Goal: Task Accomplishment & Management: Manage account settings

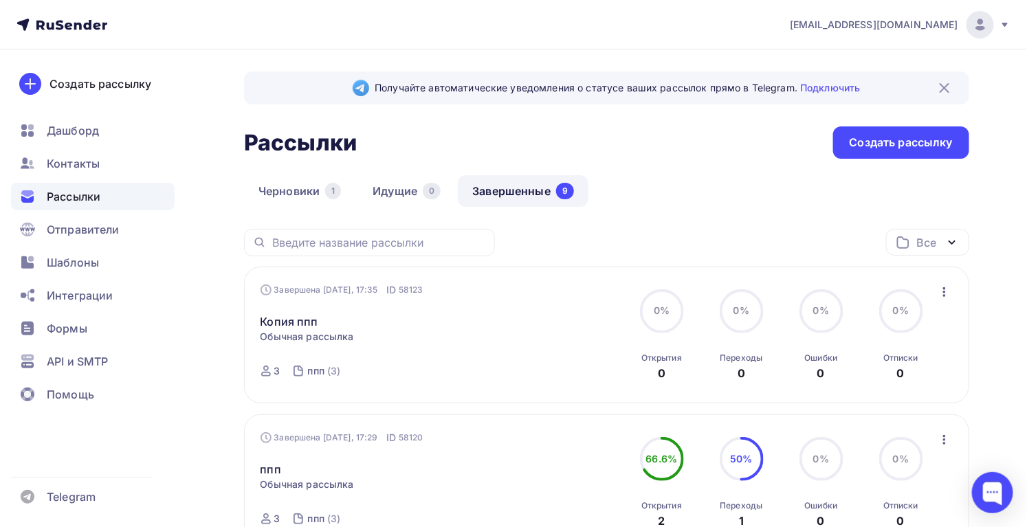
scroll to position [62, 0]
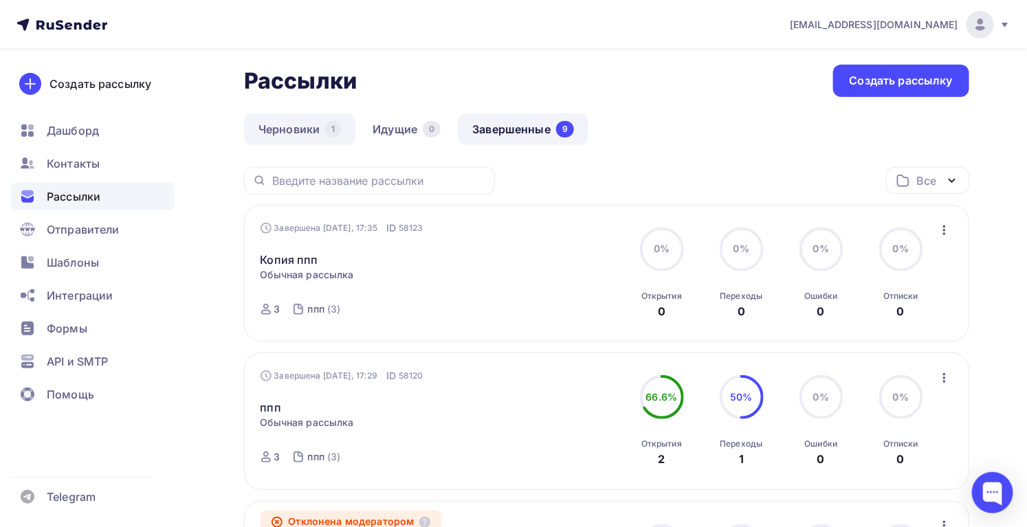
click at [298, 121] on link "Черновики 1" at bounding box center [299, 129] width 111 height 32
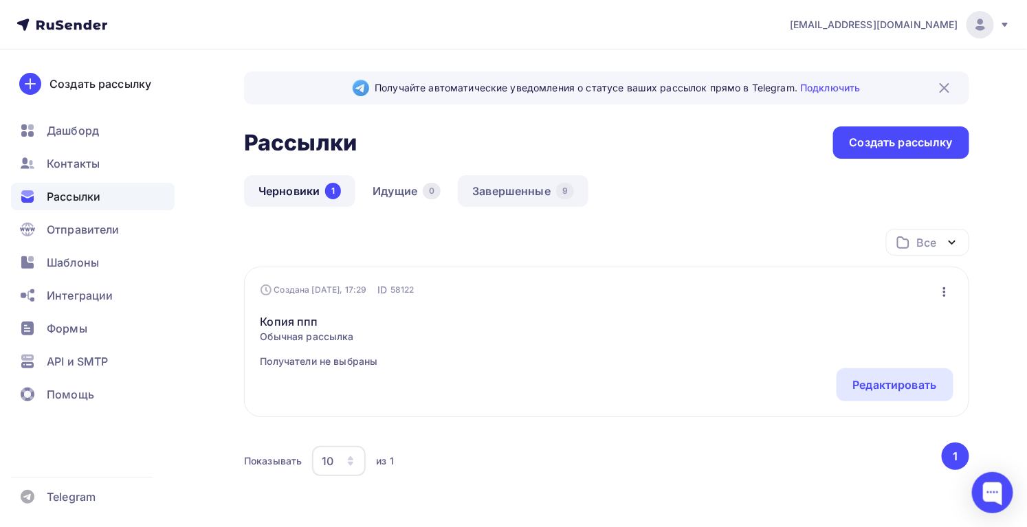
click at [525, 190] on link "Завершенные 9" at bounding box center [523, 191] width 131 height 32
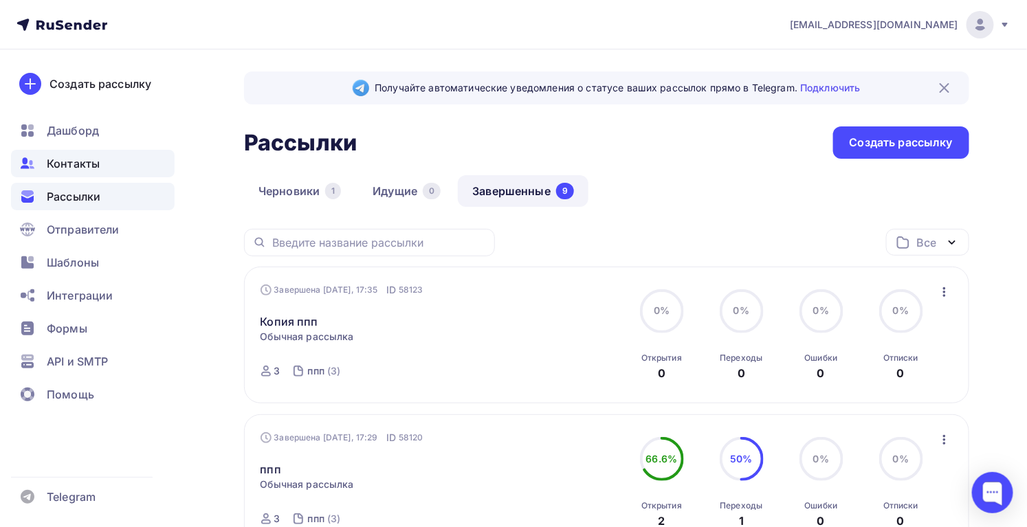
click at [99, 162] on span "Контакты" at bounding box center [73, 163] width 53 height 17
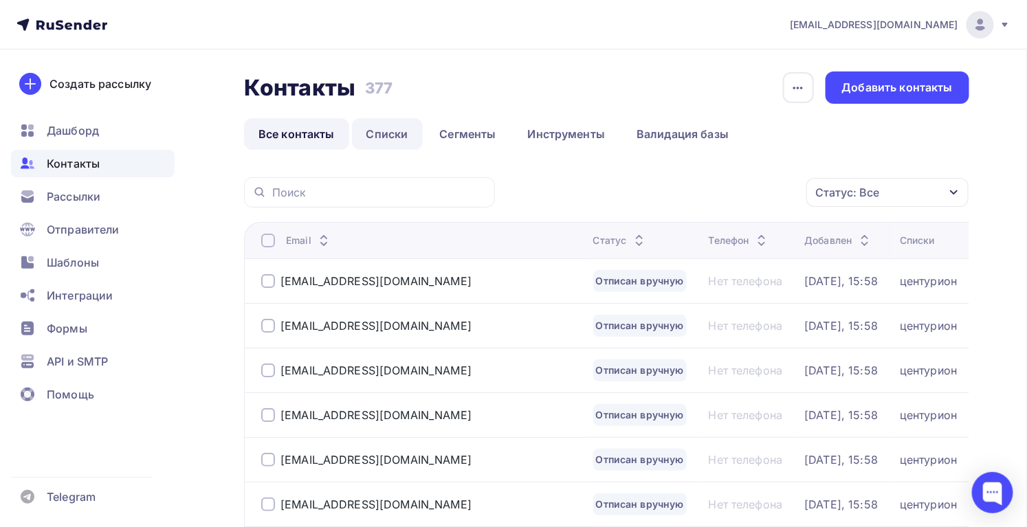
click at [384, 134] on link "Списки" at bounding box center [387, 134] width 71 height 32
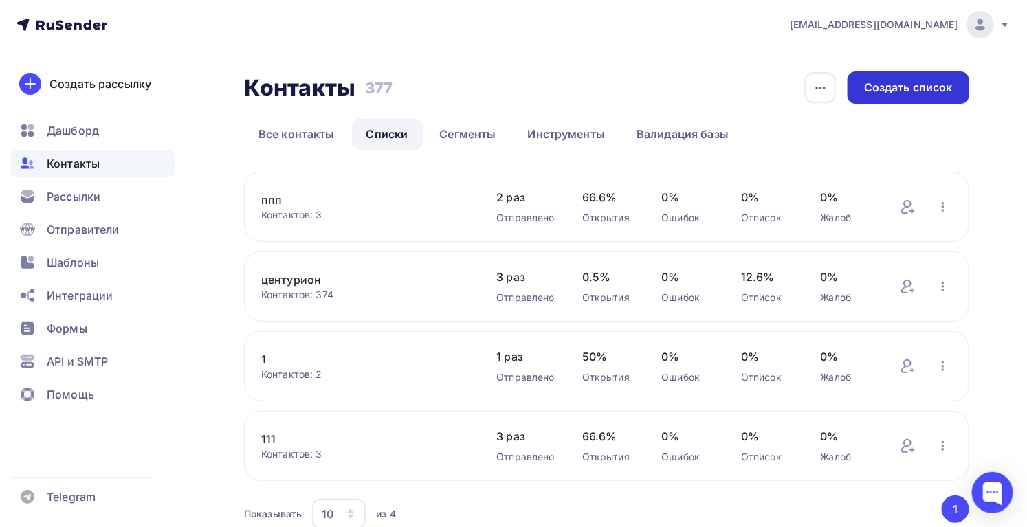
click at [934, 88] on div "Создать список" at bounding box center [908, 88] width 89 height 16
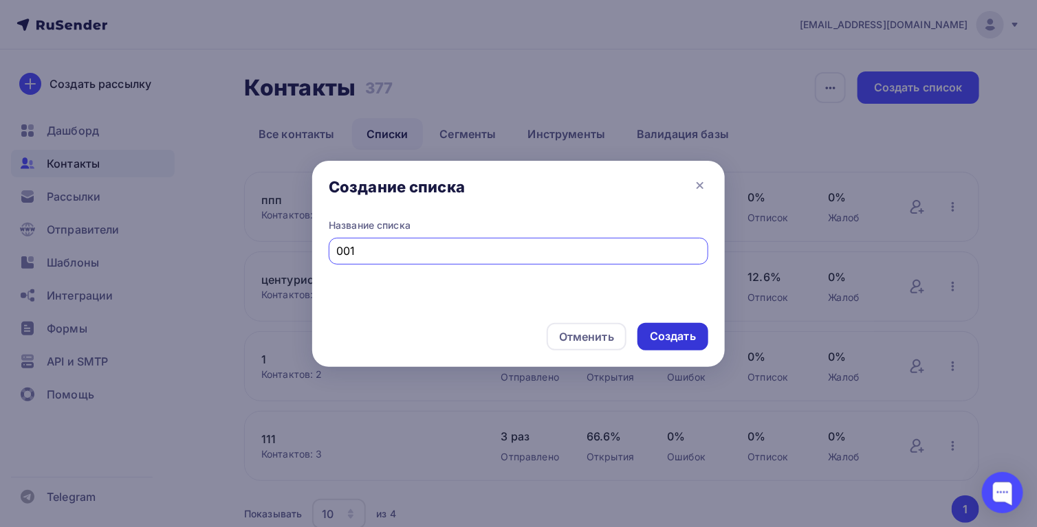
type input "001"
click at [668, 343] on div "Создать" at bounding box center [673, 337] width 46 height 16
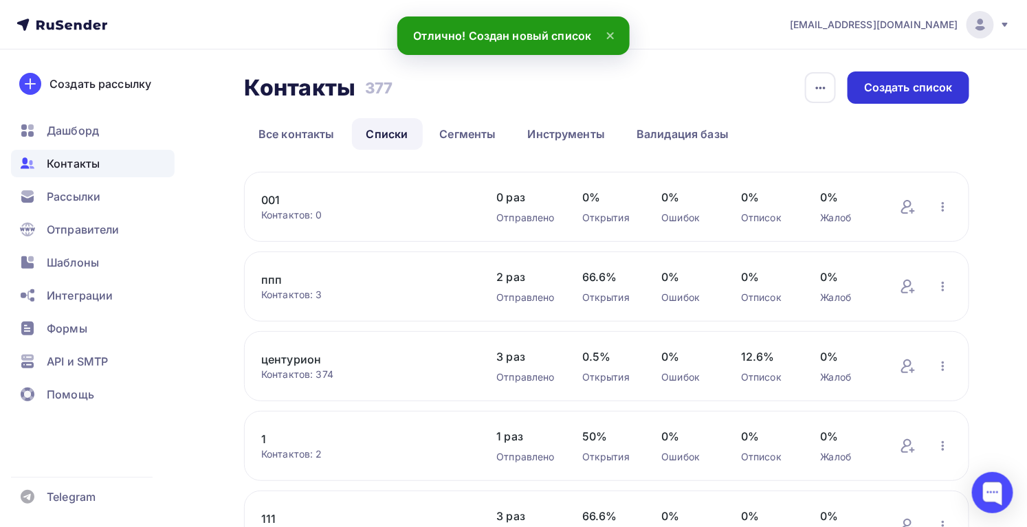
click at [869, 94] on div "Создать список" at bounding box center [908, 88] width 89 height 16
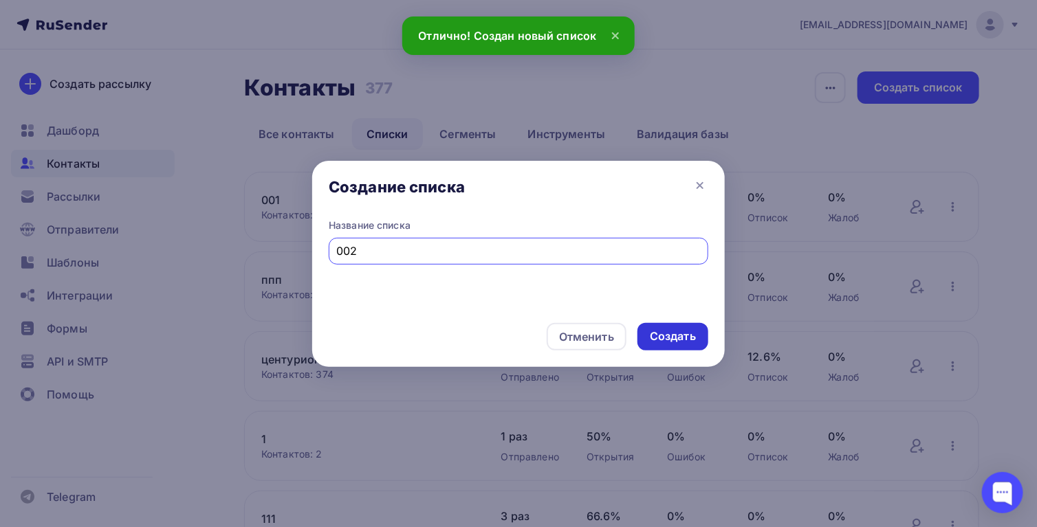
type input "002"
click at [684, 335] on div "Создать" at bounding box center [673, 337] width 46 height 16
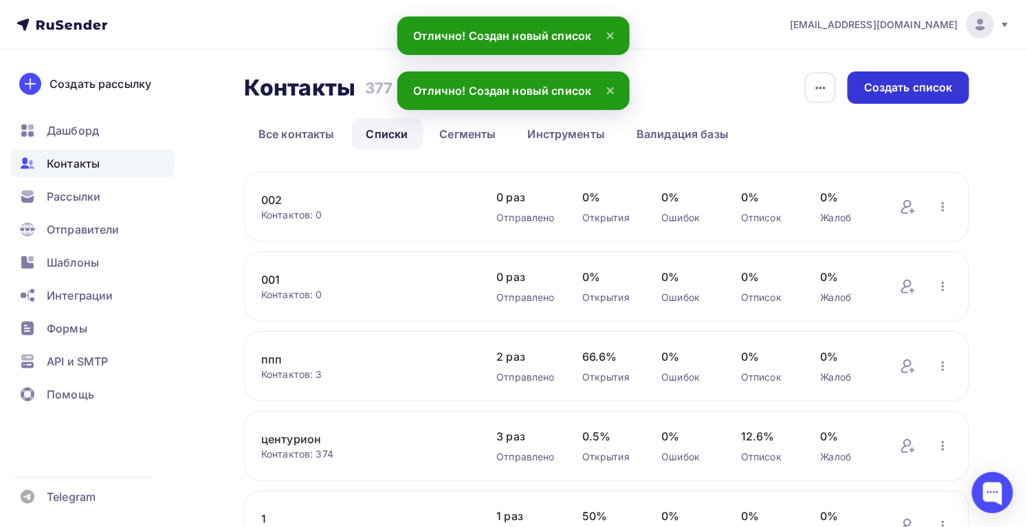
click at [912, 82] on div "Создать список" at bounding box center [908, 88] width 89 height 16
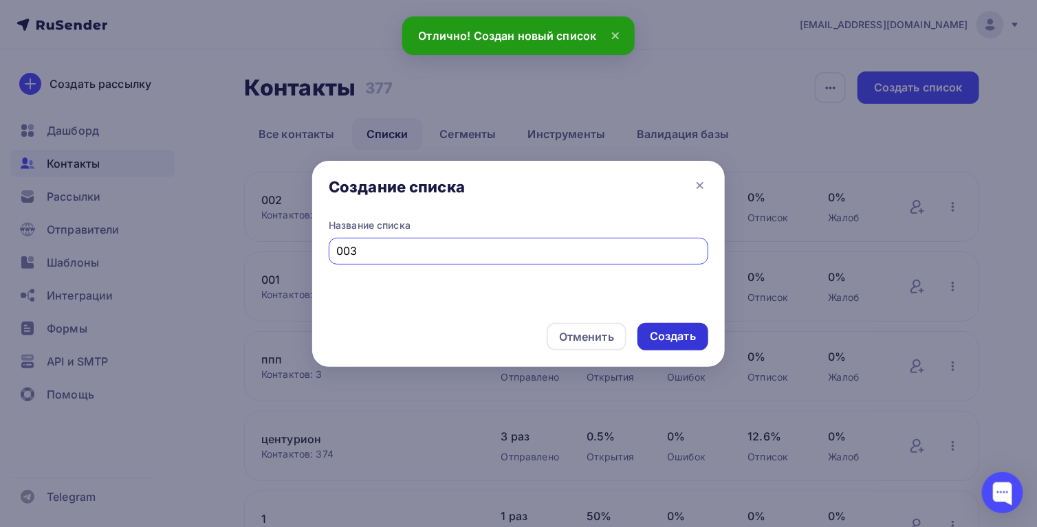
type input "003"
click at [656, 340] on div "Создать" at bounding box center [673, 337] width 46 height 16
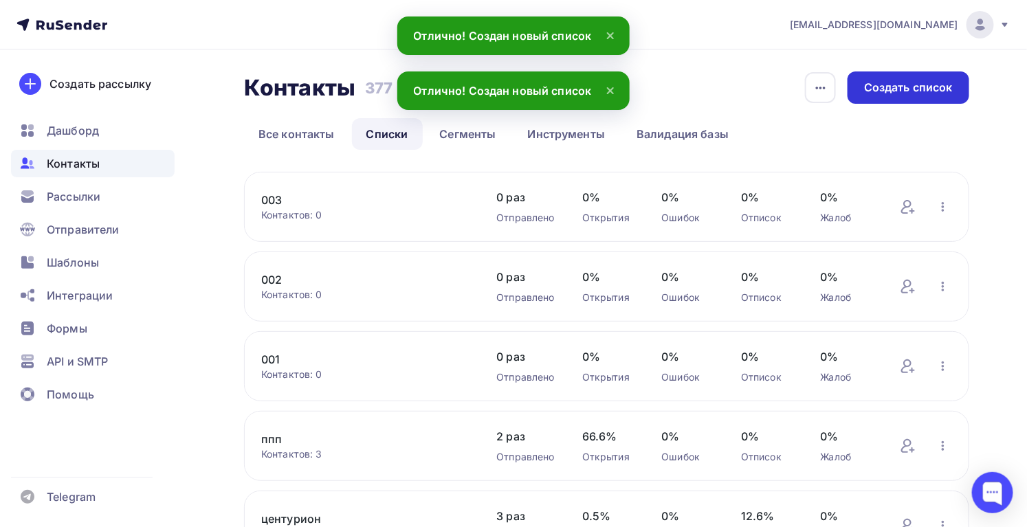
click at [909, 89] on div "Создать список" at bounding box center [908, 88] width 89 height 16
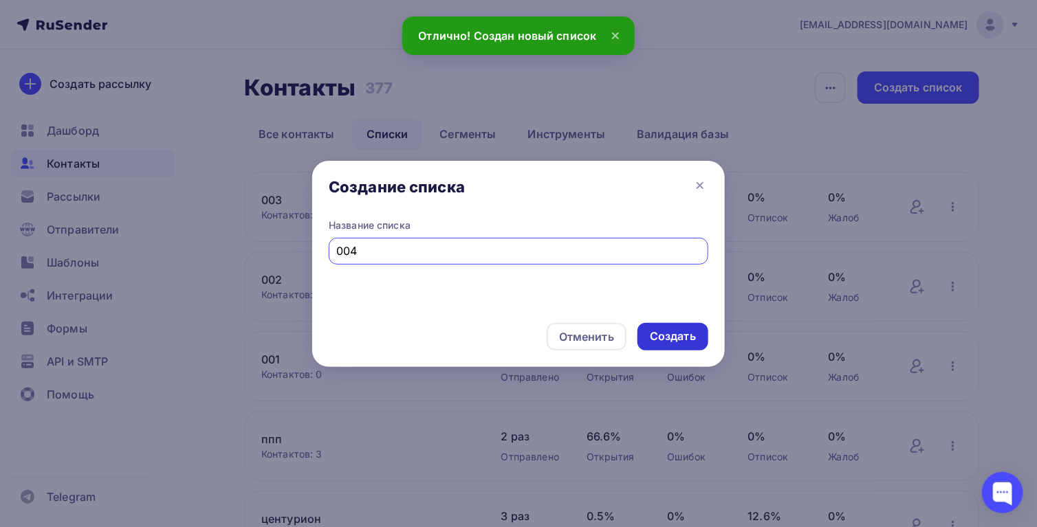
type input "004"
click at [663, 336] on div "Создать" at bounding box center [673, 337] width 46 height 16
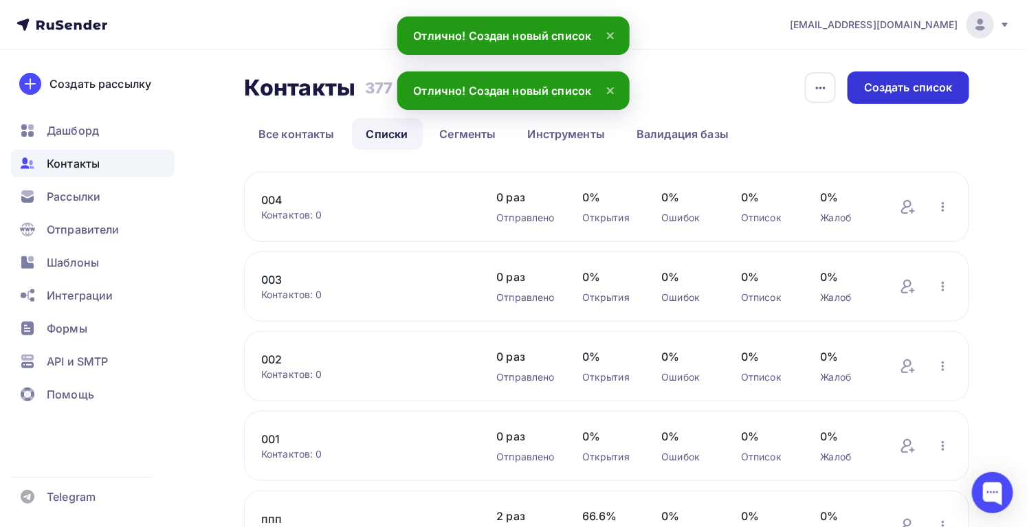
click at [956, 77] on div "Создать список" at bounding box center [909, 88] width 122 height 32
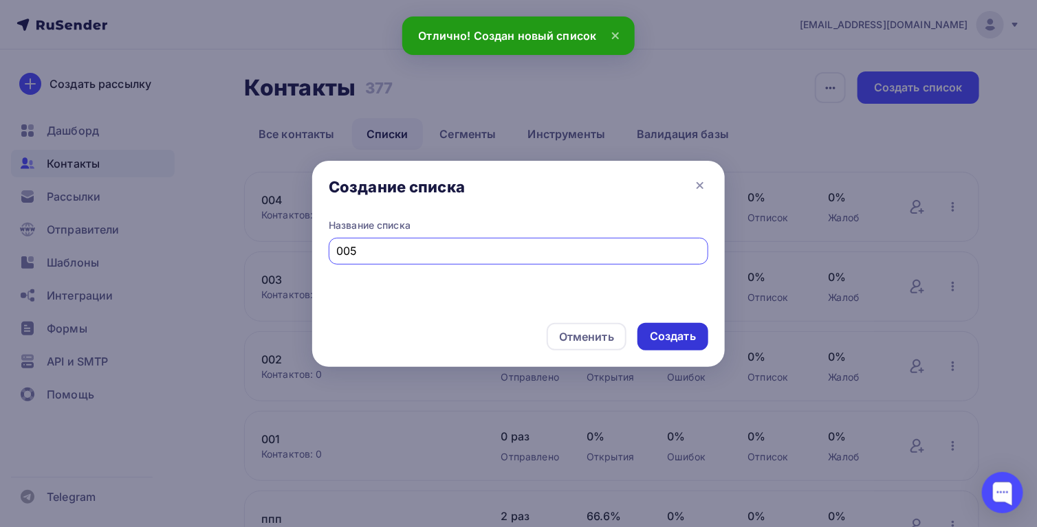
type input "005"
click at [650, 336] on div "Создать" at bounding box center [673, 337] width 46 height 16
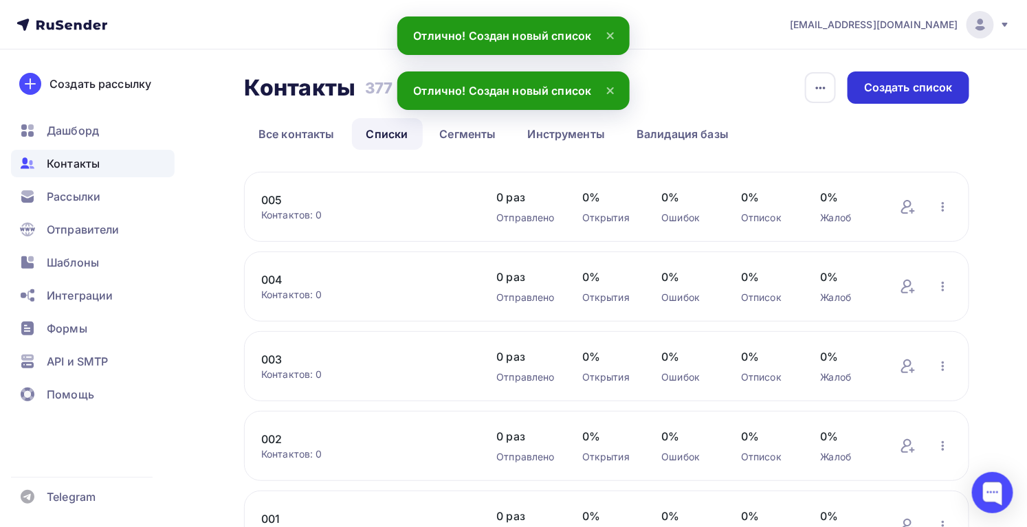
click at [904, 101] on div "Создать список" at bounding box center [909, 88] width 122 height 32
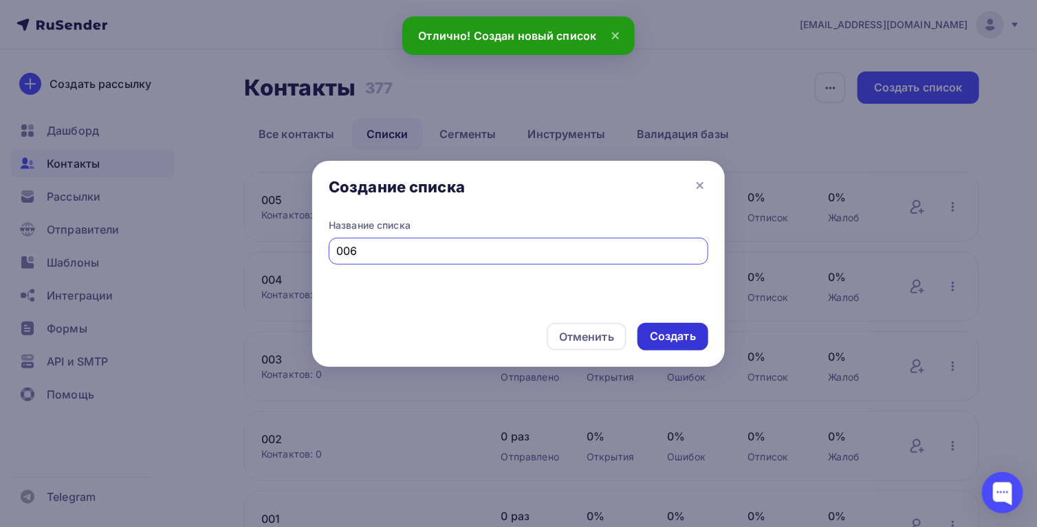
type input "006"
click at [658, 339] on div "Создать" at bounding box center [673, 337] width 46 height 16
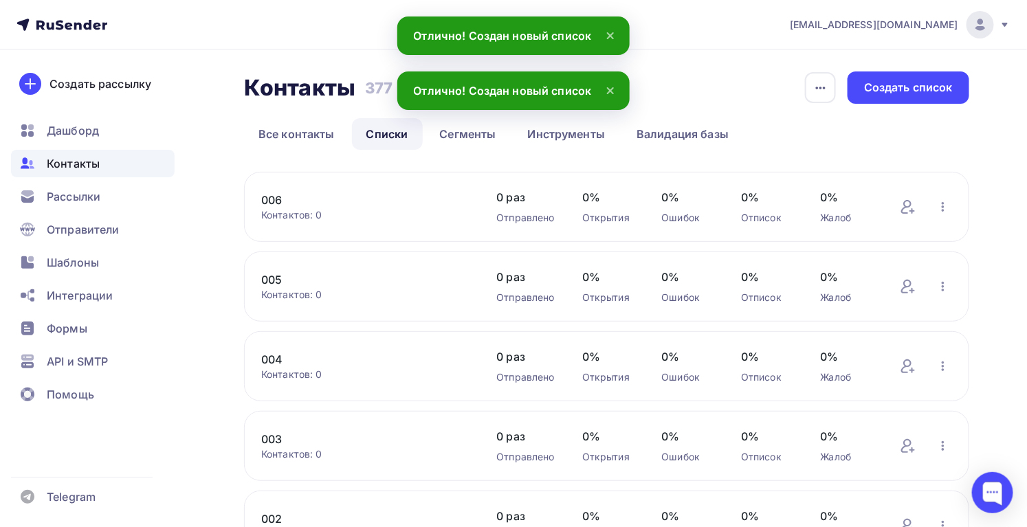
click at [881, 96] on div "Создать список" at bounding box center [909, 88] width 122 height 32
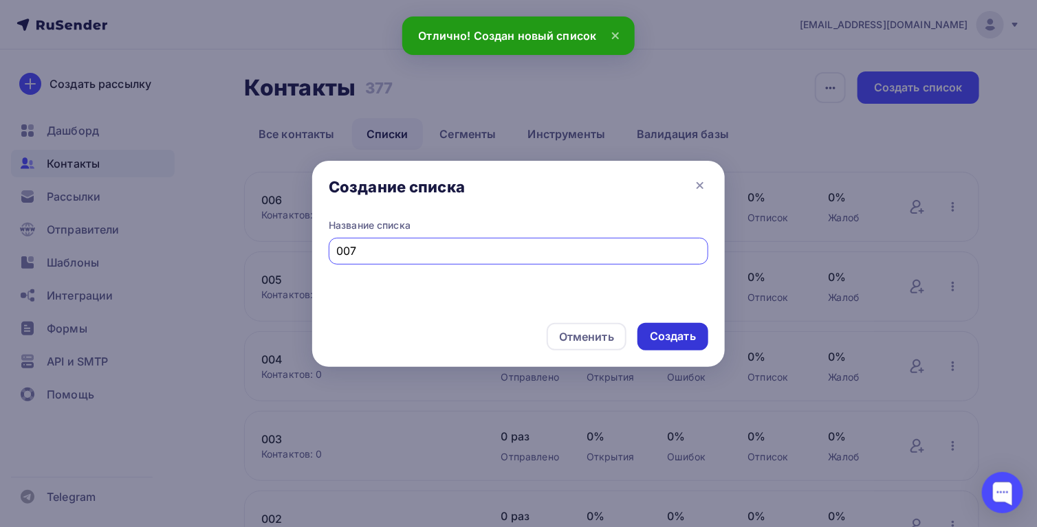
type input "007"
click at [672, 329] on div "Создать" at bounding box center [673, 337] width 46 height 16
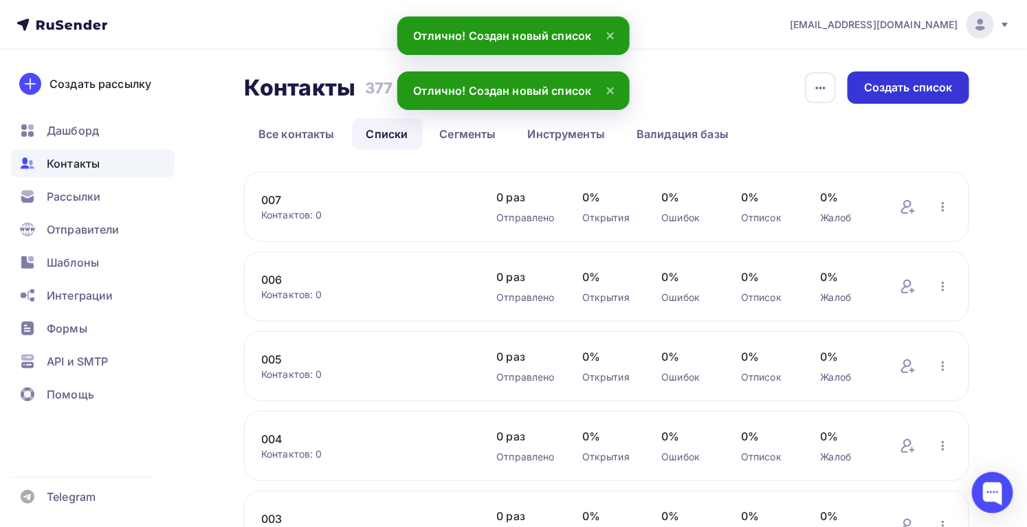
click at [906, 92] on div "Создать список" at bounding box center [908, 88] width 89 height 16
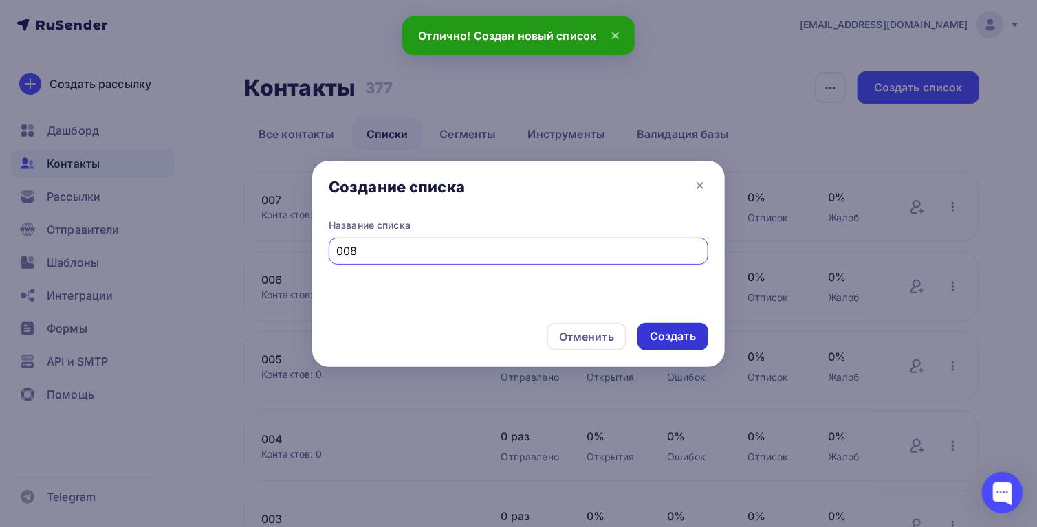
type input "008"
click at [641, 340] on div "Создать" at bounding box center [672, 337] width 71 height 28
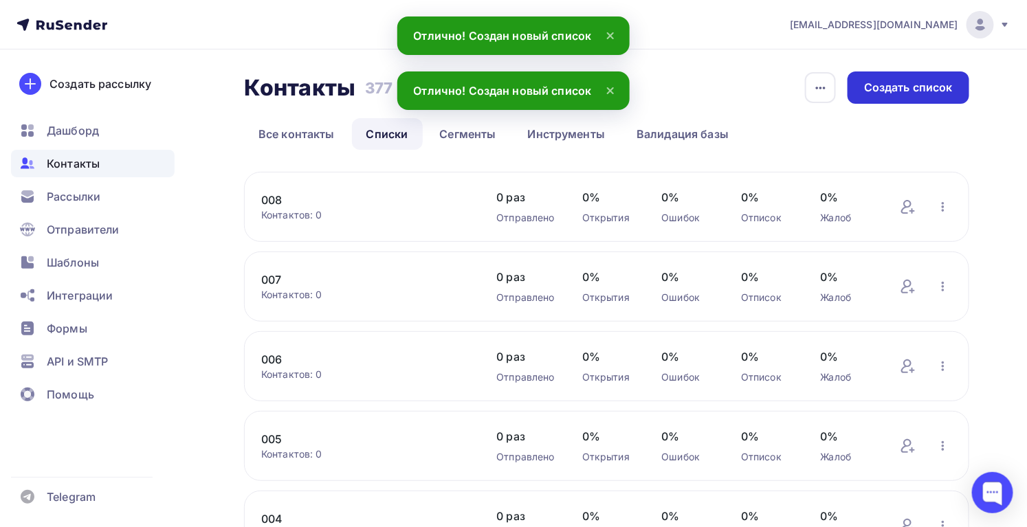
click at [910, 85] on div "Создать список" at bounding box center [908, 88] width 89 height 16
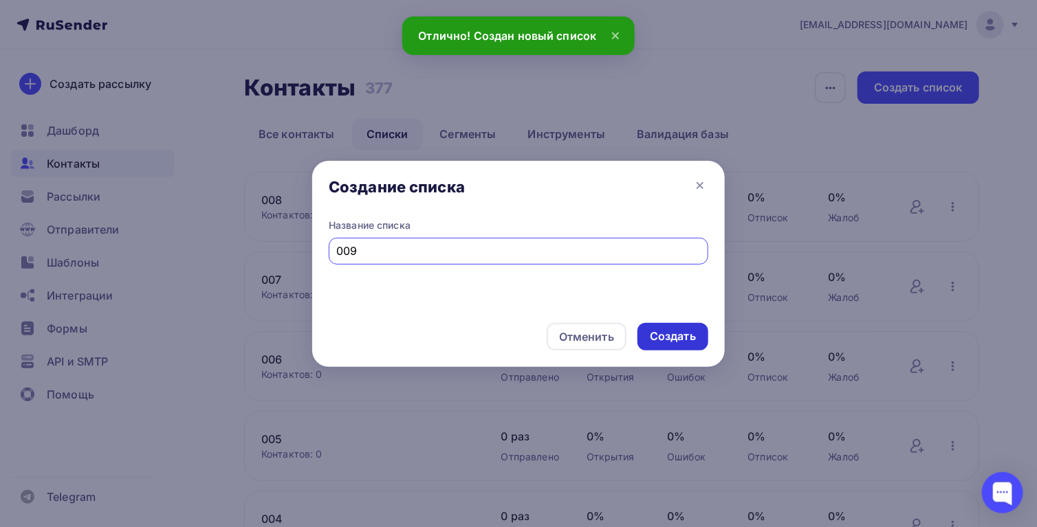
type input "009"
click at [676, 331] on div "Создать" at bounding box center [673, 337] width 46 height 16
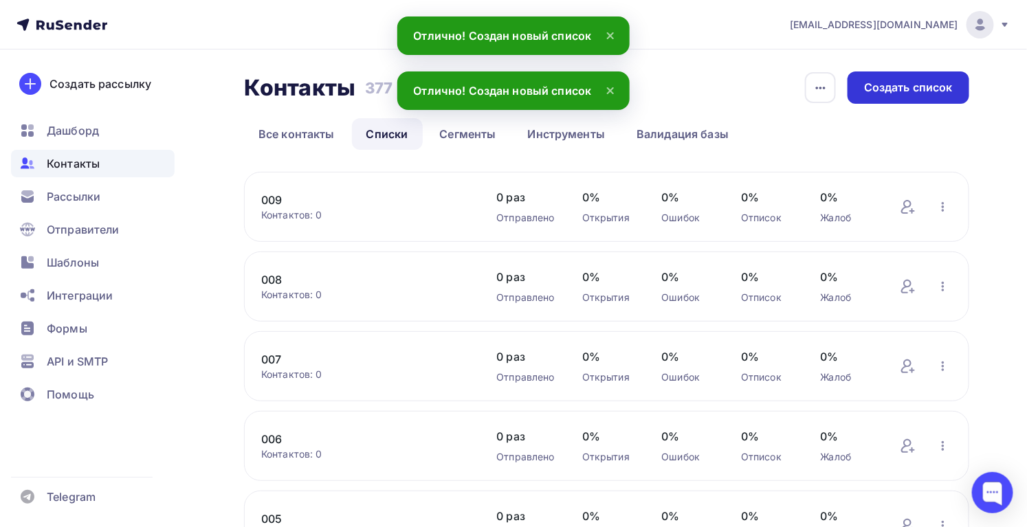
click at [923, 97] on div "Создать список" at bounding box center [909, 88] width 122 height 32
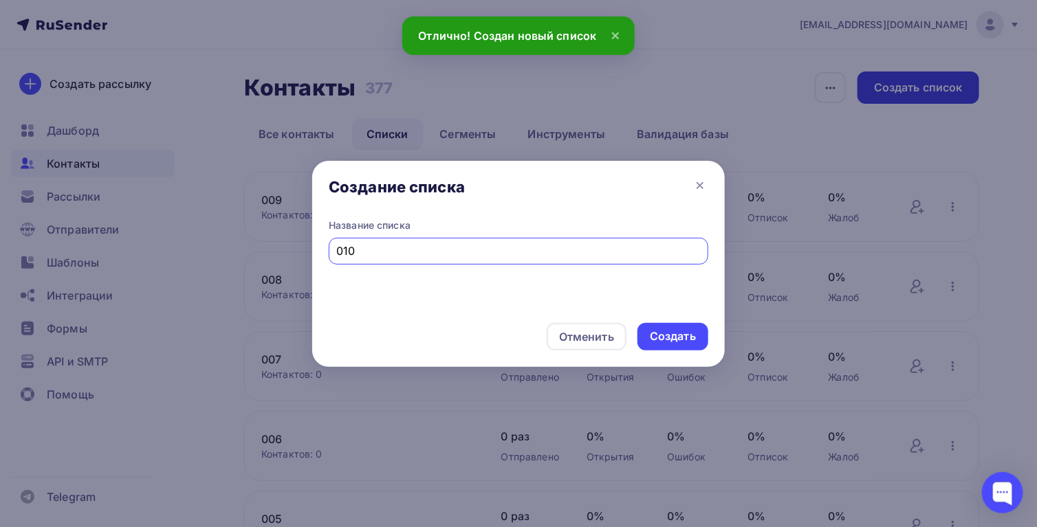
type input "010"
click at [660, 341] on div "Создать" at bounding box center [673, 337] width 46 height 16
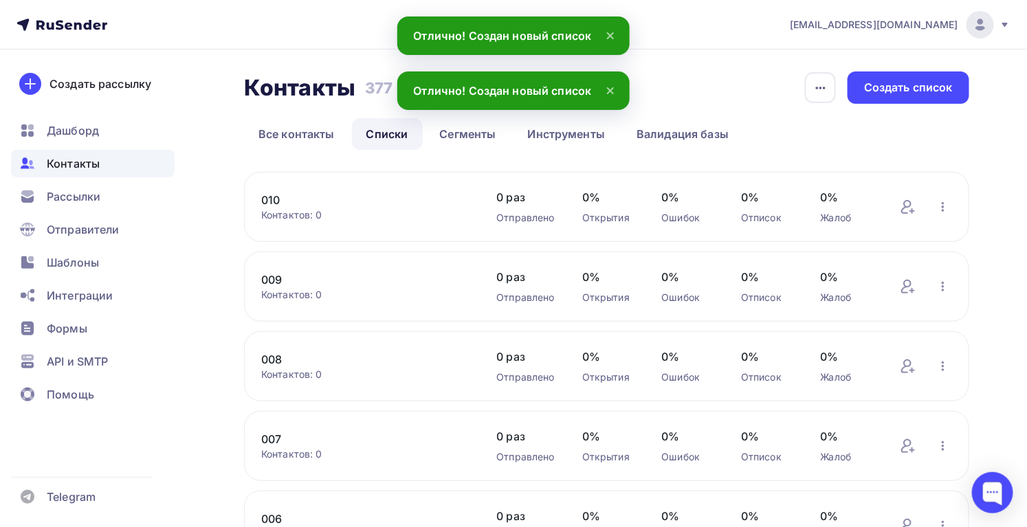
click at [917, 94] on div "Создать список" at bounding box center [908, 88] width 89 height 16
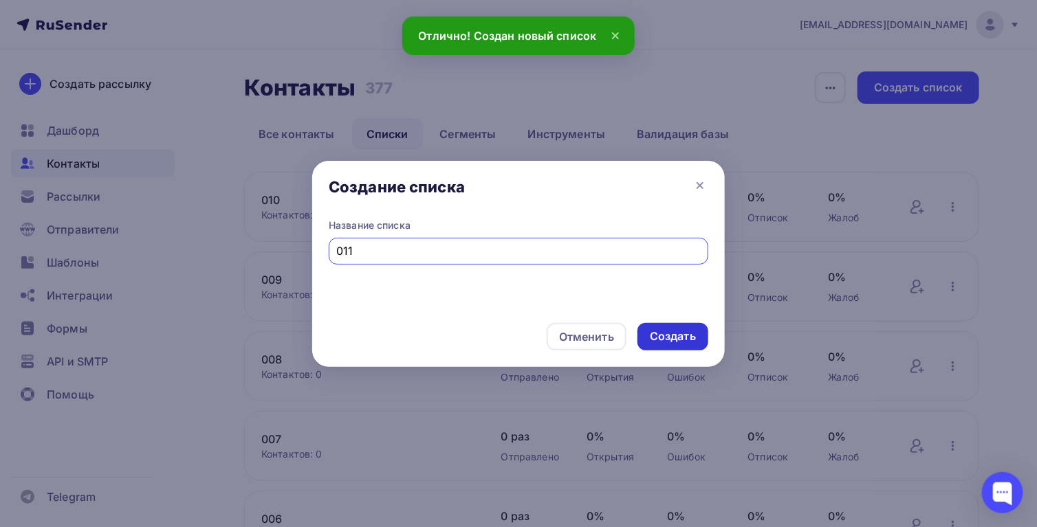
type input "011"
click at [663, 334] on div "Создать" at bounding box center [673, 337] width 46 height 16
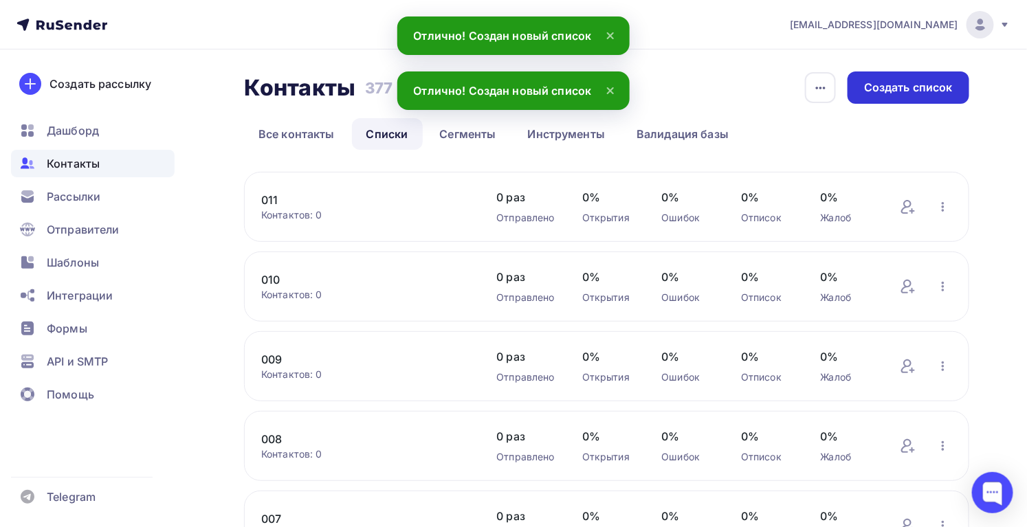
click at [912, 87] on div "Создать список" at bounding box center [908, 88] width 89 height 16
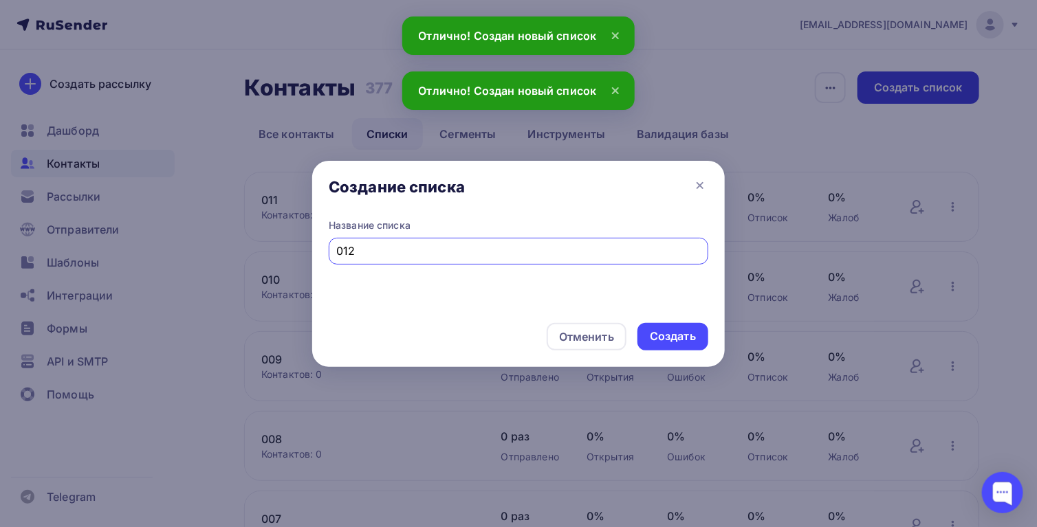
type input "012"
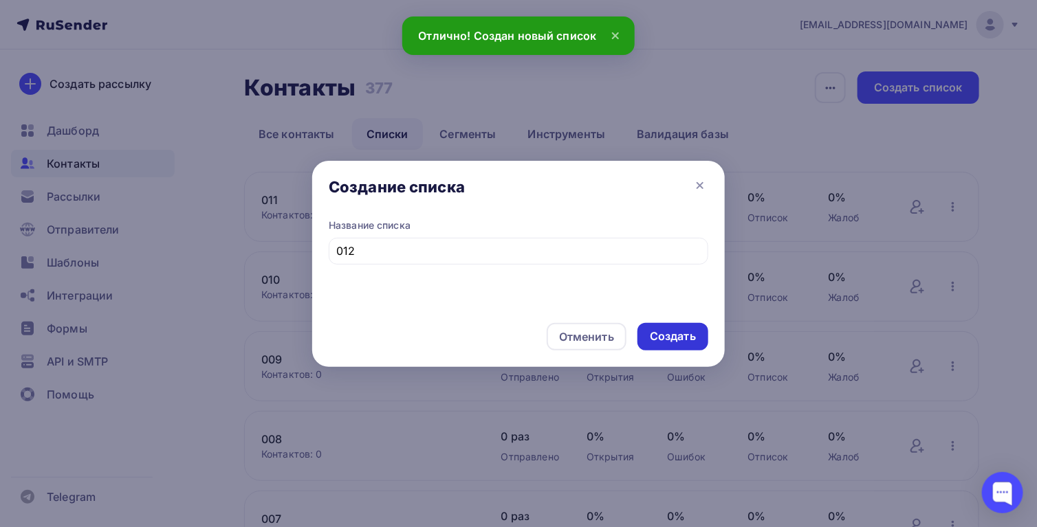
click at [653, 333] on div "Создать" at bounding box center [673, 337] width 46 height 16
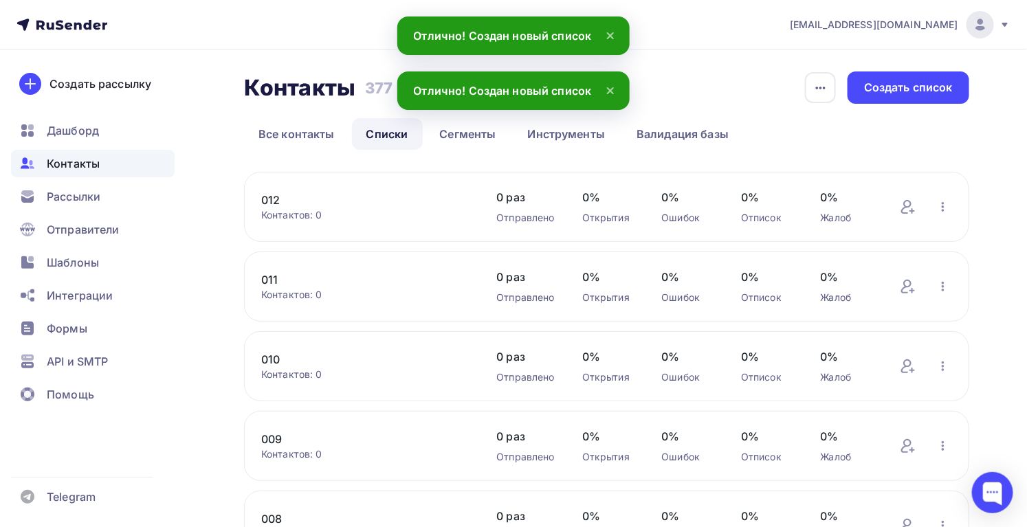
click at [907, 77] on div "Создать список" at bounding box center [909, 88] width 122 height 32
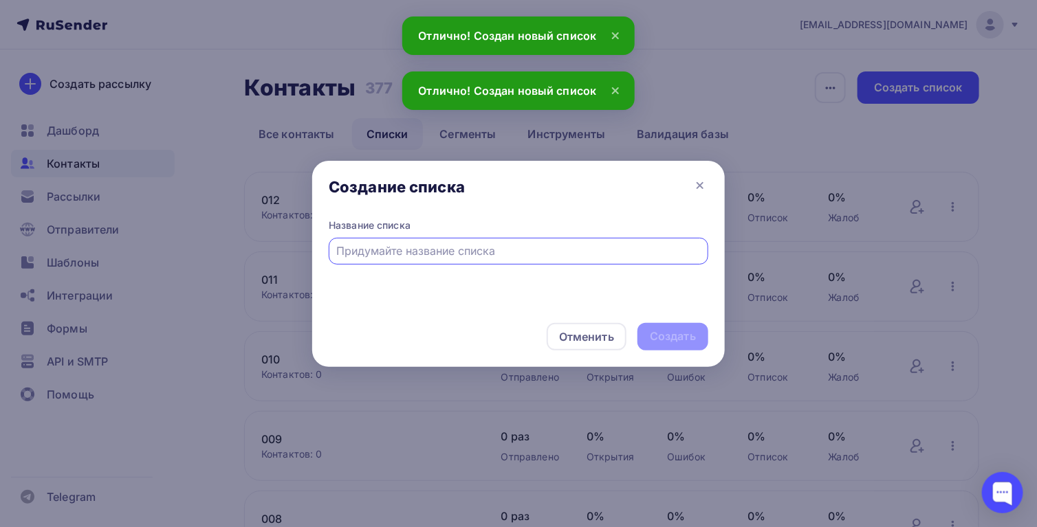
type input "1"
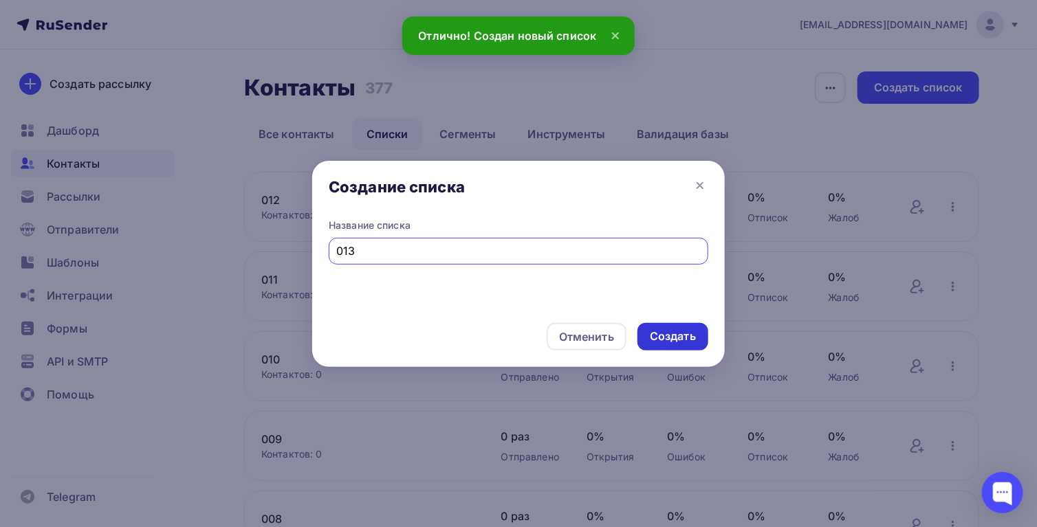
type input "013"
click at [662, 332] on div "Создать" at bounding box center [673, 337] width 46 height 16
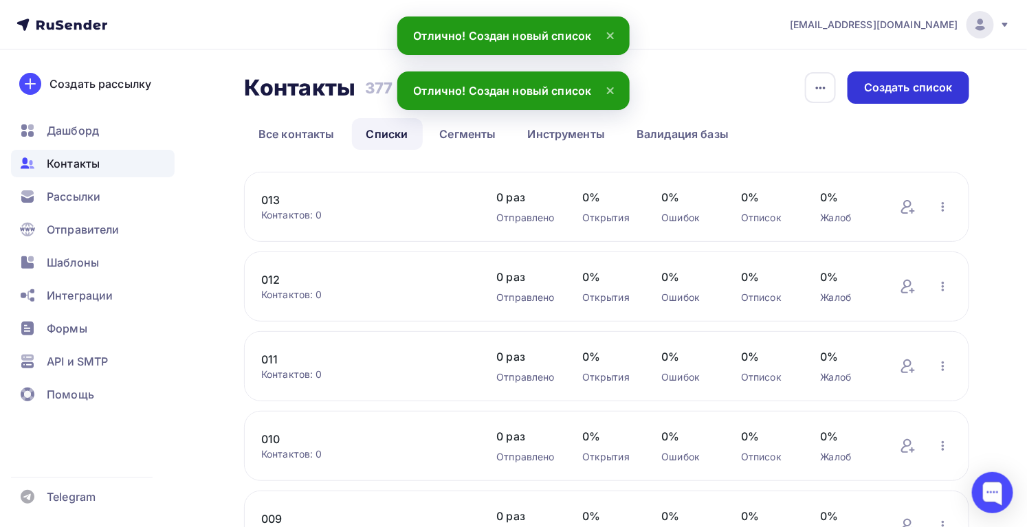
click at [888, 89] on div "Создать список" at bounding box center [908, 88] width 89 height 16
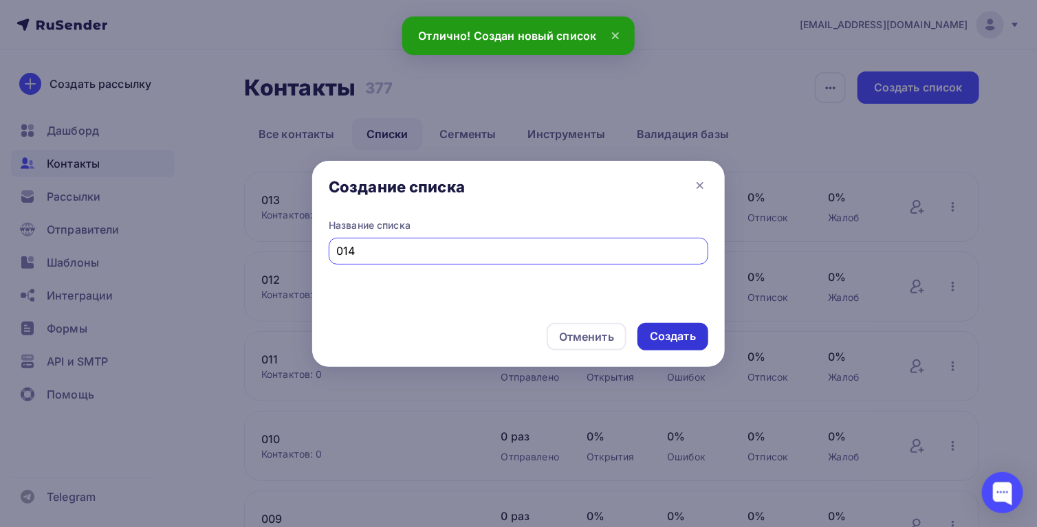
type input "014"
click at [670, 336] on div "Создать" at bounding box center [673, 337] width 46 height 16
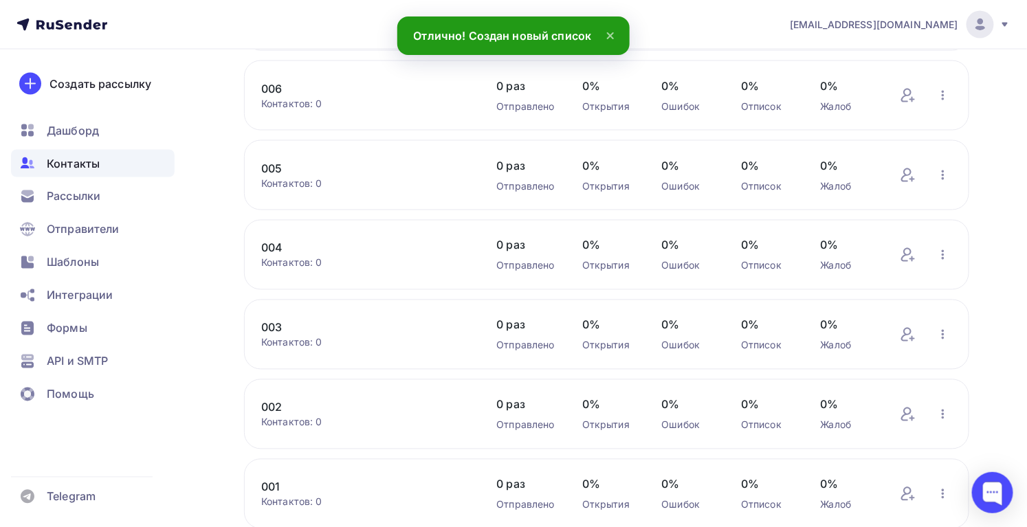
scroll to position [812, 0]
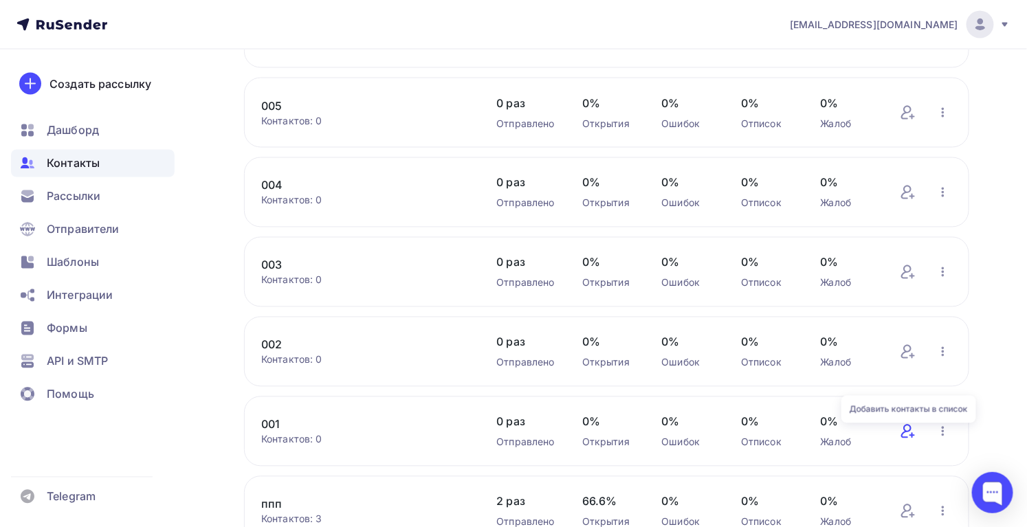
click at [905, 435] on icon at bounding box center [906, 432] width 10 height 14
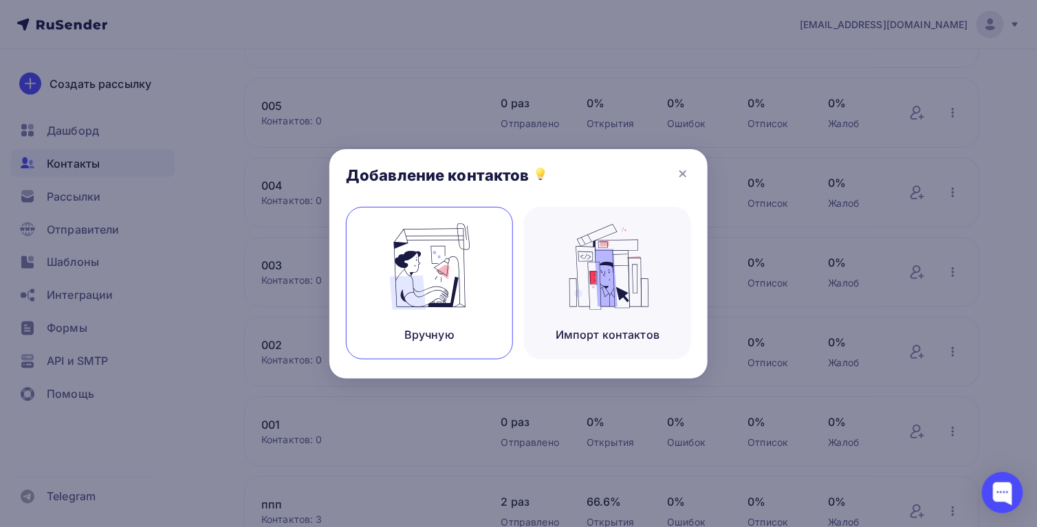
click at [404, 331] on div "Вручную" at bounding box center [429, 335] width 50 height 17
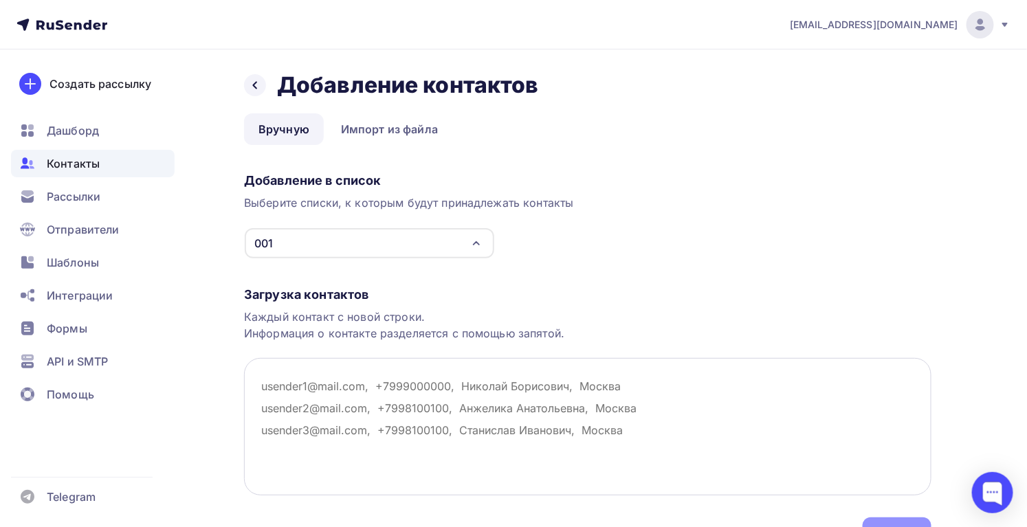
click at [351, 409] on textarea at bounding box center [588, 427] width 688 height 138
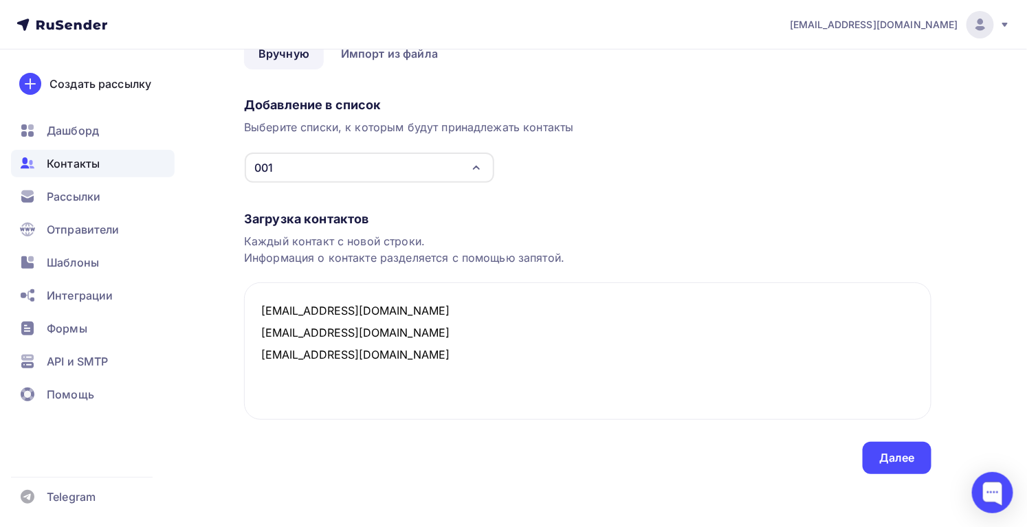
scroll to position [76, 0]
type textarea "[EMAIL_ADDRESS][DOMAIN_NAME] [EMAIL_ADDRESS][DOMAIN_NAME] [EMAIL_ADDRESS][DOMAI…"
click at [912, 454] on div "Далее" at bounding box center [897, 458] width 36 height 16
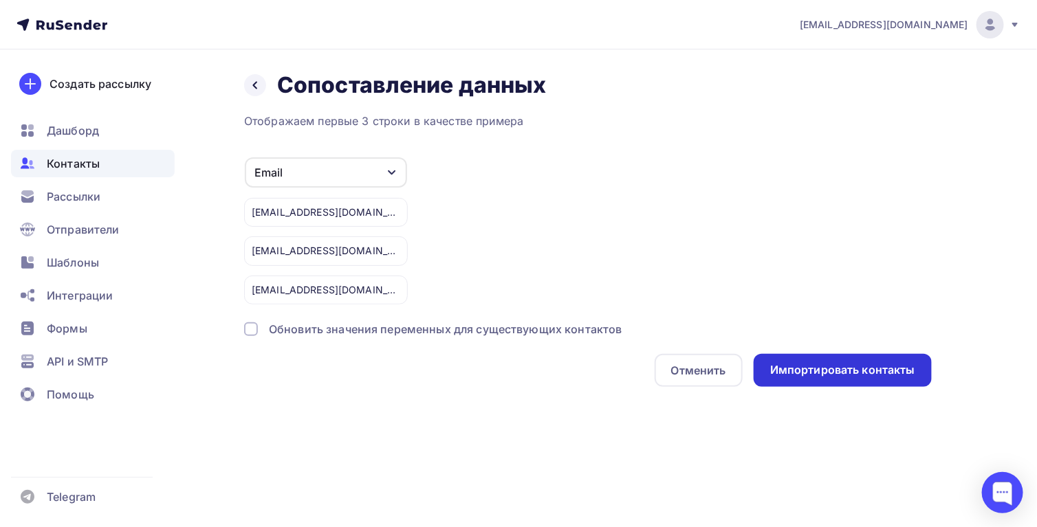
click at [867, 372] on div "Импортировать контакты" at bounding box center [842, 370] width 145 height 16
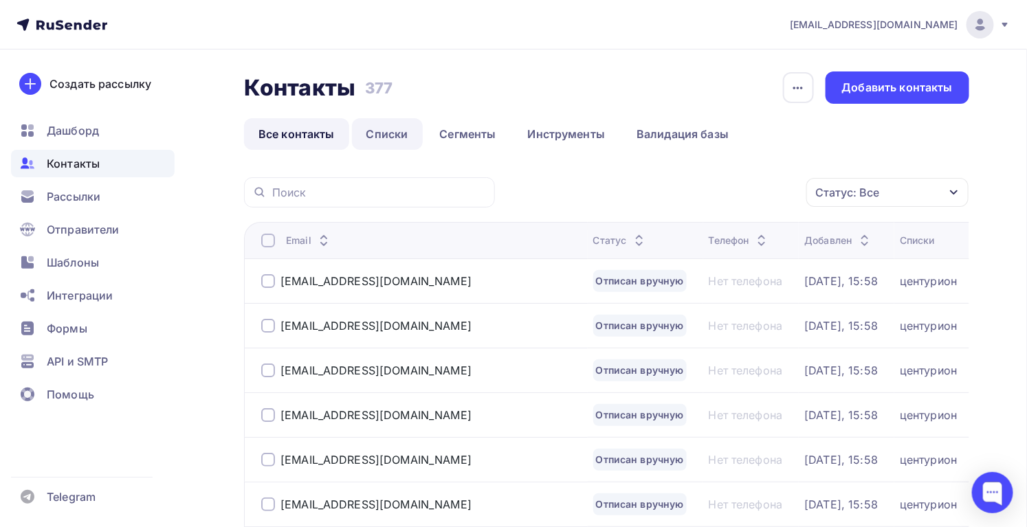
click at [382, 130] on link "Списки" at bounding box center [387, 134] width 71 height 32
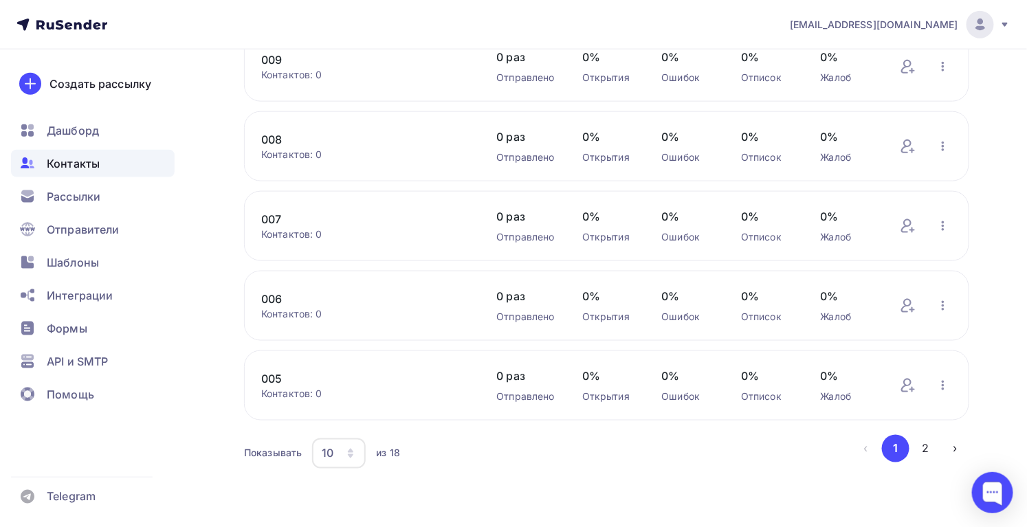
scroll to position [541, 0]
click at [926, 451] on button "2" at bounding box center [926, 449] width 28 height 28
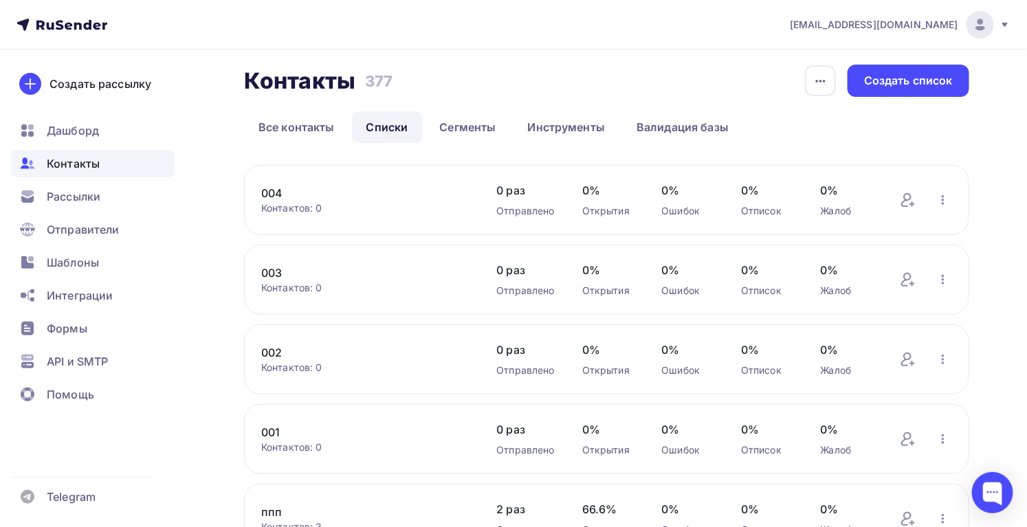
scroll to position [6, 0]
click at [911, 356] on icon at bounding box center [906, 360] width 10 height 14
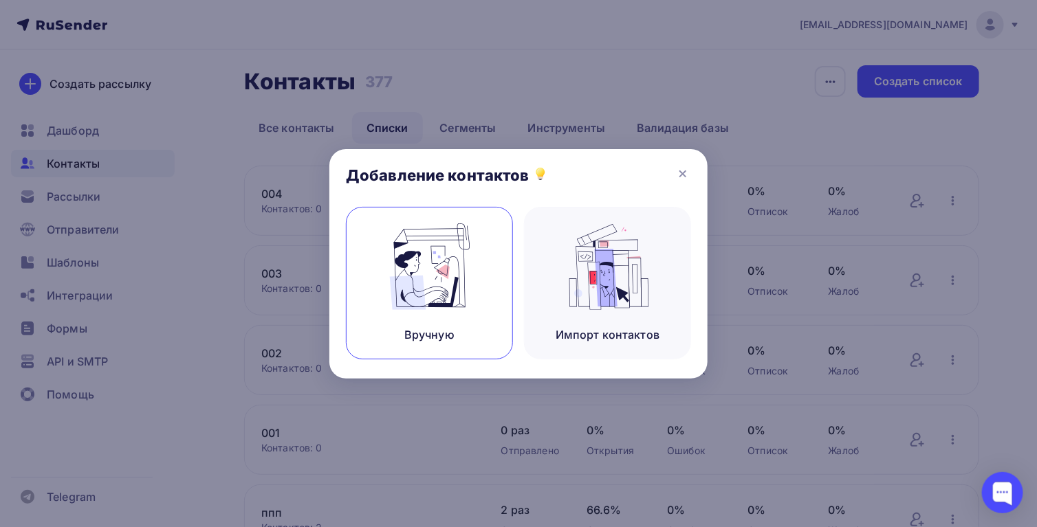
click at [465, 284] on img at bounding box center [430, 266] width 92 height 87
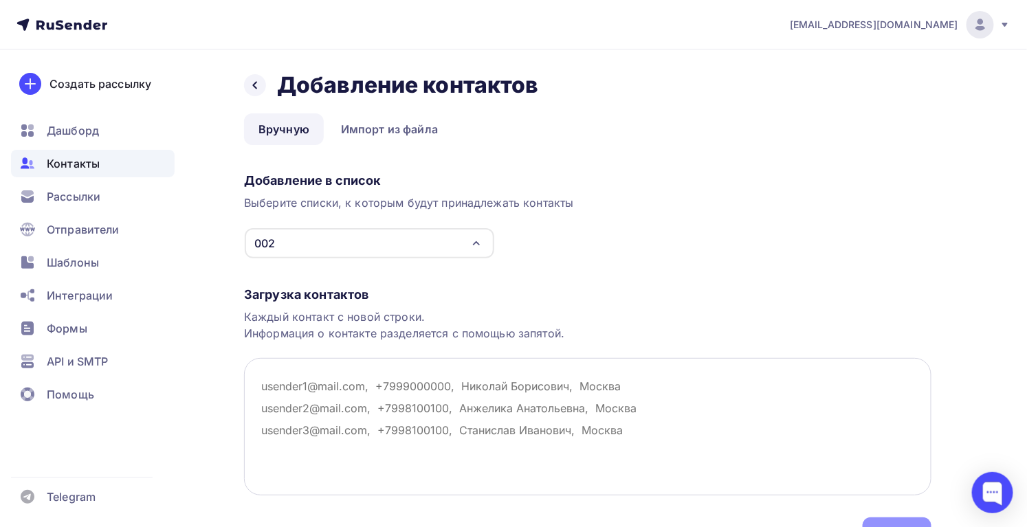
click at [302, 382] on textarea at bounding box center [588, 427] width 688 height 138
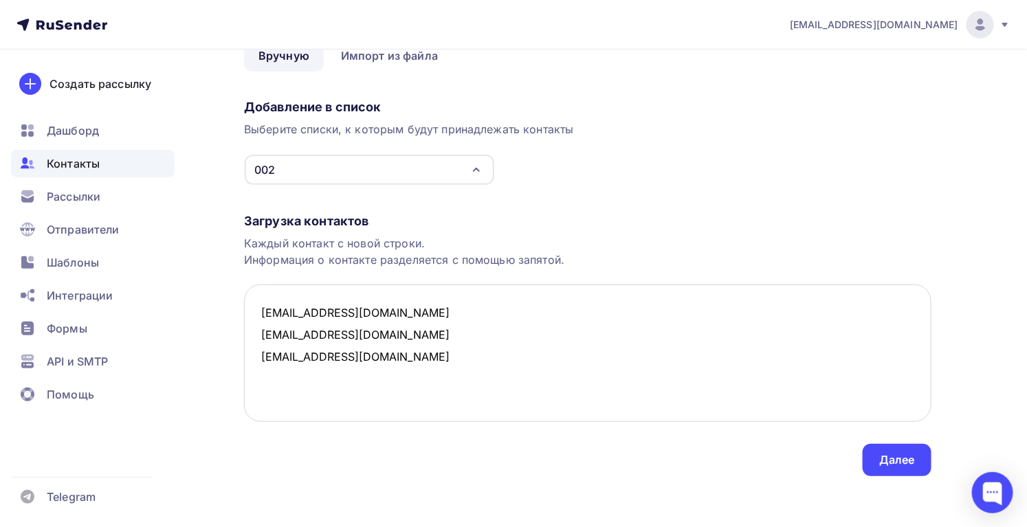
scroll to position [76, 0]
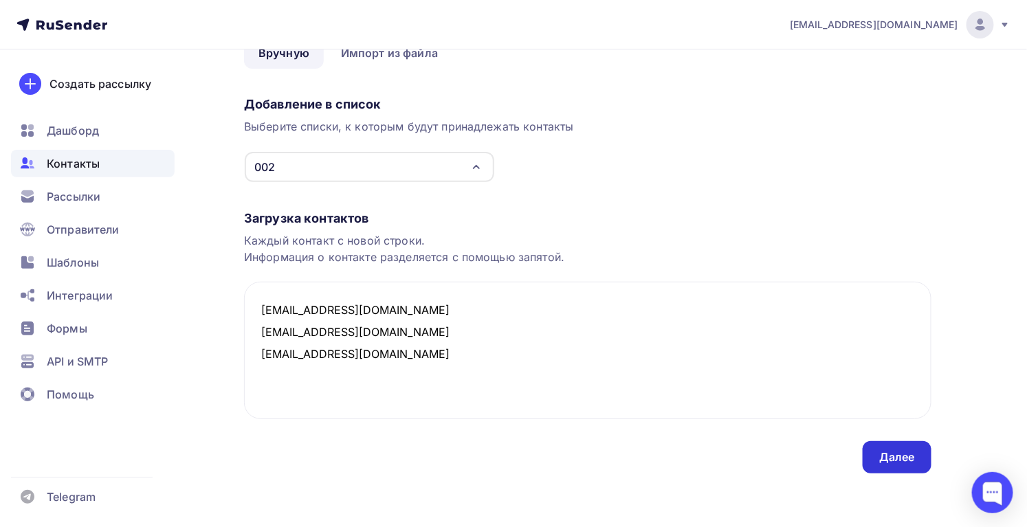
type textarea "[EMAIL_ADDRESS][DOMAIN_NAME] [EMAIL_ADDRESS][DOMAIN_NAME] [EMAIL_ADDRESS][DOMAI…"
click at [912, 460] on div "Далее" at bounding box center [897, 458] width 36 height 16
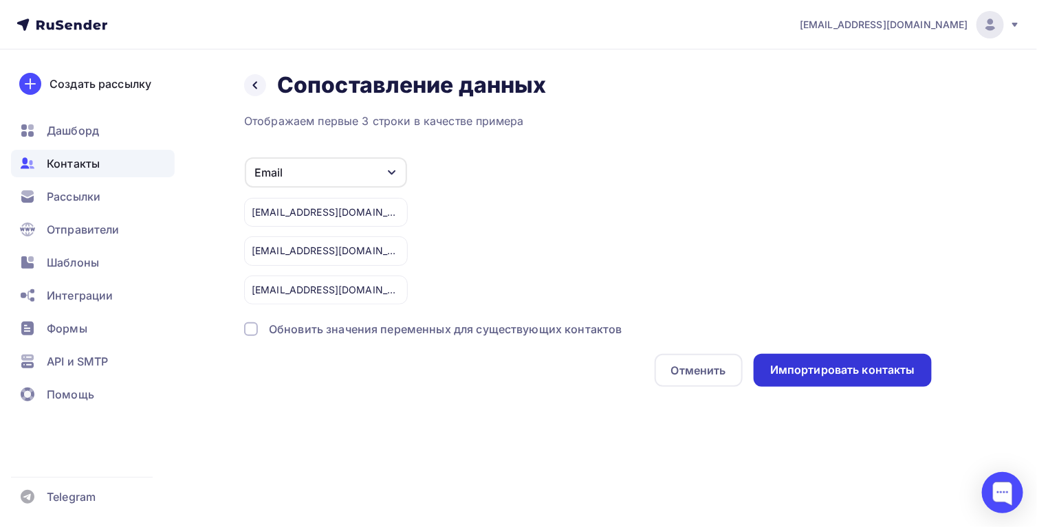
click at [873, 366] on div "Импортировать контакты" at bounding box center [842, 370] width 145 height 16
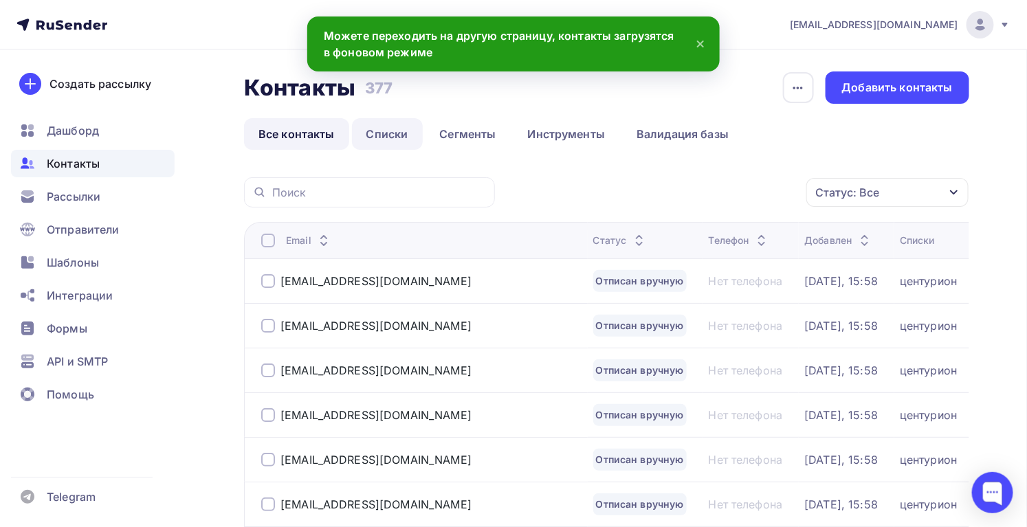
click at [399, 124] on link "Списки" at bounding box center [387, 134] width 71 height 32
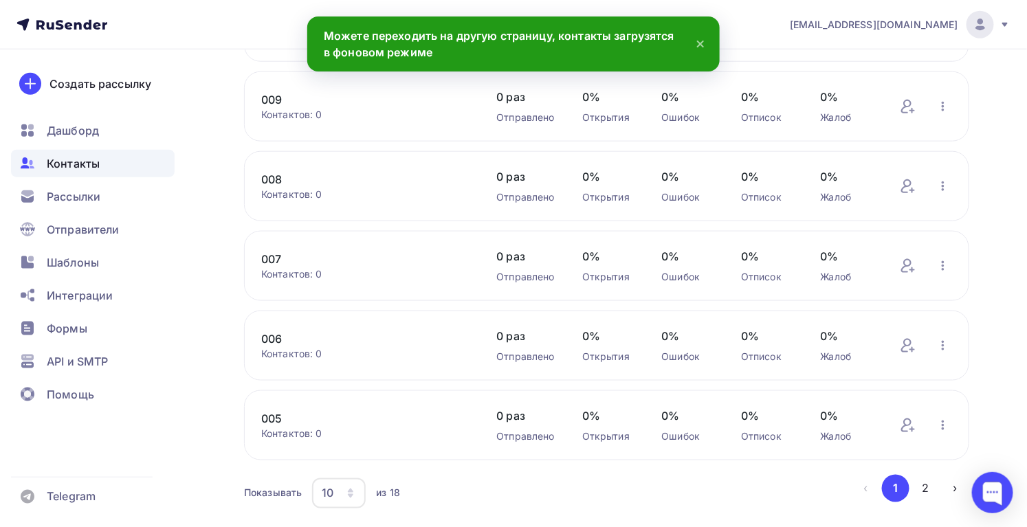
scroll to position [541, 0]
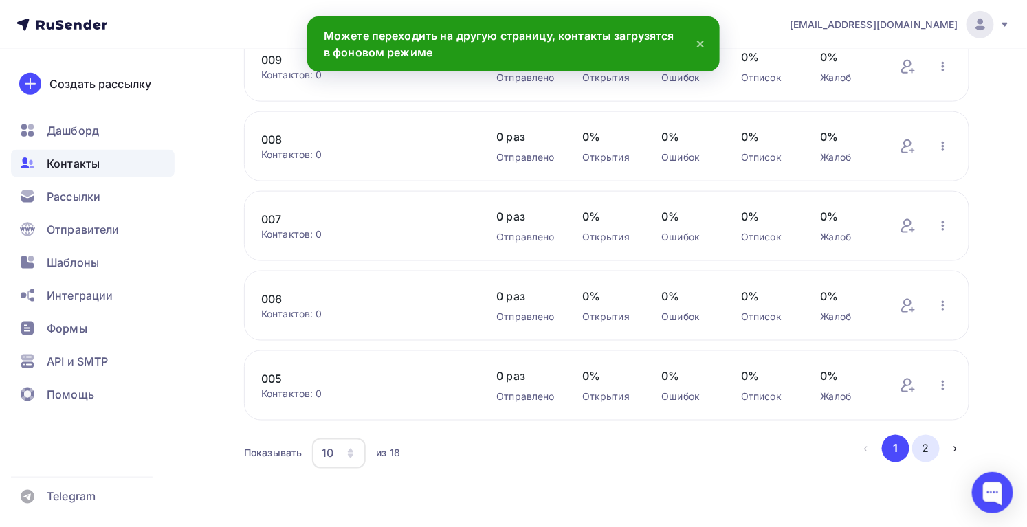
click at [922, 445] on button "2" at bounding box center [926, 449] width 28 height 28
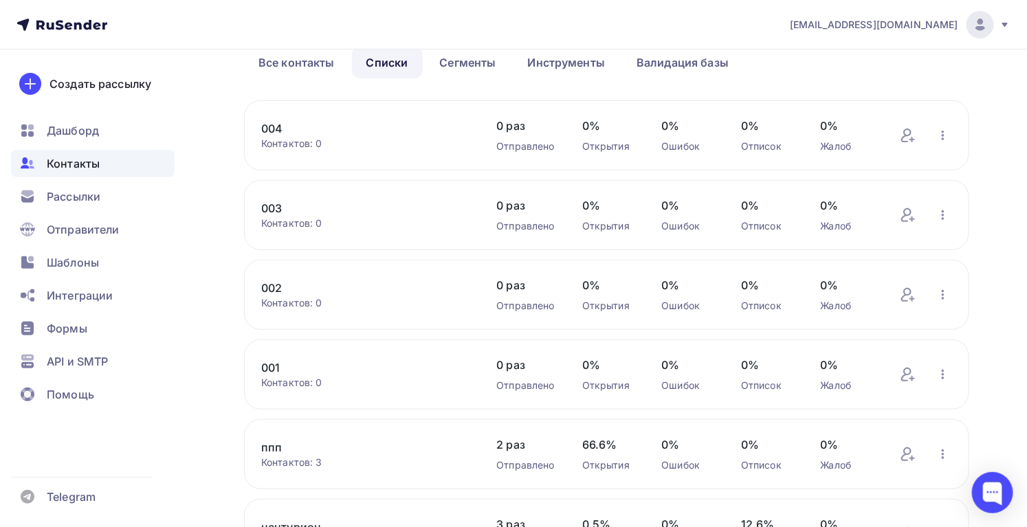
scroll to position [69, 0]
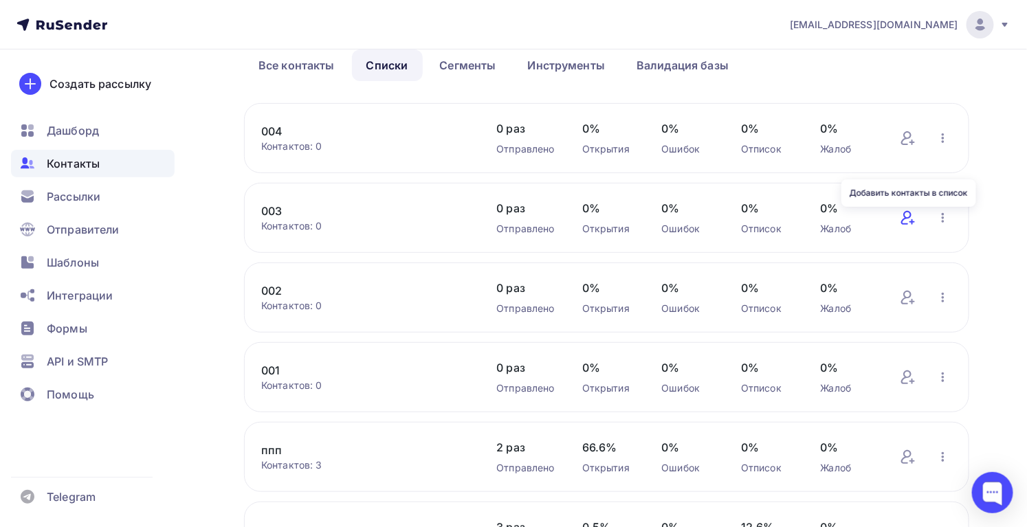
click at [909, 215] on icon at bounding box center [908, 218] width 17 height 17
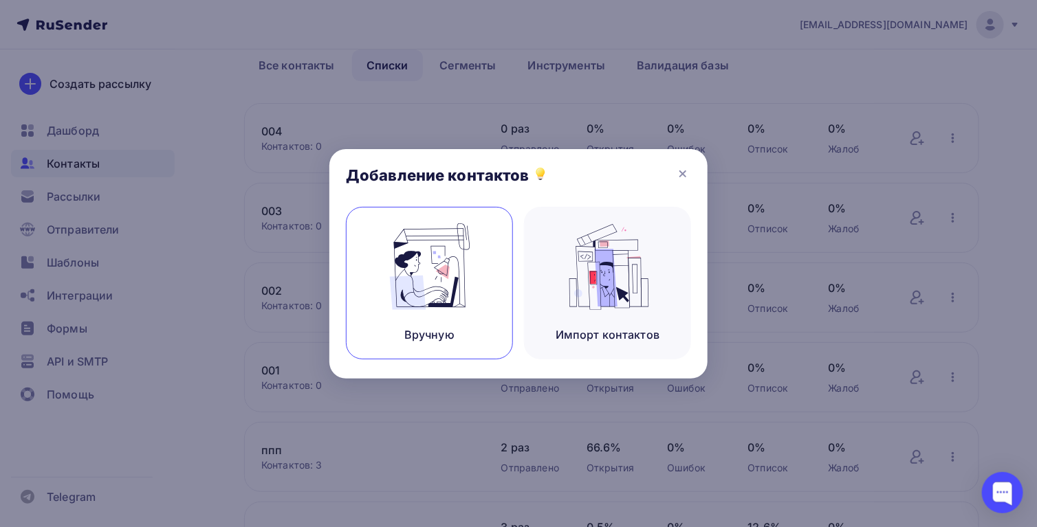
click at [417, 263] on img at bounding box center [430, 266] width 92 height 87
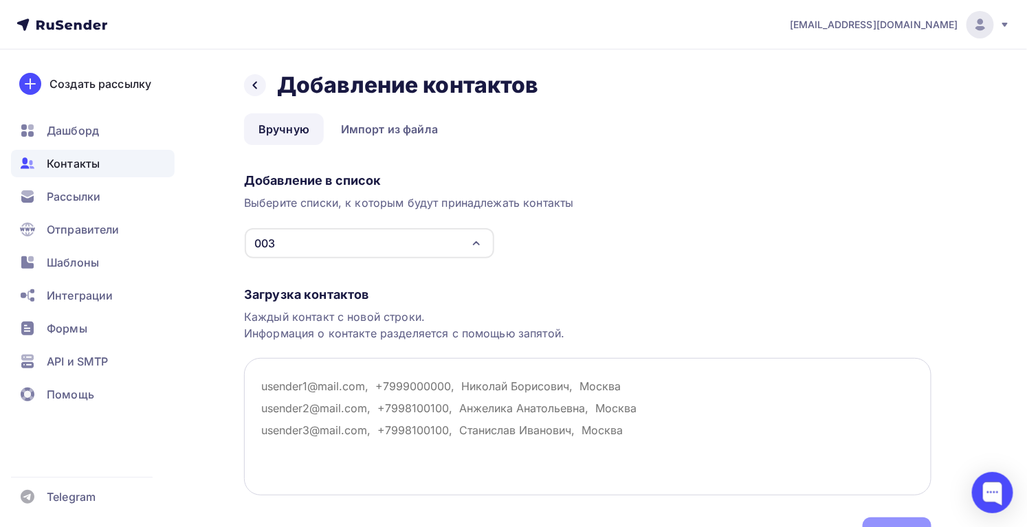
click at [476, 410] on textarea at bounding box center [588, 427] width 688 height 138
paste textarea "[EMAIL_ADDRESS][DOMAIN_NAME] [EMAIL_ADDRESS][DOMAIN_NAME] [EMAIL_ADDRESS][DOMAI…"
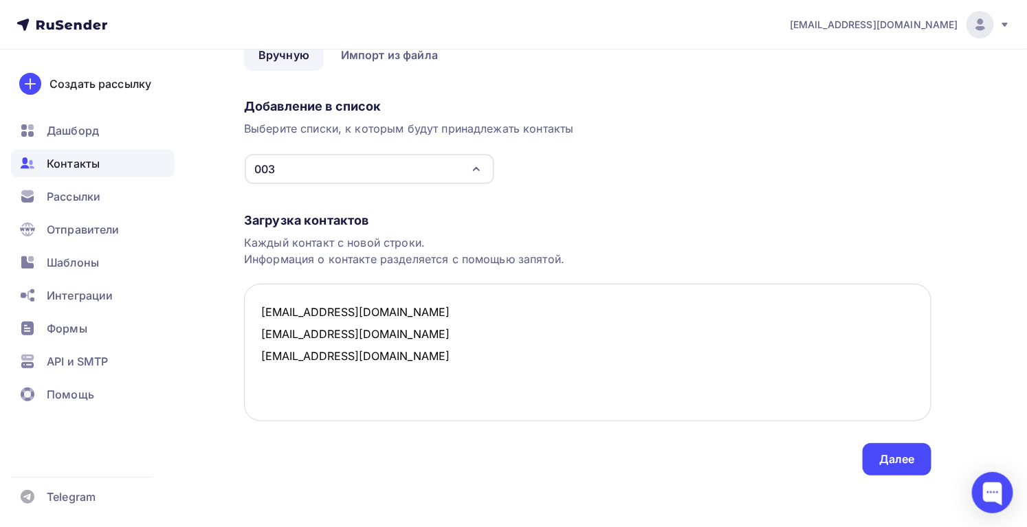
scroll to position [76, 0]
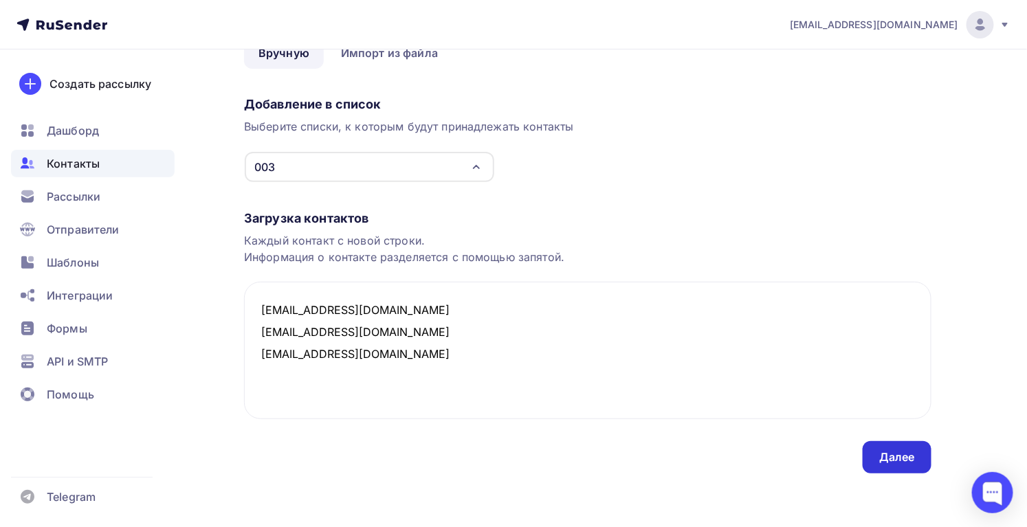
type textarea "[EMAIL_ADDRESS][DOMAIN_NAME] [EMAIL_ADDRESS][DOMAIN_NAME] [EMAIL_ADDRESS][DOMAI…"
click at [886, 451] on div "Далее" at bounding box center [897, 458] width 36 height 16
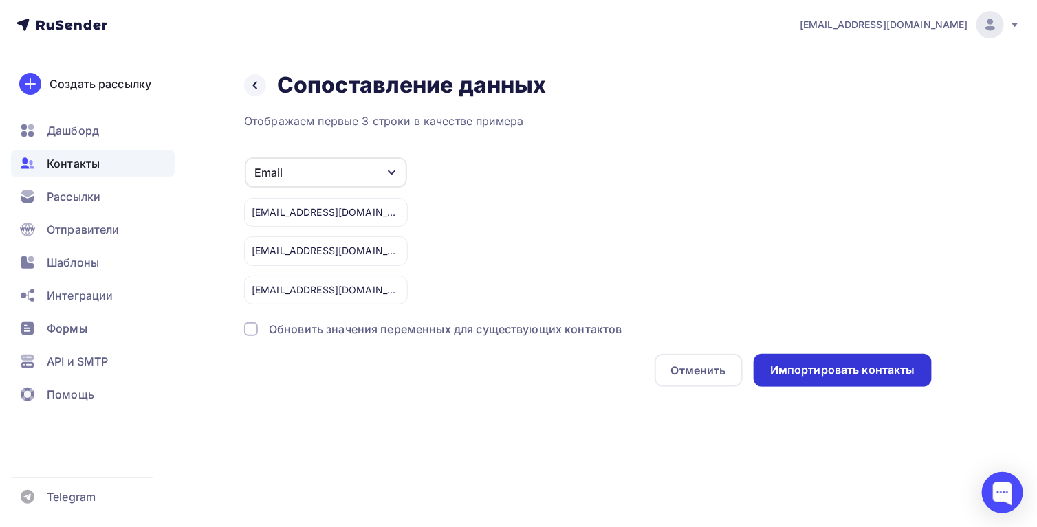
click at [795, 370] on div "Импортировать контакты" at bounding box center [842, 370] width 145 height 16
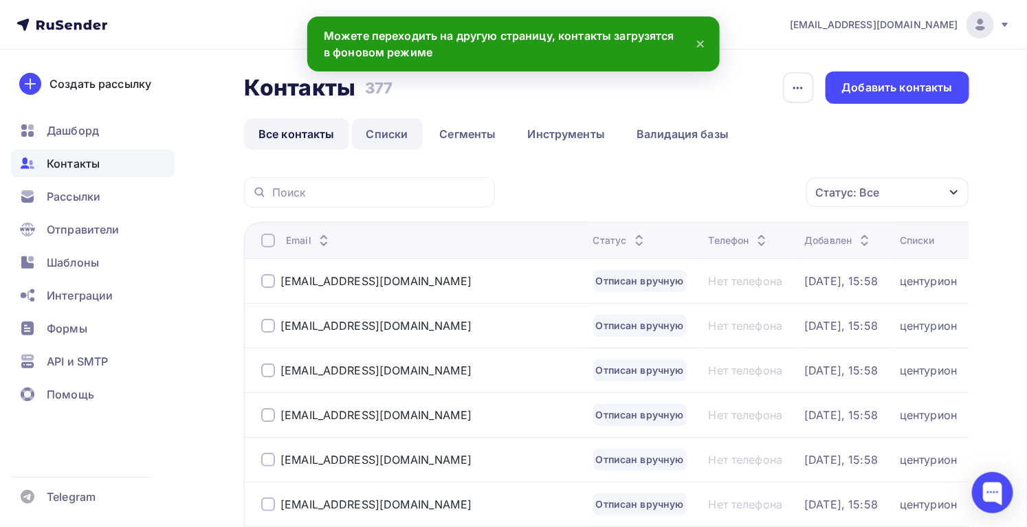
click at [380, 135] on link "Списки" at bounding box center [387, 134] width 71 height 32
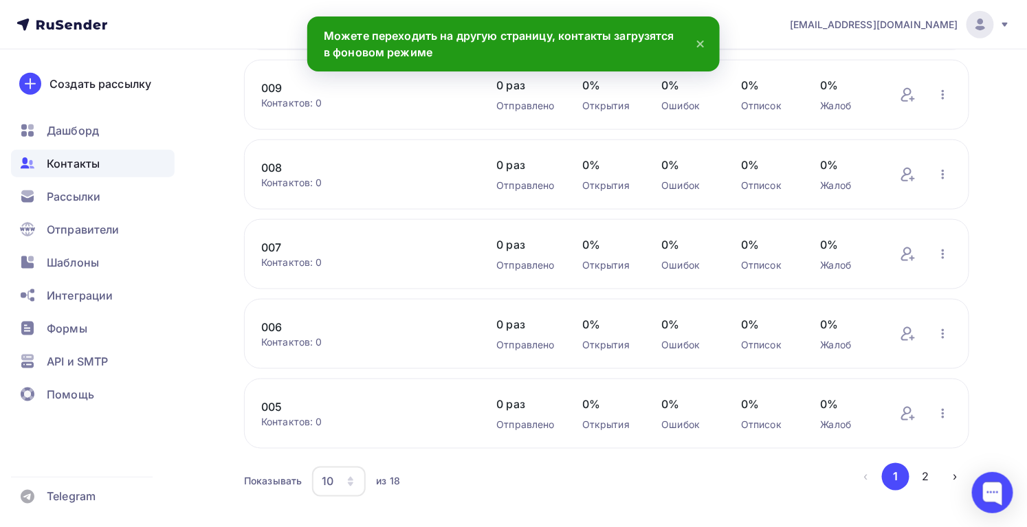
scroll to position [541, 0]
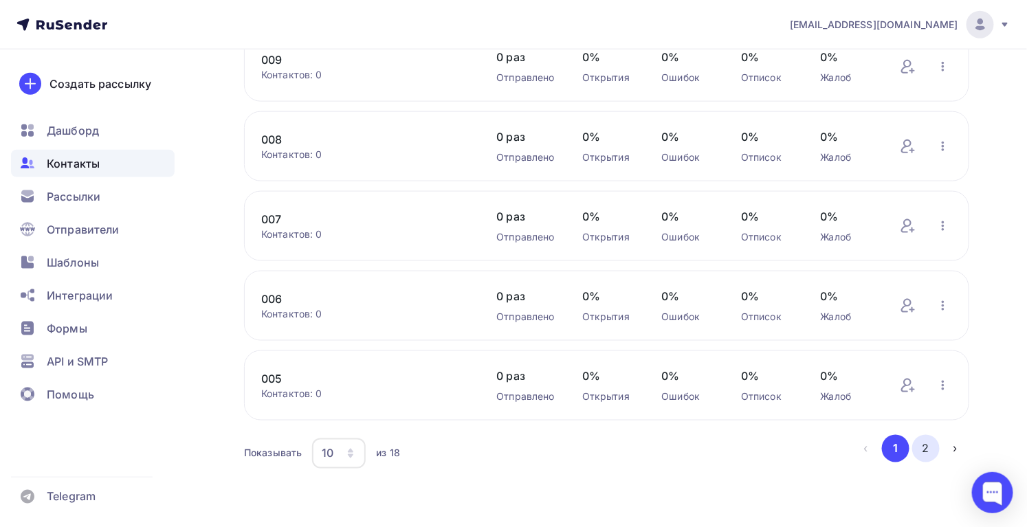
click at [928, 447] on button "2" at bounding box center [926, 449] width 28 height 28
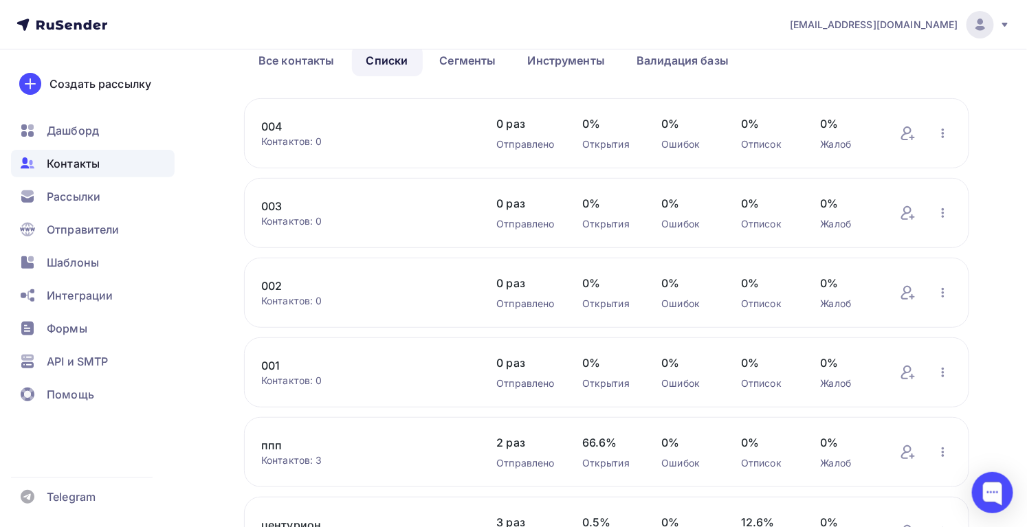
scroll to position [69, 0]
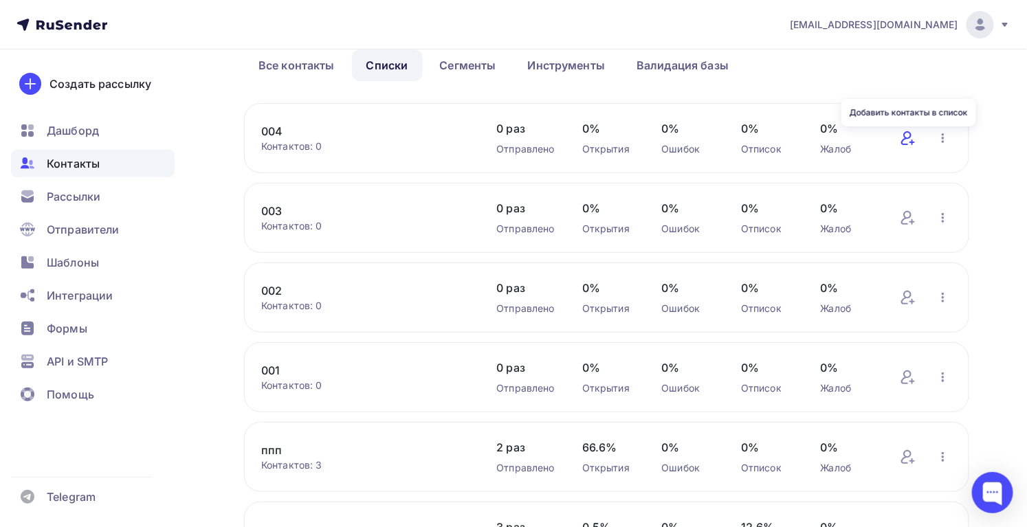
click at [906, 133] on icon at bounding box center [908, 138] width 17 height 17
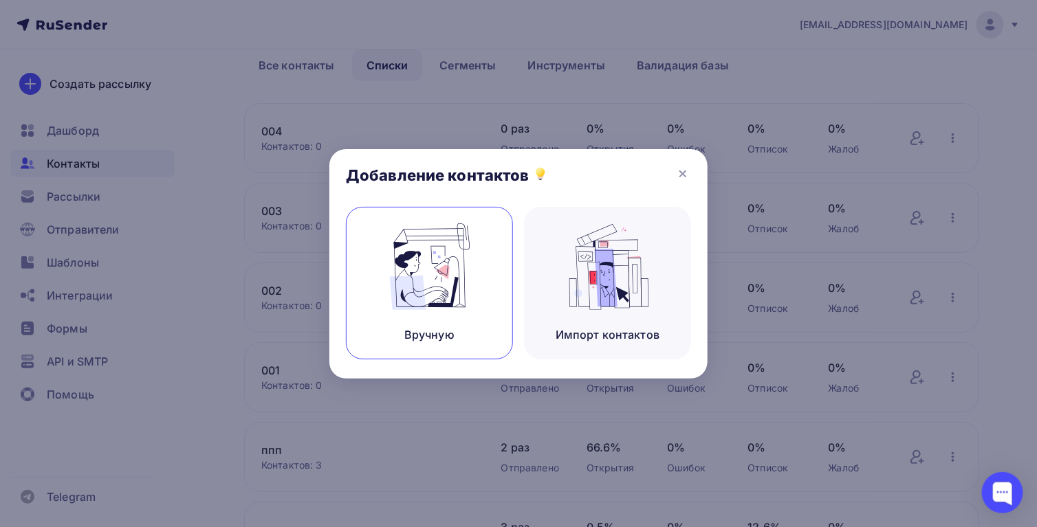
click at [454, 274] on img at bounding box center [430, 266] width 92 height 87
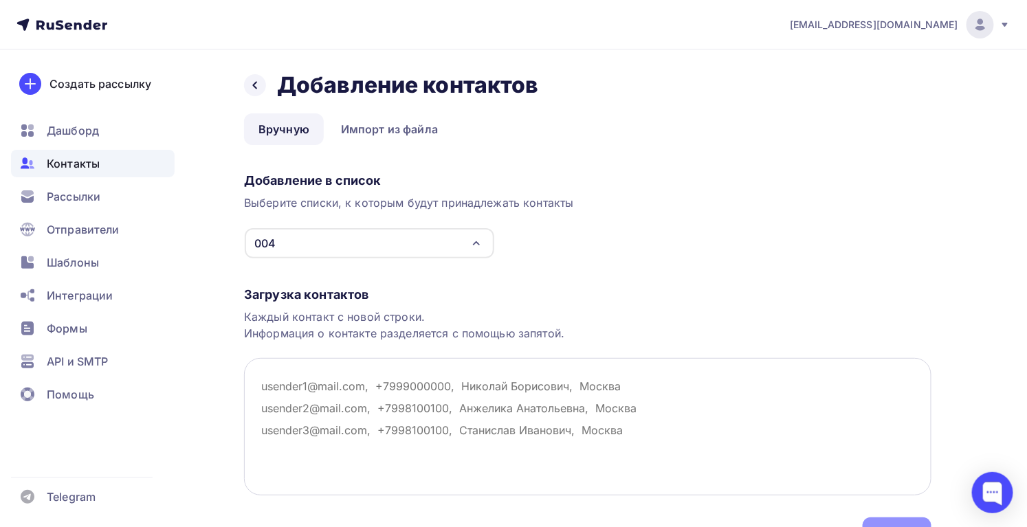
click at [386, 405] on textarea at bounding box center [588, 427] width 688 height 138
paste textarea "[EMAIL_ADDRESS][DOMAIN_NAME] [EMAIL_ADDRESS][DOMAIN_NAME] [EMAIL_ADDRESS][DOMAI…"
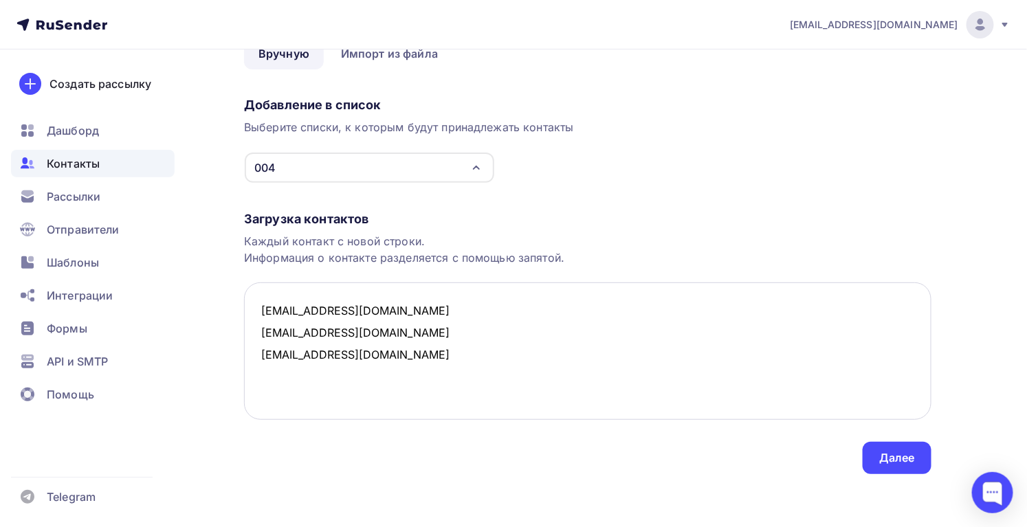
scroll to position [76, 0]
type textarea "[EMAIL_ADDRESS][DOMAIN_NAME] [EMAIL_ADDRESS][DOMAIN_NAME] [EMAIL_ADDRESS][DOMAI…"
click at [908, 463] on div "Далее" at bounding box center [897, 458] width 36 height 16
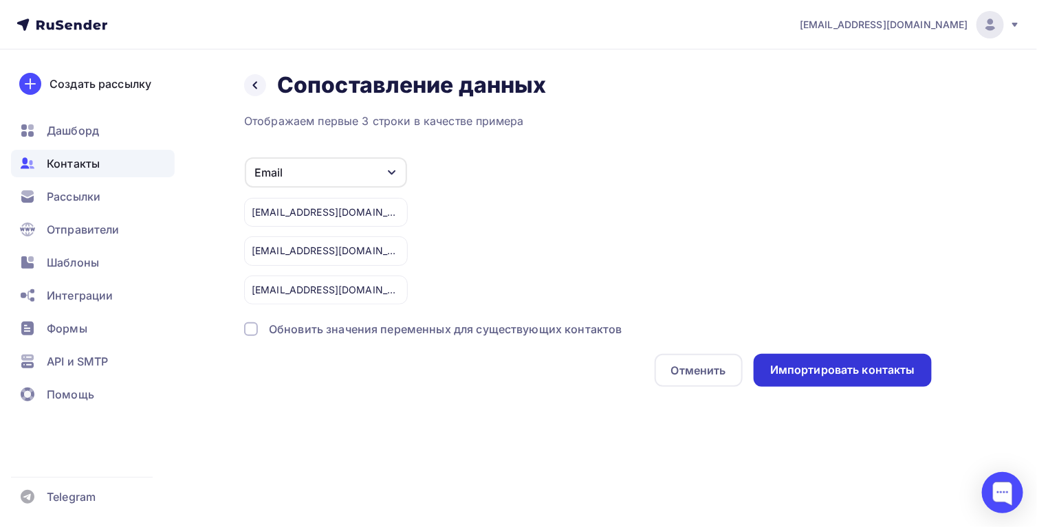
click at [824, 373] on div "Импортировать контакты" at bounding box center [842, 370] width 145 height 16
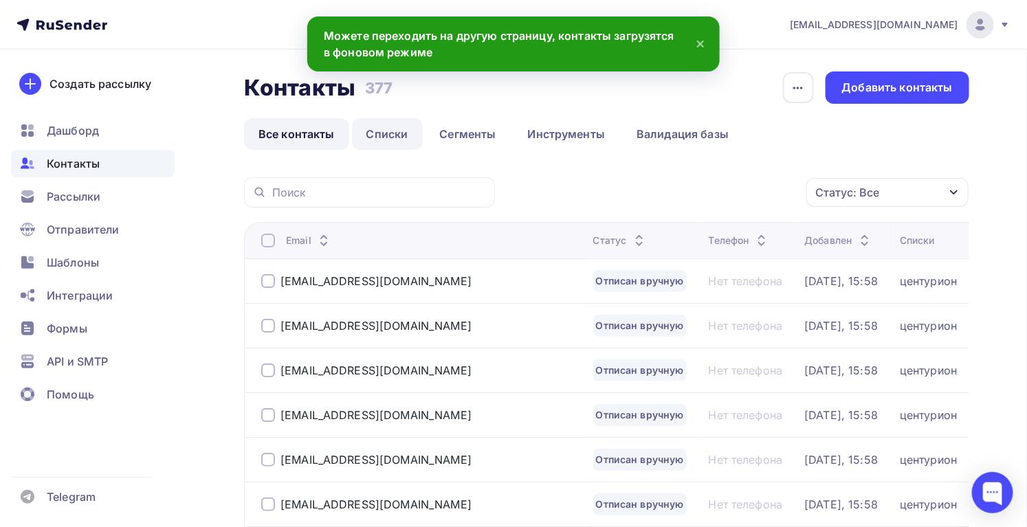
click at [381, 138] on link "Списки" at bounding box center [387, 134] width 71 height 32
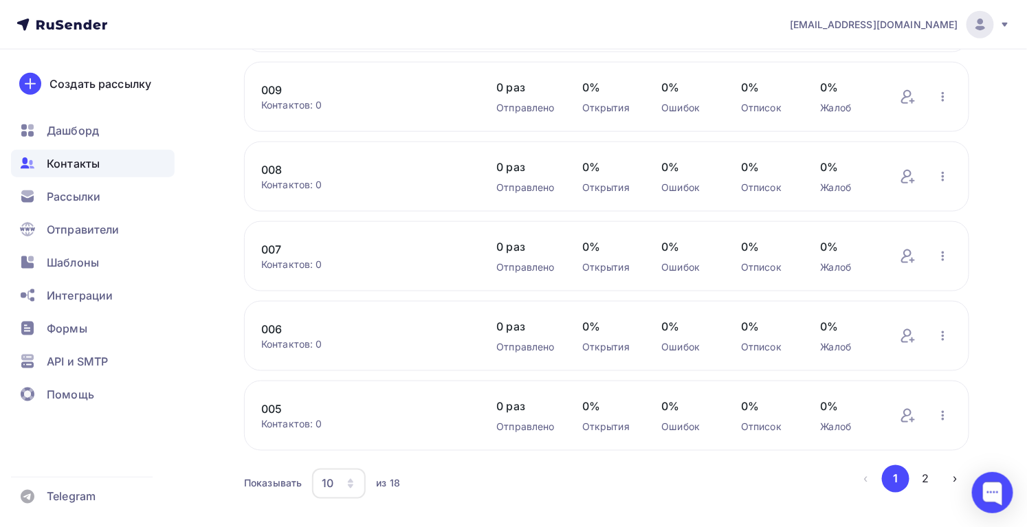
scroll to position [541, 0]
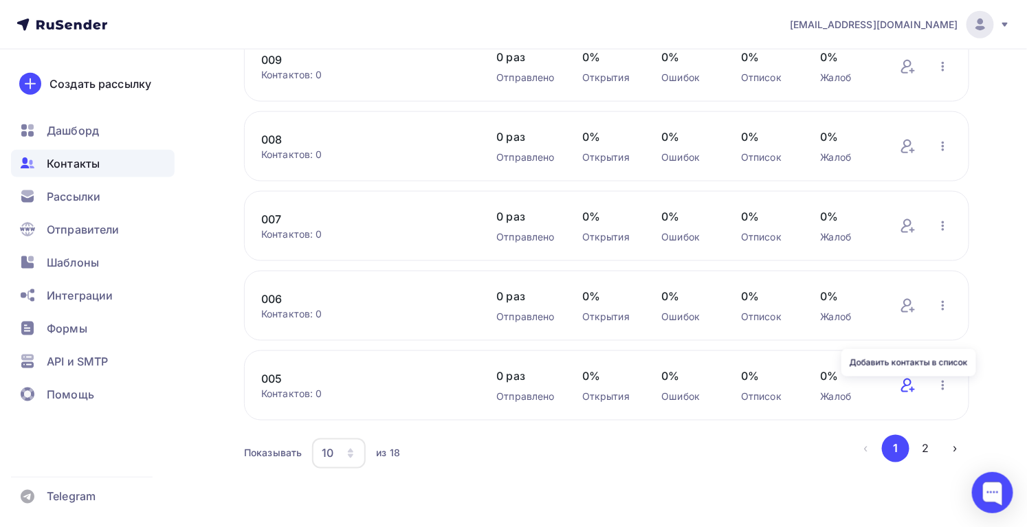
click at [907, 386] on icon at bounding box center [906, 386] width 10 height 14
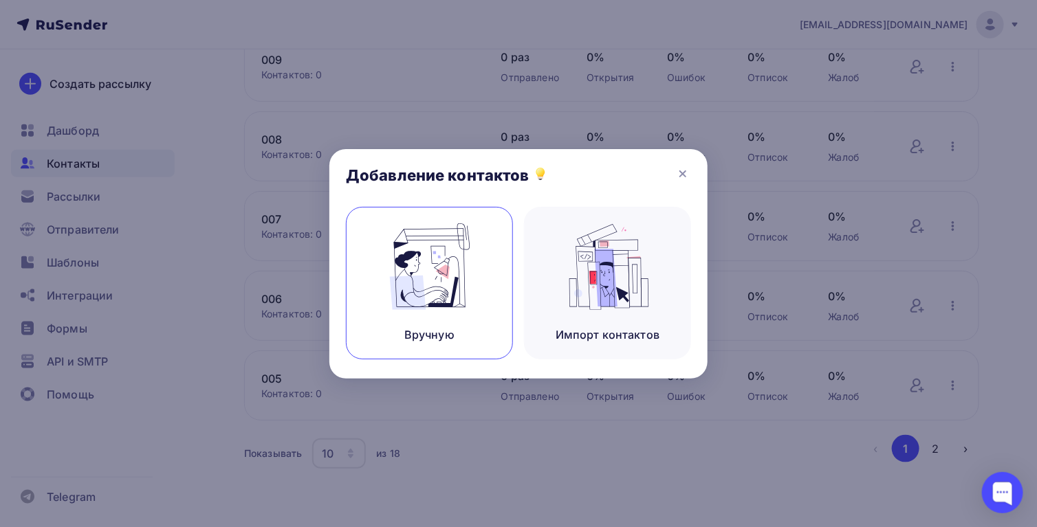
click at [375, 265] on div "Вручную" at bounding box center [429, 283] width 167 height 153
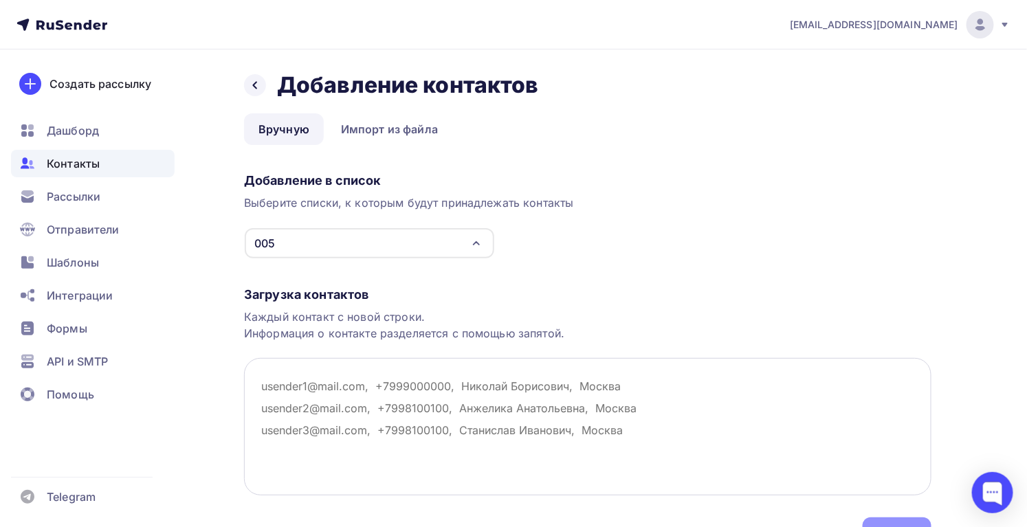
click at [372, 373] on textarea at bounding box center [588, 427] width 688 height 138
paste textarea "[EMAIL_ADDRESS][DOMAIN_NAME] [EMAIL_ADDRESS][DOMAIN_NAME] [EMAIL_ADDRESS][DOMAI…"
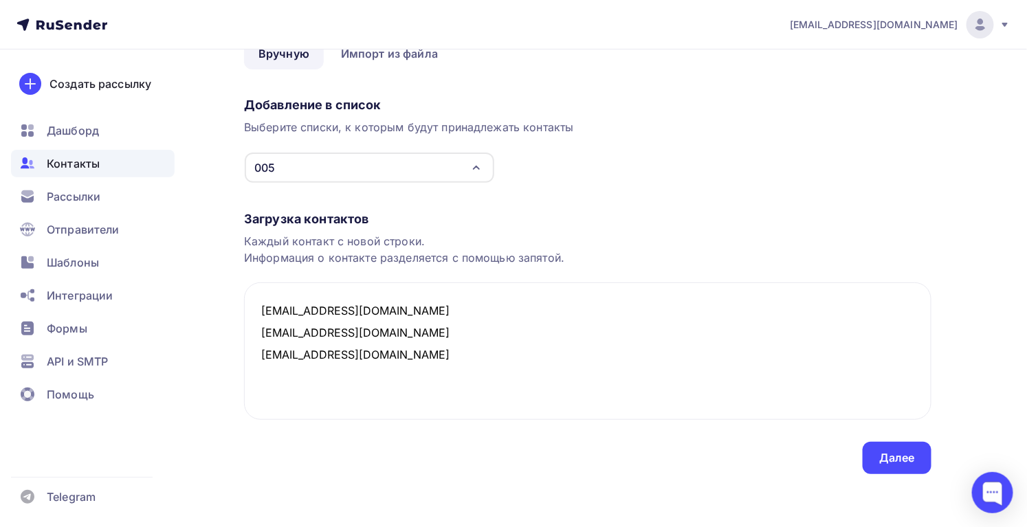
scroll to position [76, 0]
type textarea "[EMAIL_ADDRESS][DOMAIN_NAME] [EMAIL_ADDRESS][DOMAIN_NAME] [EMAIL_ADDRESS][DOMAI…"
click at [901, 456] on div "Далее" at bounding box center [897, 458] width 36 height 16
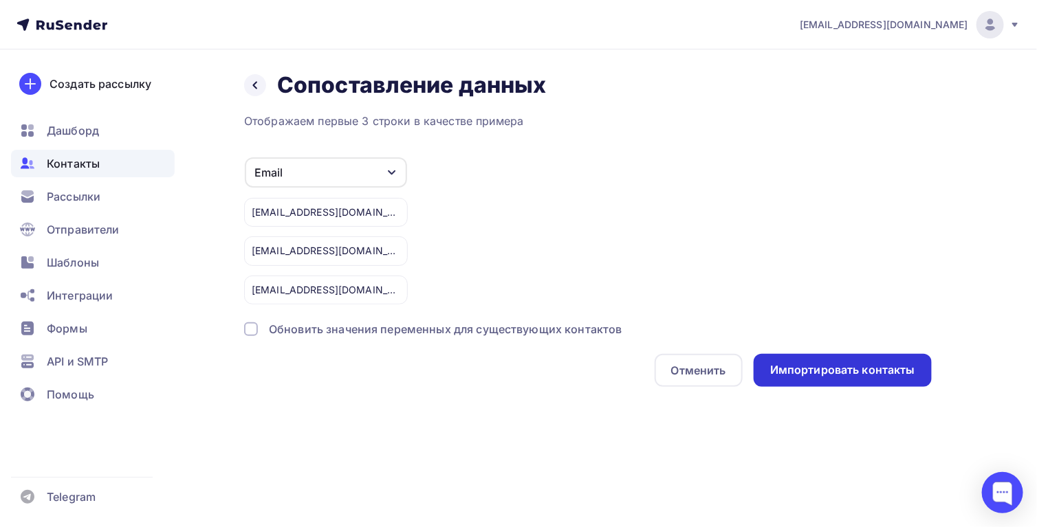
click at [864, 379] on div "Импортировать контакты" at bounding box center [843, 370] width 178 height 33
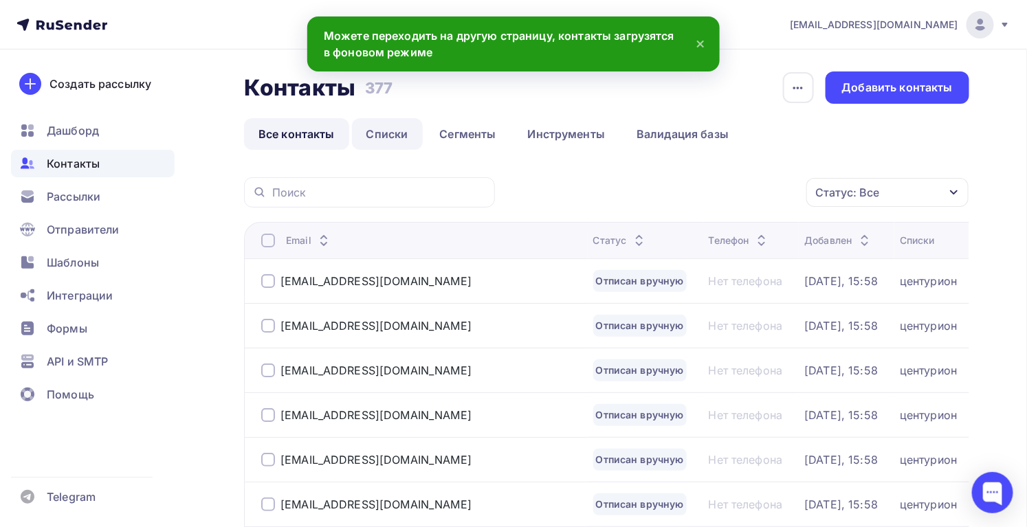
click at [373, 137] on link "Списки" at bounding box center [387, 134] width 71 height 32
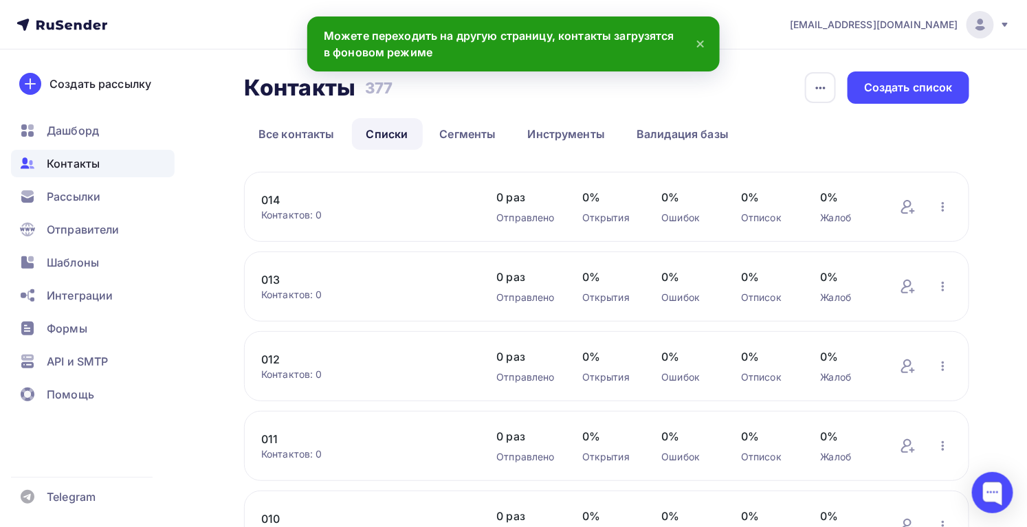
scroll to position [541, 0]
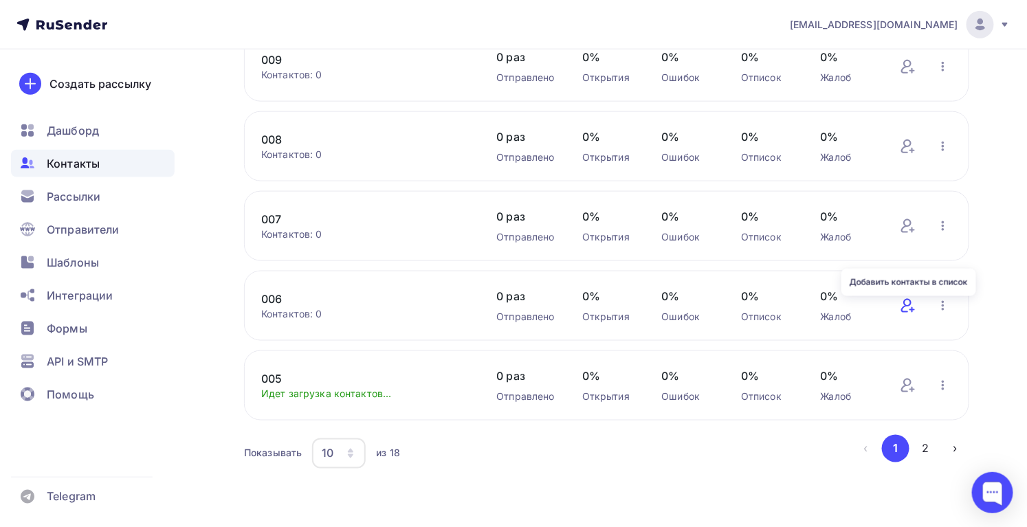
click at [905, 309] on icon at bounding box center [908, 306] width 17 height 17
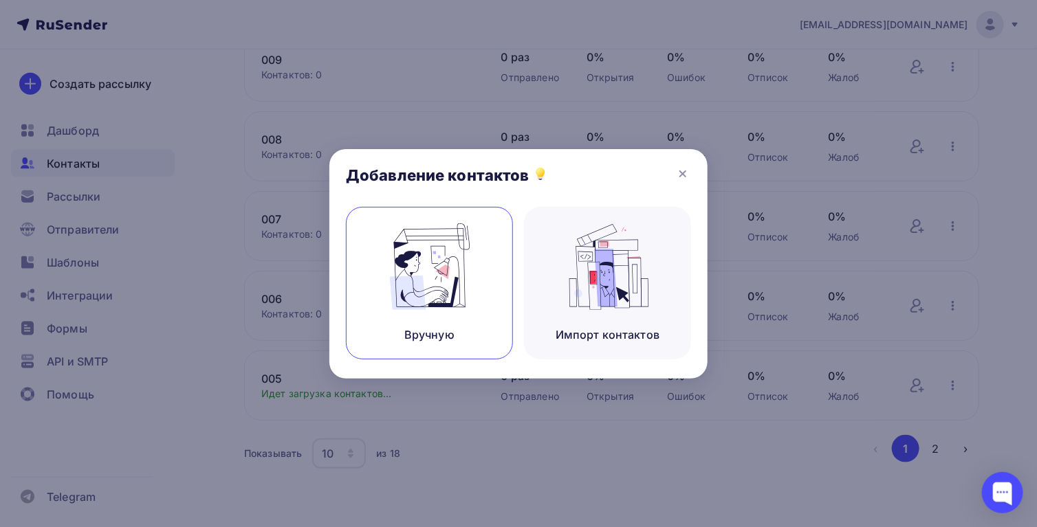
click at [424, 288] on img at bounding box center [430, 266] width 92 height 87
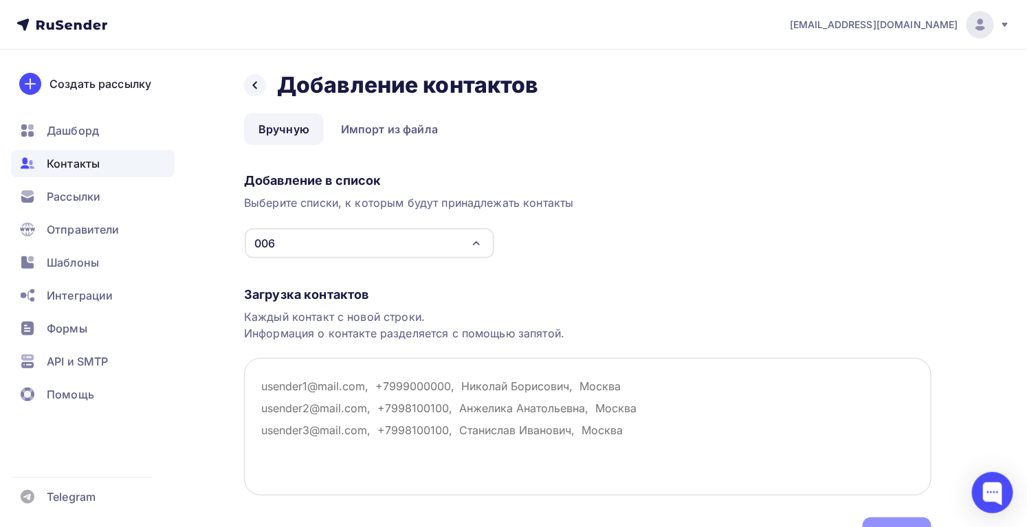
click at [498, 417] on textarea at bounding box center [588, 427] width 688 height 138
paste textarea "[EMAIL_ADDRESS][DOMAIN_NAME] [EMAIL_ADDRESS][DOMAIN_NAME] [EMAIL_ADDRESS][DOMAI…"
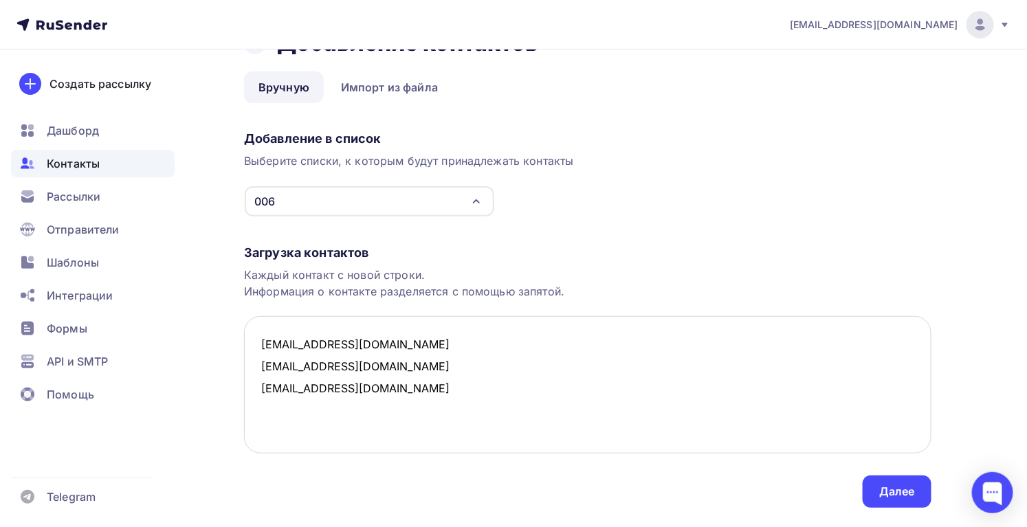
scroll to position [76, 0]
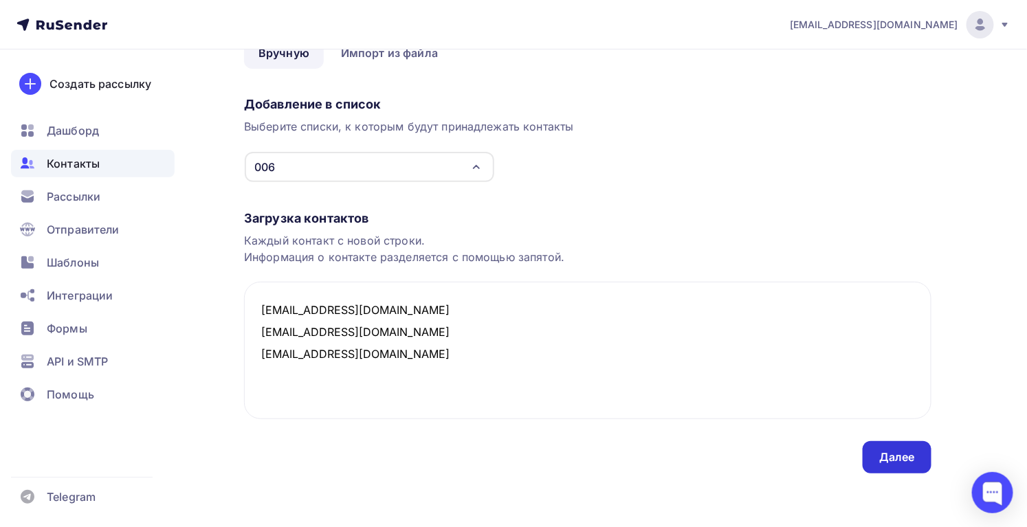
type textarea "[EMAIL_ADDRESS][DOMAIN_NAME] [EMAIL_ADDRESS][DOMAIN_NAME] [EMAIL_ADDRESS][DOMAI…"
click at [873, 458] on div "Далее" at bounding box center [897, 457] width 69 height 32
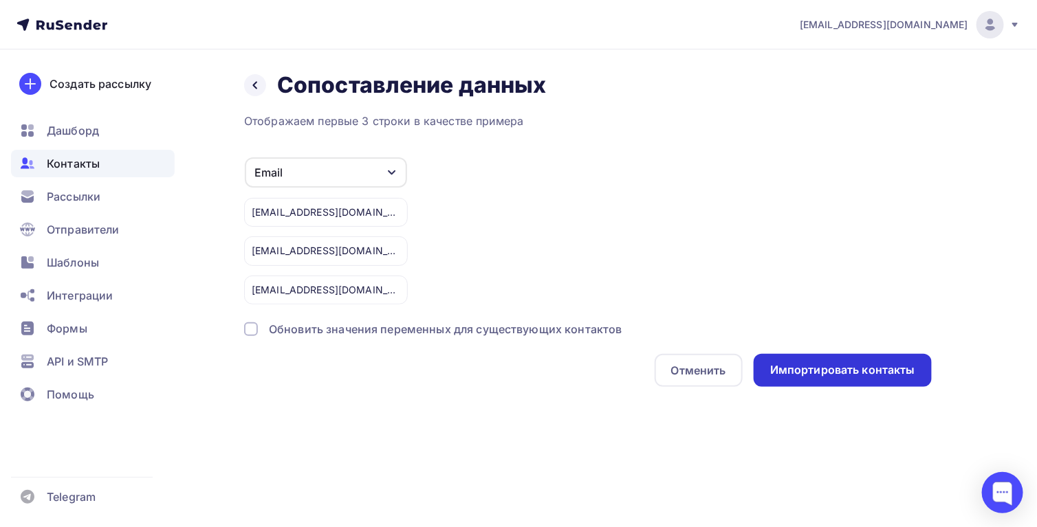
click at [811, 370] on div "Импортировать контакты" at bounding box center [842, 370] width 145 height 16
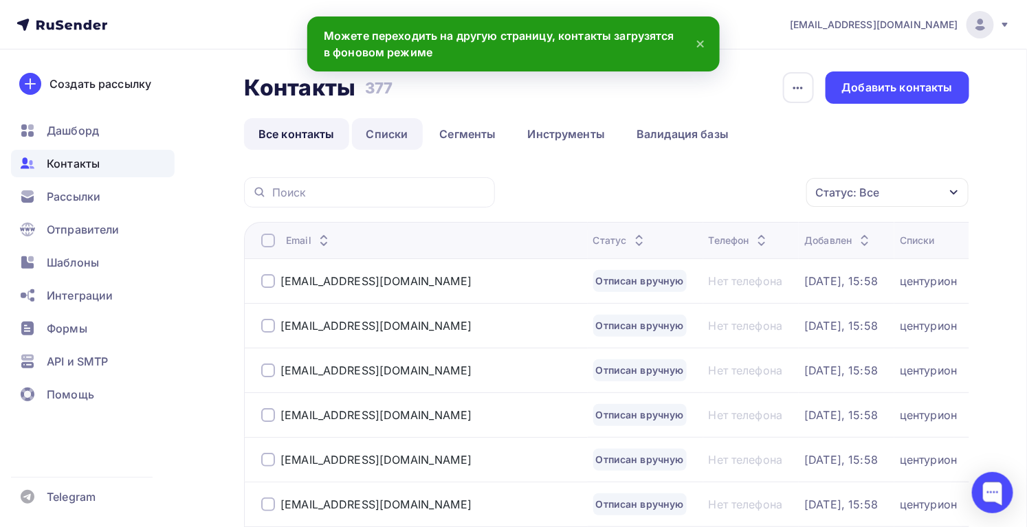
click at [374, 133] on link "Списки" at bounding box center [387, 134] width 71 height 32
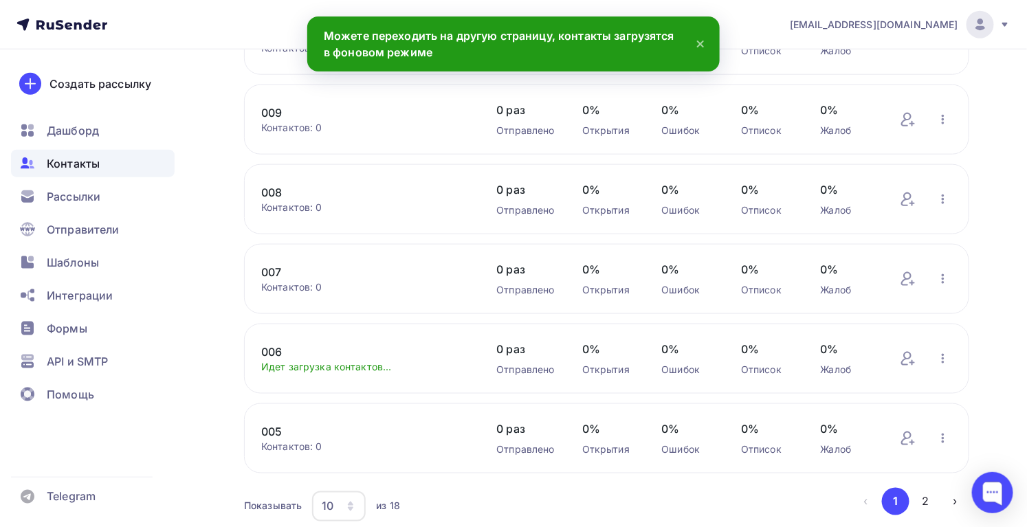
scroll to position [417, 0]
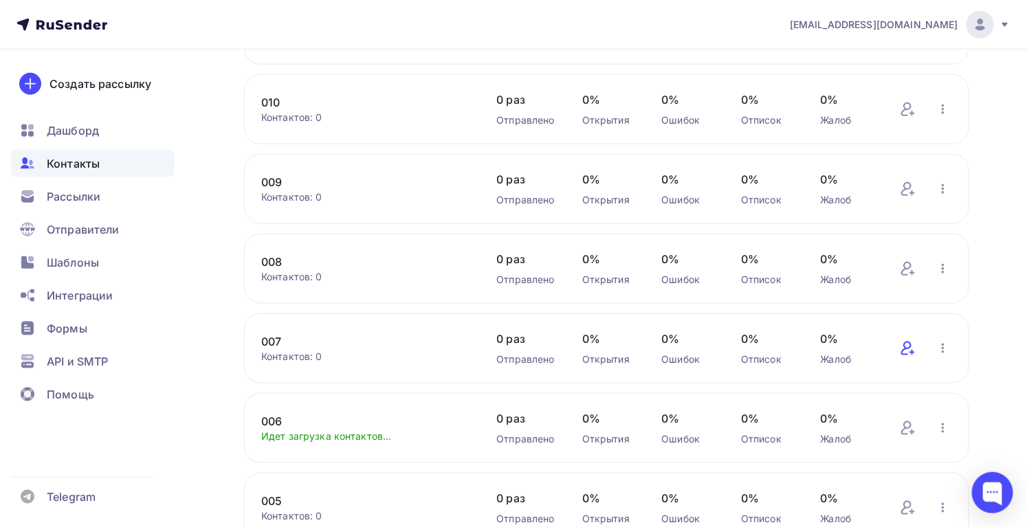
click at [905, 351] on icon at bounding box center [906, 349] width 10 height 14
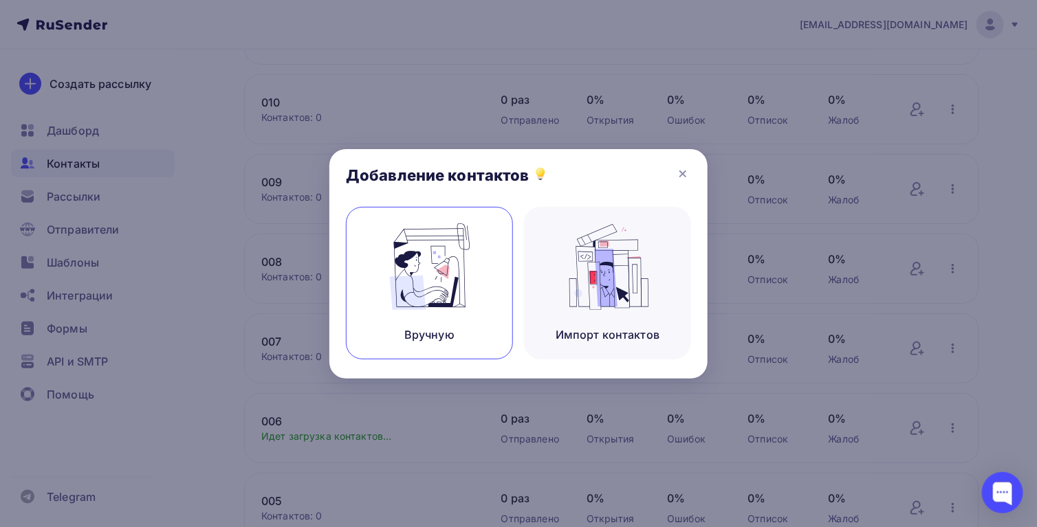
click at [450, 300] on img at bounding box center [430, 266] width 92 height 87
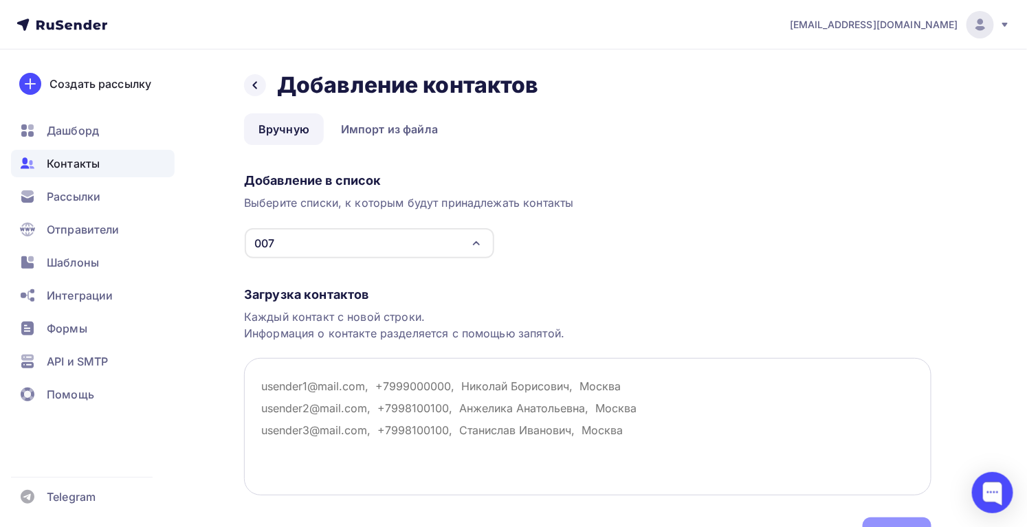
click at [428, 394] on textarea at bounding box center [588, 427] width 688 height 138
paste textarea "[EMAIL_ADDRESS][DOMAIN_NAME] [EMAIL_ADDRESS][DOMAIN_NAME] [EMAIL_ADDRESS][DOMAI…"
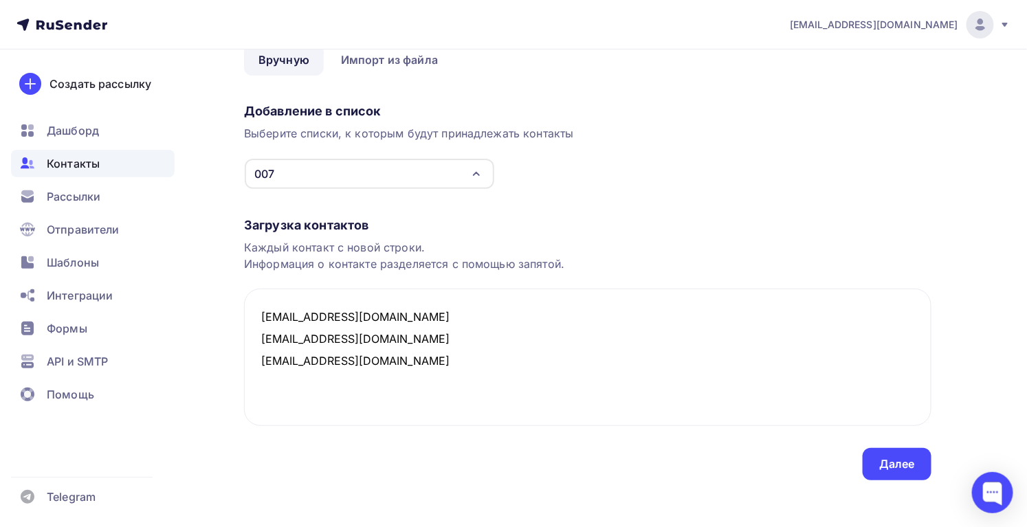
scroll to position [76, 0]
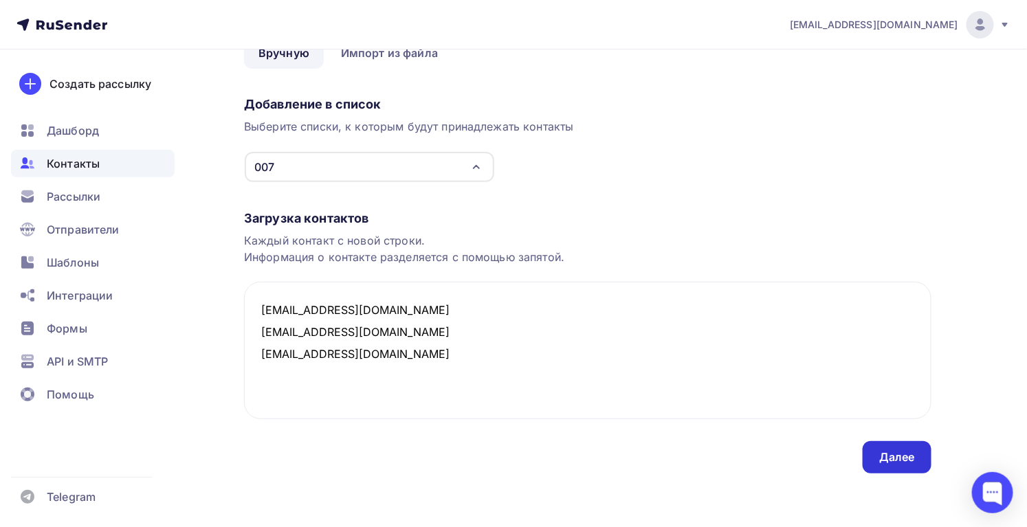
type textarea "[EMAIL_ADDRESS][DOMAIN_NAME] [EMAIL_ADDRESS][DOMAIN_NAME] [EMAIL_ADDRESS][DOMAI…"
click at [899, 461] on div "Далее" at bounding box center [897, 458] width 36 height 16
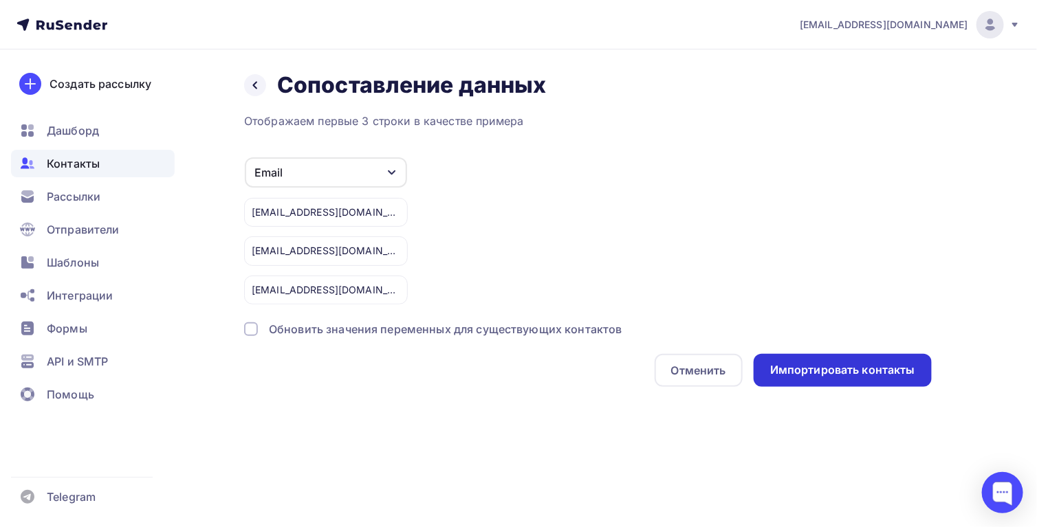
click at [881, 382] on div "Импортировать контакты" at bounding box center [843, 370] width 178 height 33
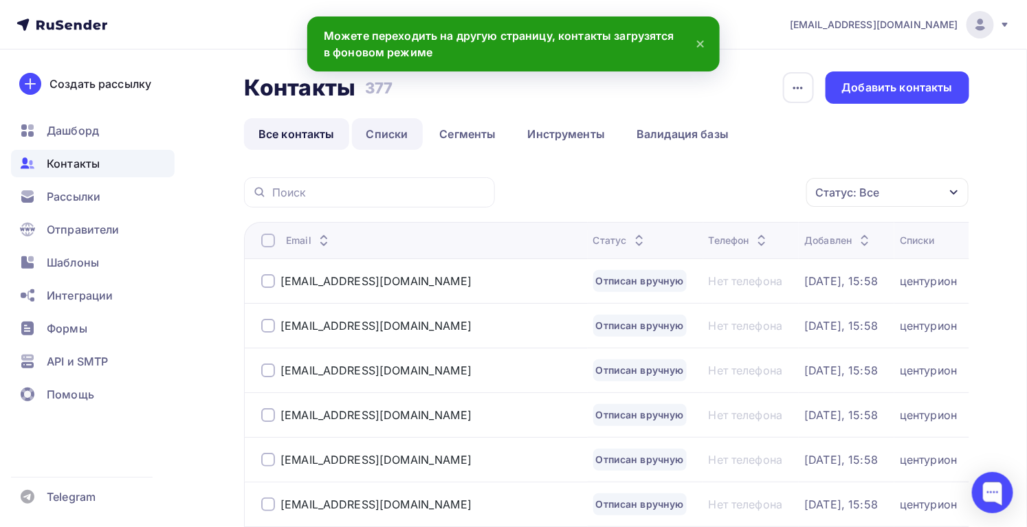
click at [398, 127] on link "Списки" at bounding box center [387, 134] width 71 height 32
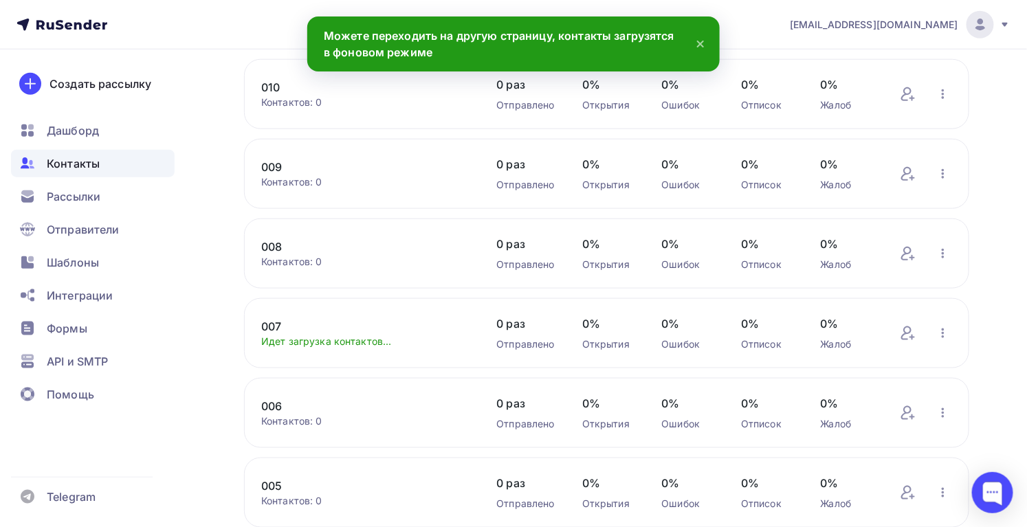
scroll to position [354, 0]
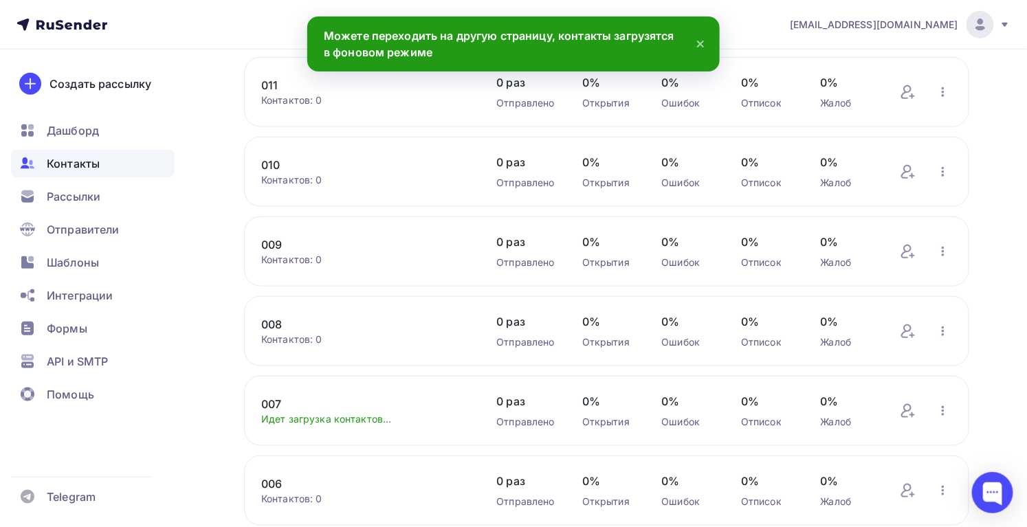
click at [899, 334] on div "008 Контактов: 0 Добавить контакты Переименовать список Скачать список Отписать…" at bounding box center [606, 331] width 725 height 70
click at [902, 334] on icon at bounding box center [908, 331] width 17 height 17
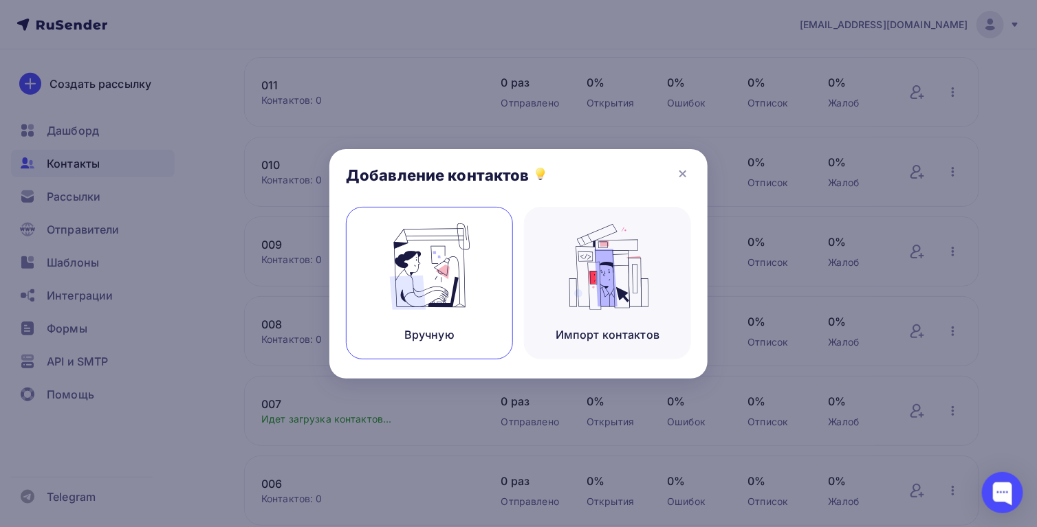
click at [407, 283] on img at bounding box center [430, 266] width 92 height 87
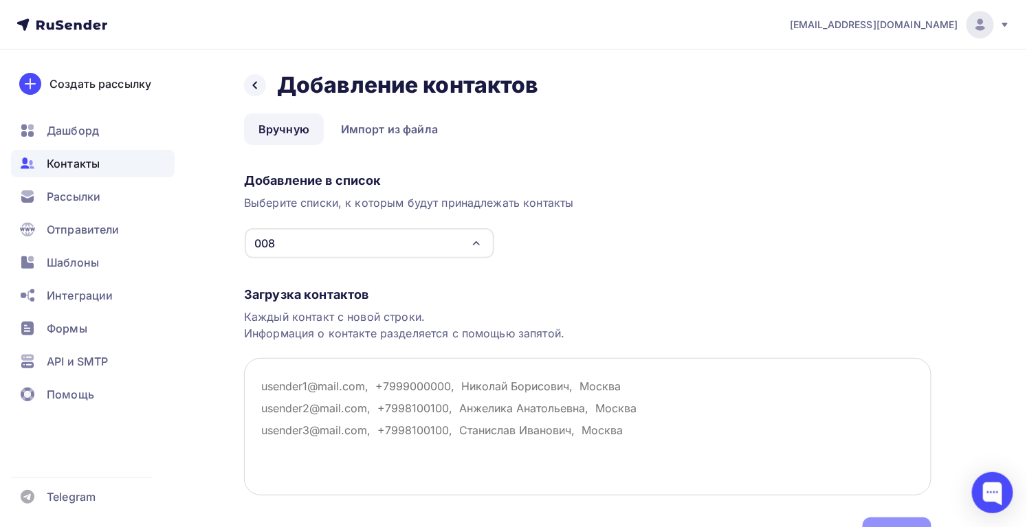
click at [487, 391] on textarea at bounding box center [588, 427] width 688 height 138
paste textarea "[PERSON_NAME][EMAIL_ADDRESS][DOMAIN_NAME] [EMAIL_ADDRESS][DOMAIN_NAME] [EMAIL_A…"
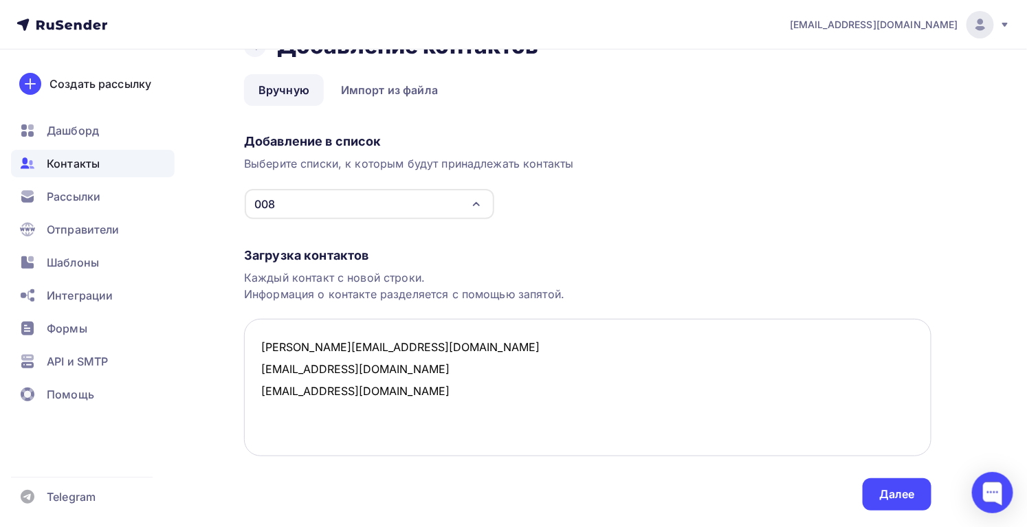
scroll to position [76, 0]
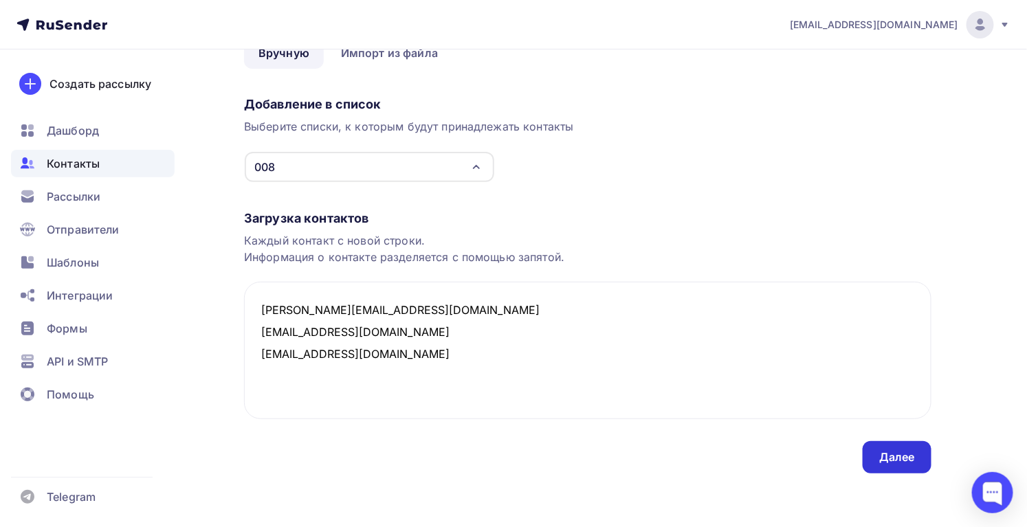
type textarea "[PERSON_NAME][EMAIL_ADDRESS][DOMAIN_NAME] [EMAIL_ADDRESS][DOMAIN_NAME] [EMAIL_A…"
click at [877, 463] on div "Далее" at bounding box center [897, 457] width 69 height 32
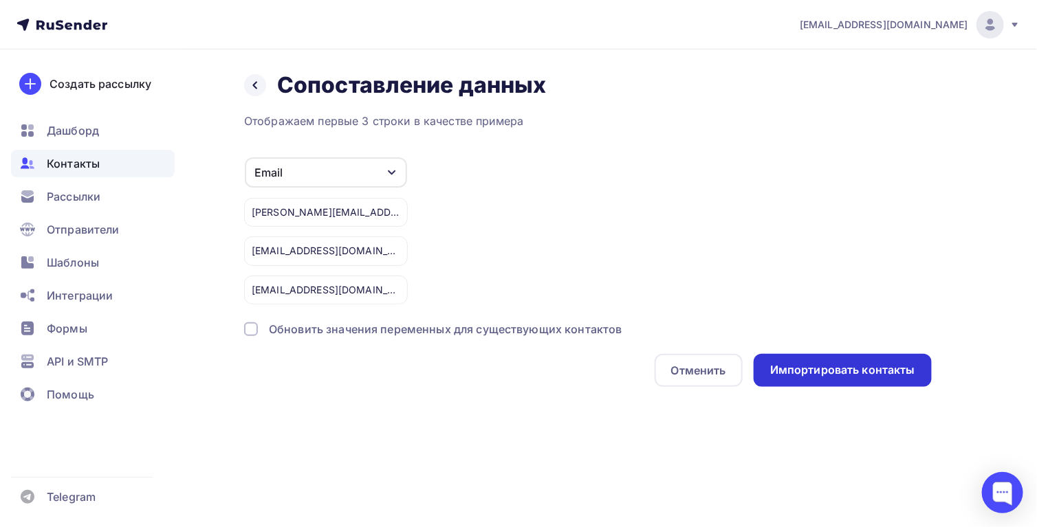
click at [825, 376] on div "Импортировать контакты" at bounding box center [842, 370] width 145 height 16
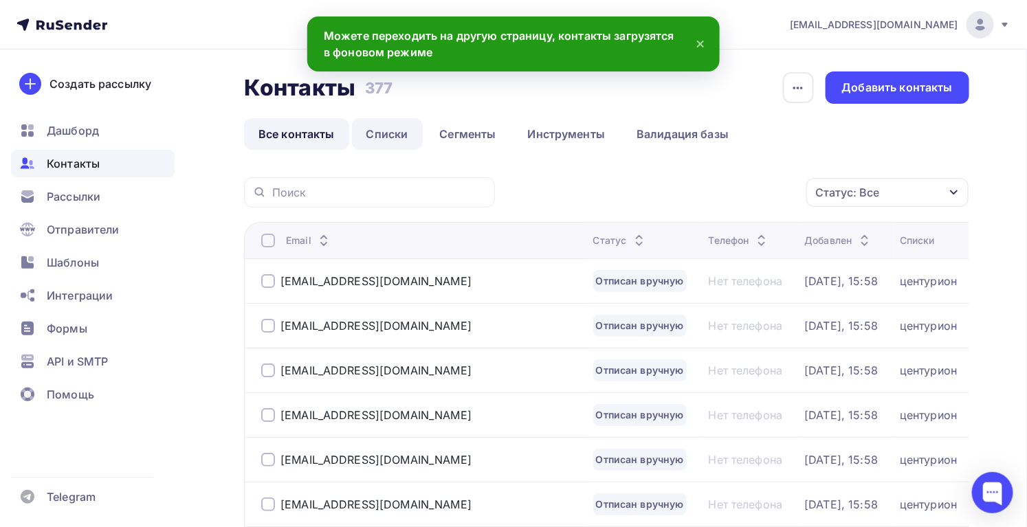
click at [398, 138] on link "Списки" at bounding box center [387, 134] width 71 height 32
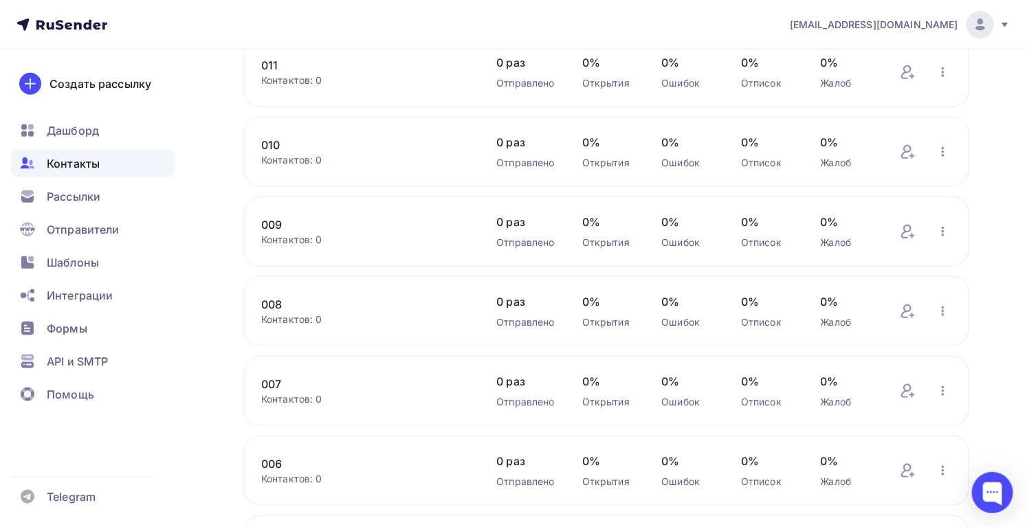
scroll to position [375, 0]
click at [912, 232] on icon at bounding box center [908, 231] width 17 height 17
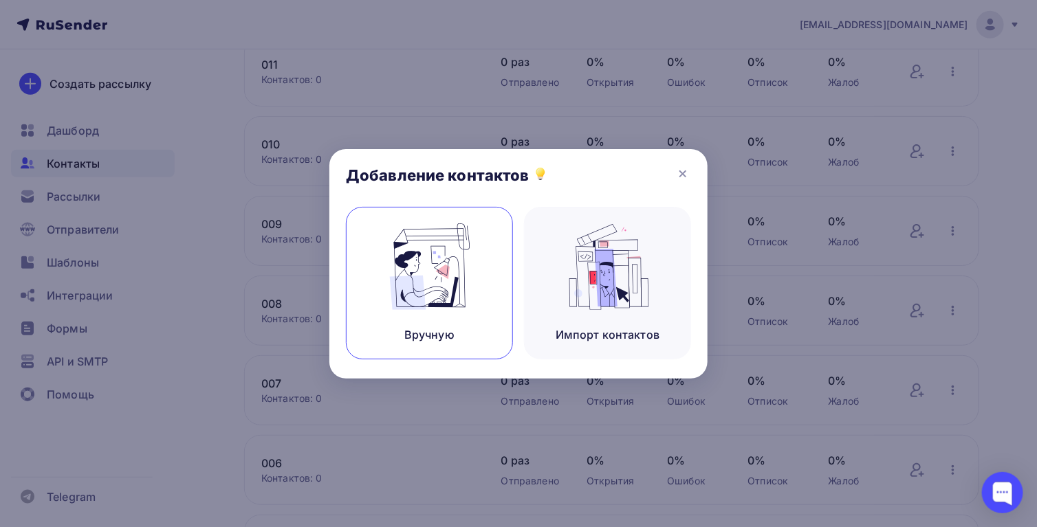
click at [404, 280] on img at bounding box center [430, 266] width 92 height 87
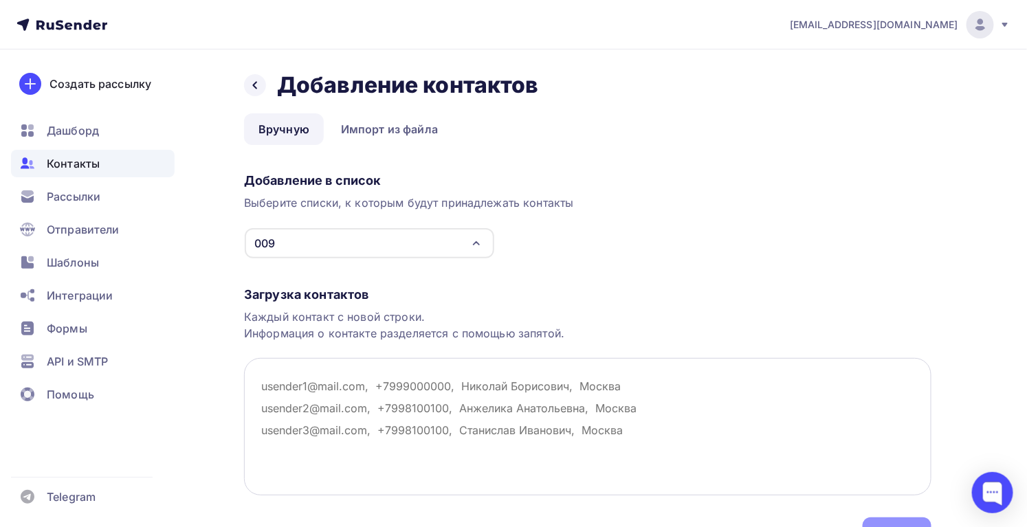
click at [327, 372] on textarea at bounding box center [588, 427] width 688 height 138
paste textarea "[EMAIL_ADDRESS][DOMAIN_NAME] [DOMAIN_NAME][EMAIL_ADDRESS][DOMAIN_NAME] [EMAIL_A…"
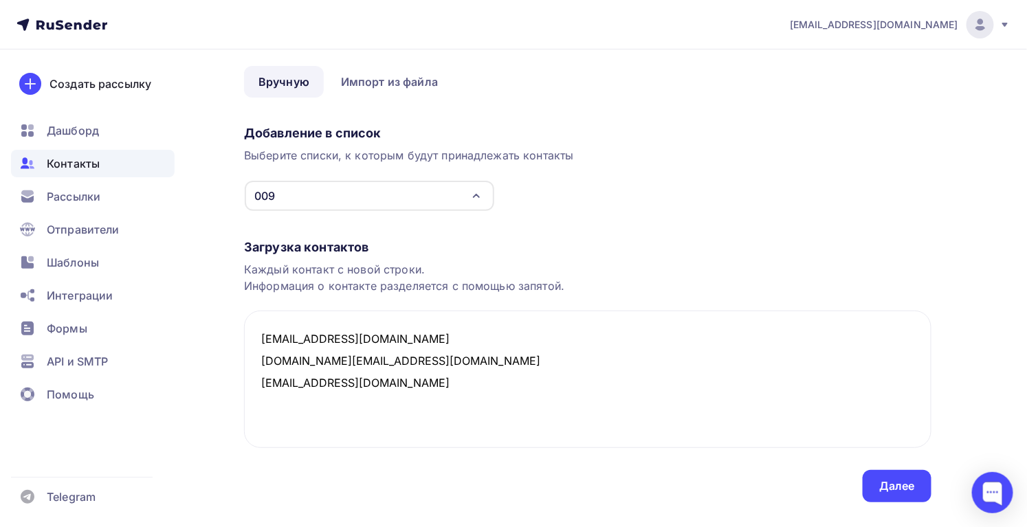
scroll to position [76, 0]
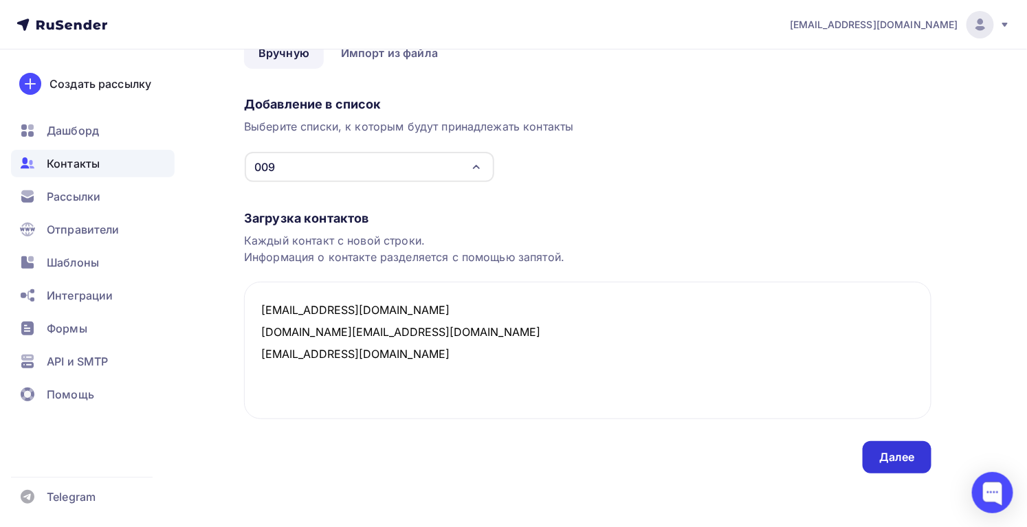
type textarea "[EMAIL_ADDRESS][DOMAIN_NAME] [DOMAIN_NAME][EMAIL_ADDRESS][DOMAIN_NAME] [EMAIL_A…"
click at [910, 451] on div "Далее" at bounding box center [897, 458] width 36 height 16
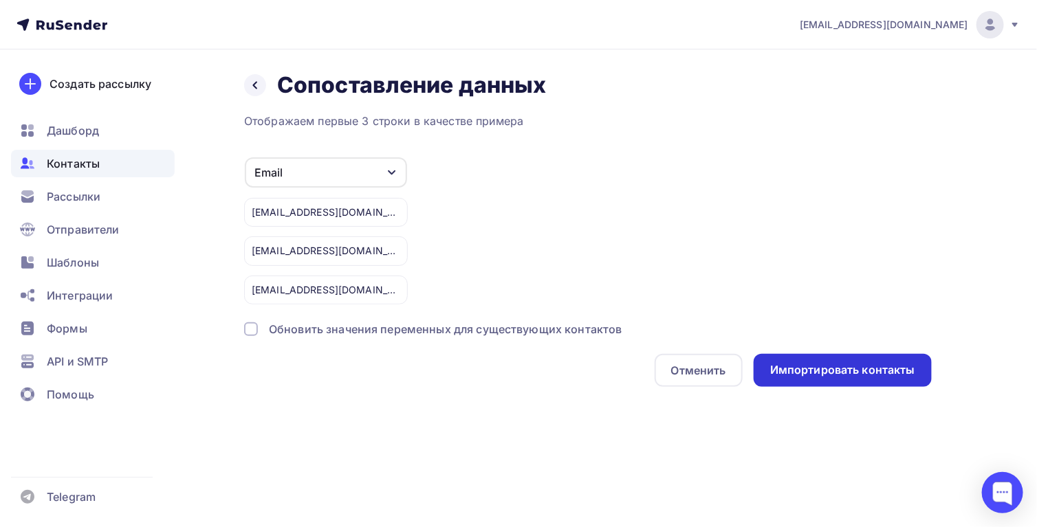
click at [831, 366] on div "Импортировать контакты" at bounding box center [842, 370] width 145 height 16
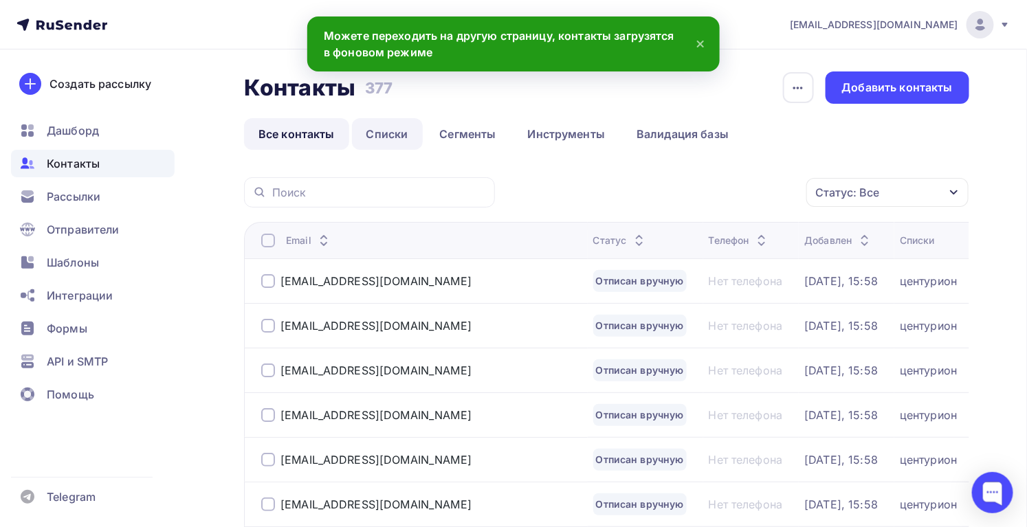
click at [389, 129] on link "Списки" at bounding box center [387, 134] width 71 height 32
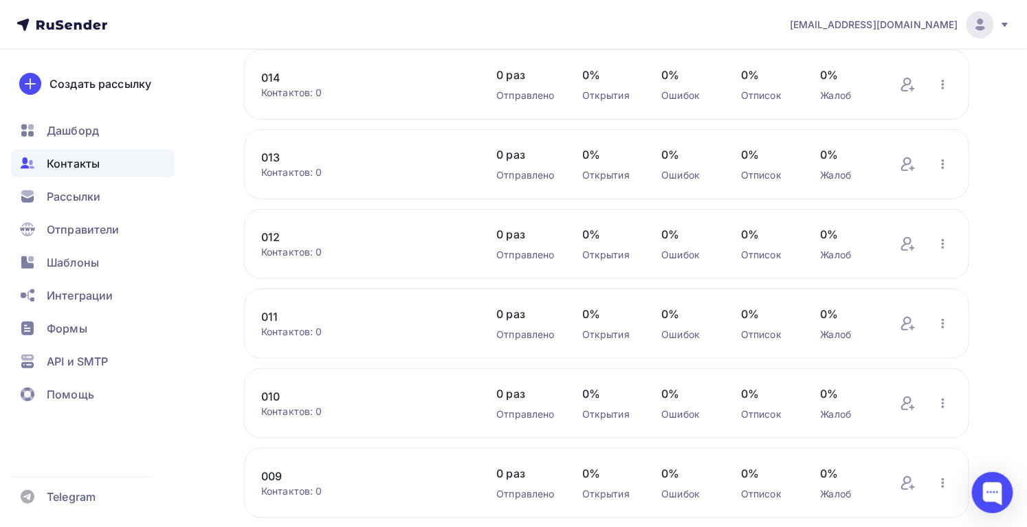
scroll to position [124, 0]
click at [906, 406] on icon at bounding box center [908, 401] width 17 height 17
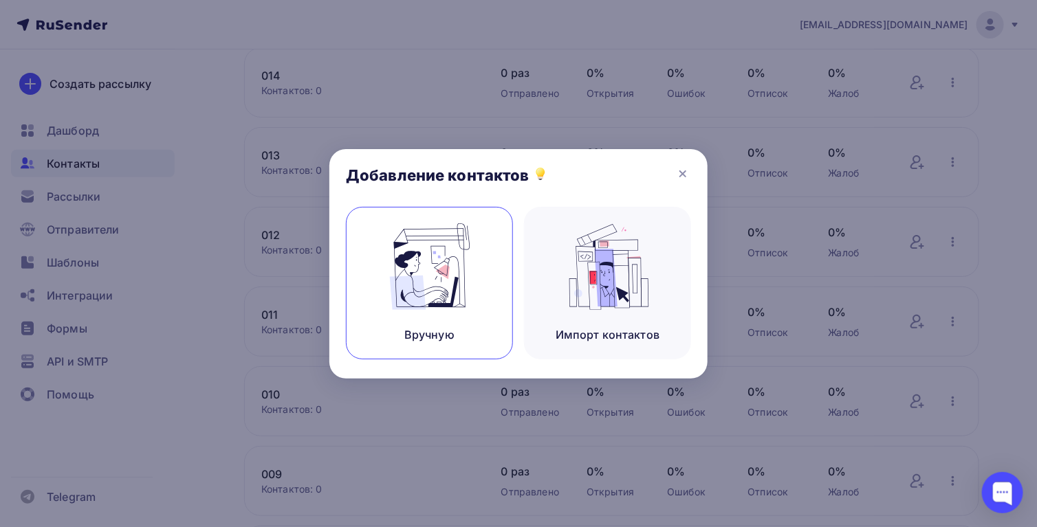
click at [464, 289] on img at bounding box center [430, 266] width 92 height 87
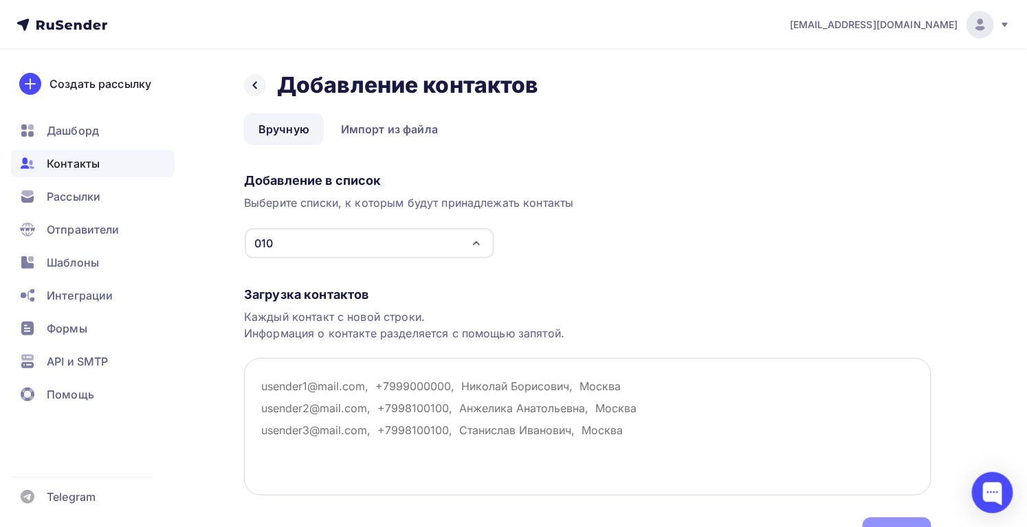
click at [354, 415] on textarea at bounding box center [588, 427] width 688 height 138
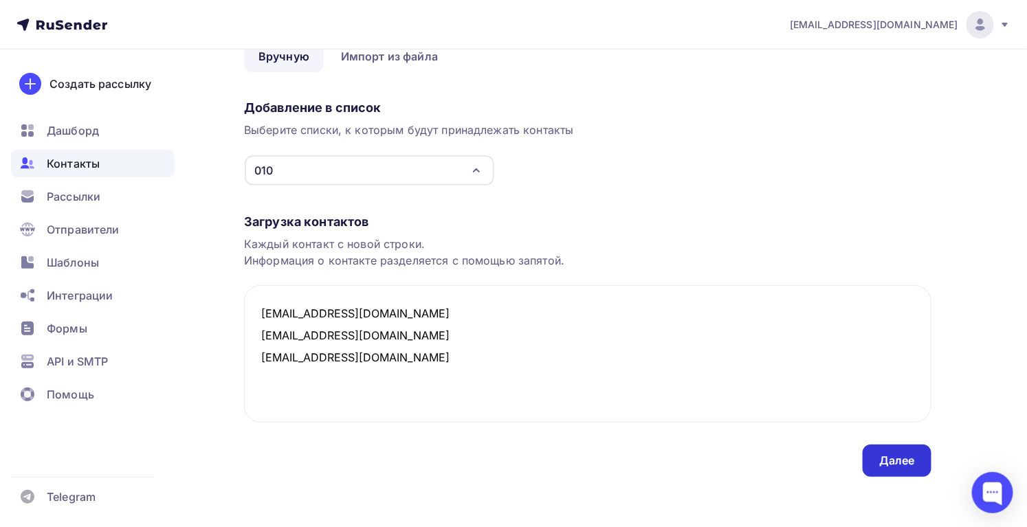
scroll to position [76, 0]
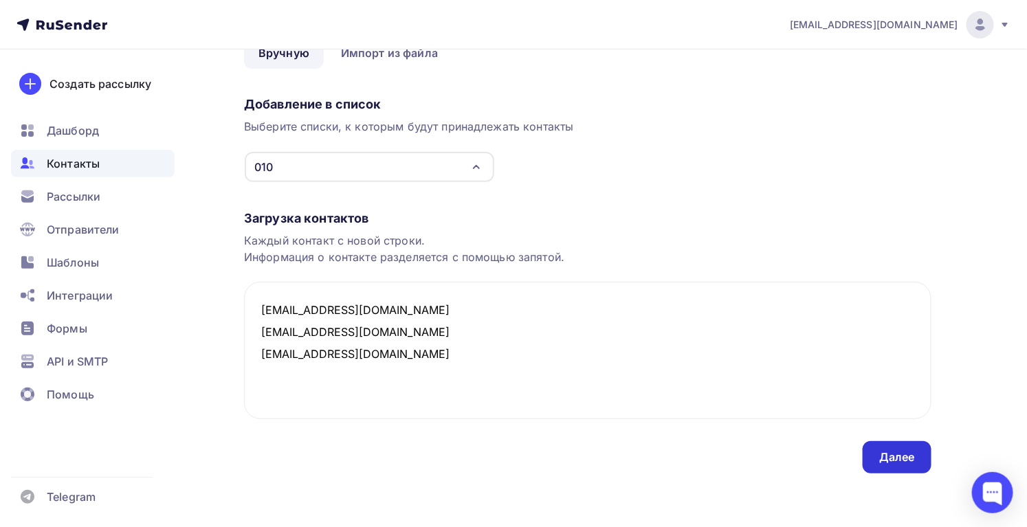
type textarea "[EMAIL_ADDRESS][DOMAIN_NAME] [EMAIL_ADDRESS][DOMAIN_NAME] [EMAIL_ADDRESS][DOMAI…"
click at [884, 452] on div "Далее" at bounding box center [897, 458] width 36 height 16
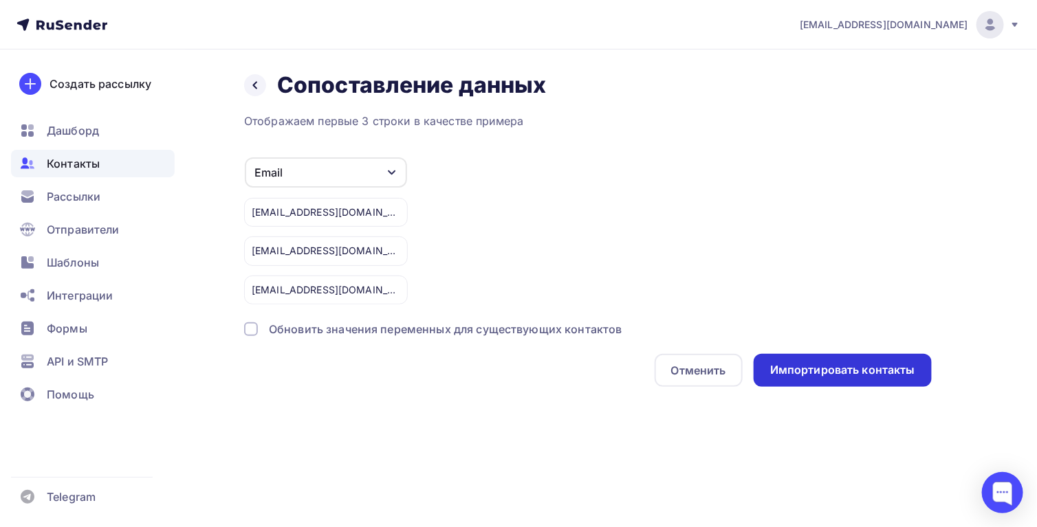
click at [867, 372] on div "Импортировать контакты" at bounding box center [842, 370] width 145 height 16
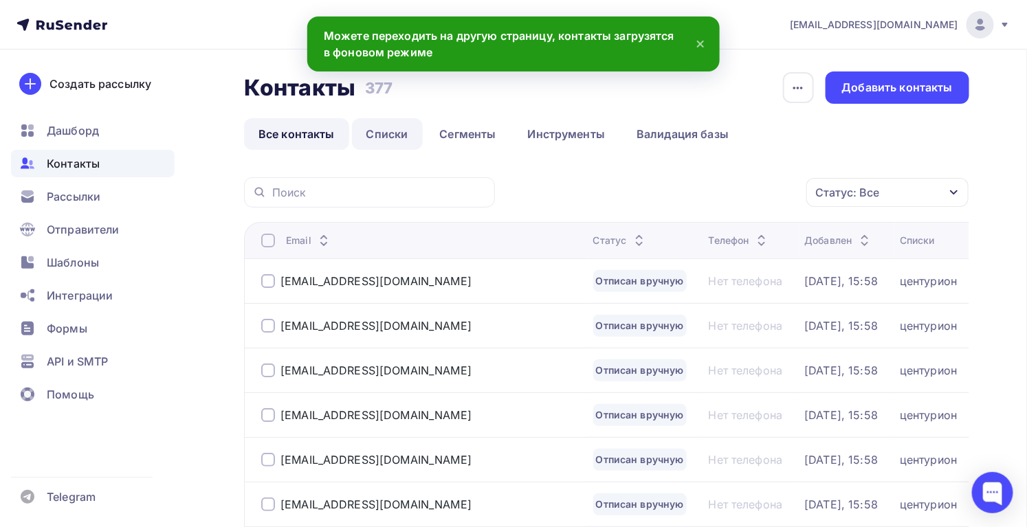
click at [391, 127] on link "Списки" at bounding box center [387, 134] width 71 height 32
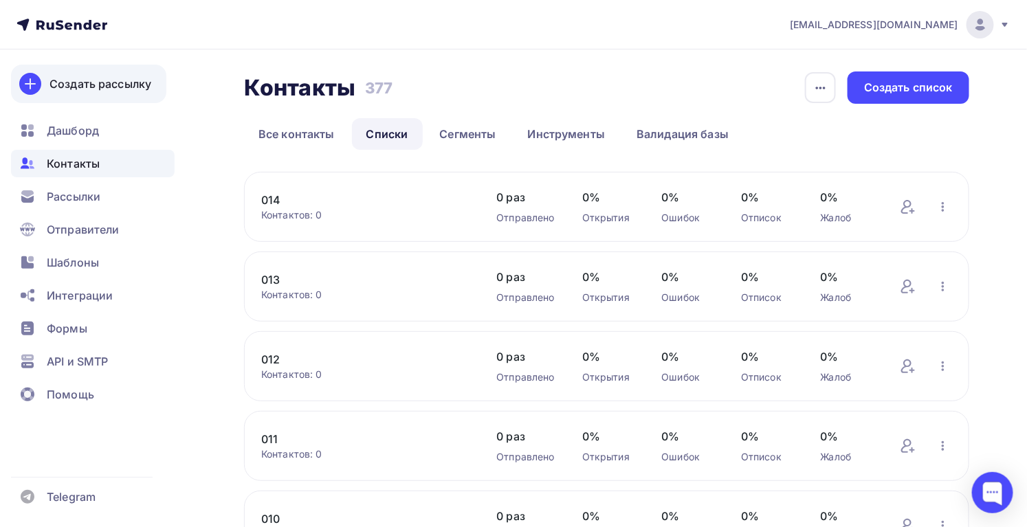
click at [130, 89] on div "Создать рассылку" at bounding box center [101, 84] width 102 height 17
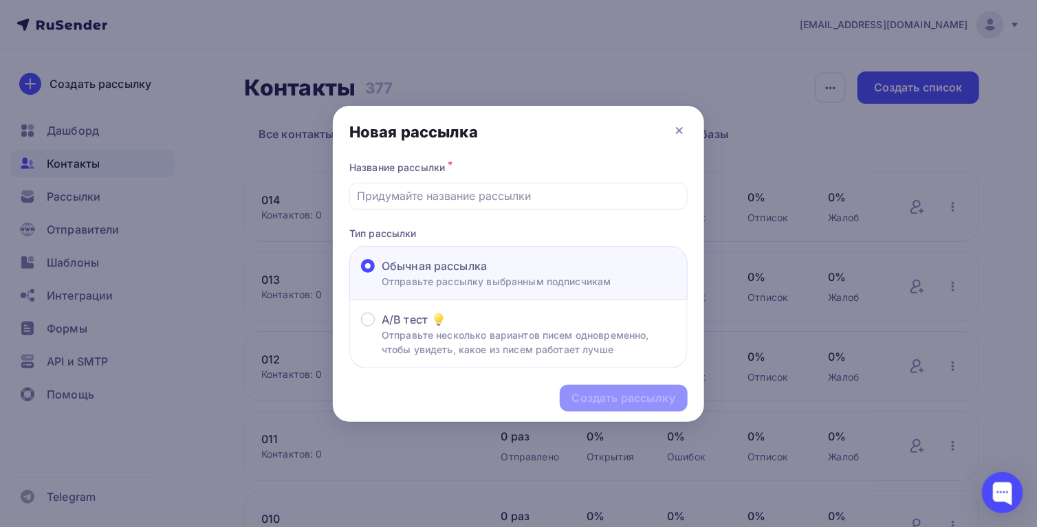
click at [107, 168] on div at bounding box center [518, 263] width 1037 height 527
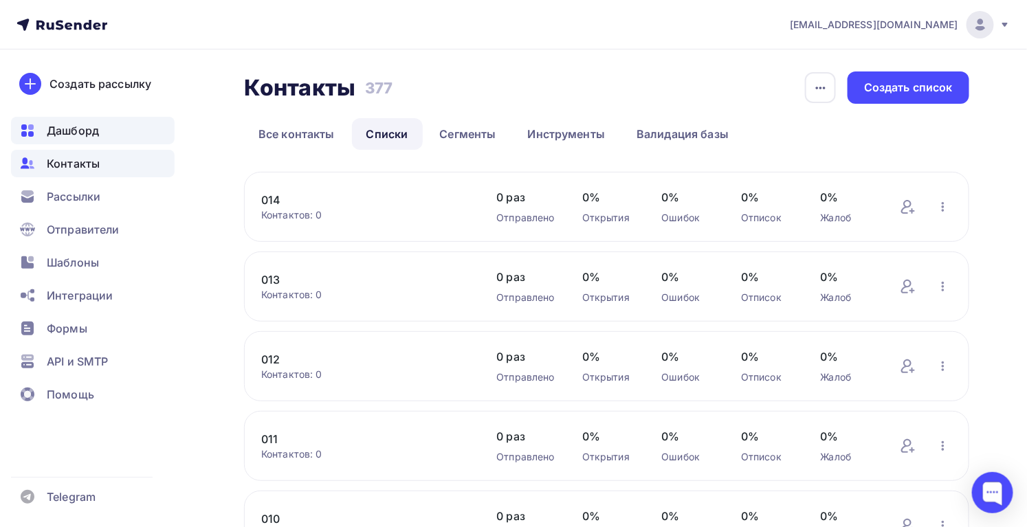
click at [70, 132] on span "Дашборд" at bounding box center [73, 130] width 52 height 17
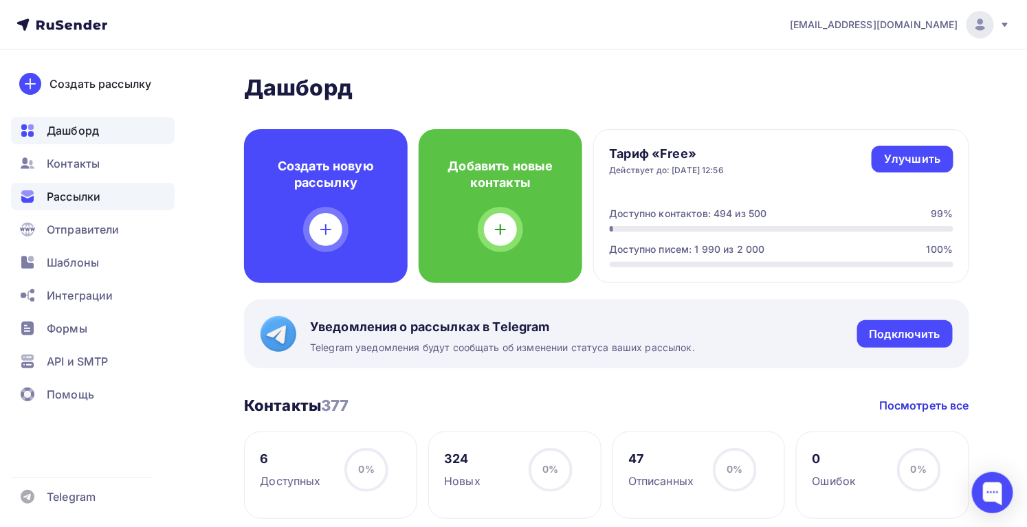
click at [69, 201] on span "Рассылки" at bounding box center [74, 196] width 54 height 17
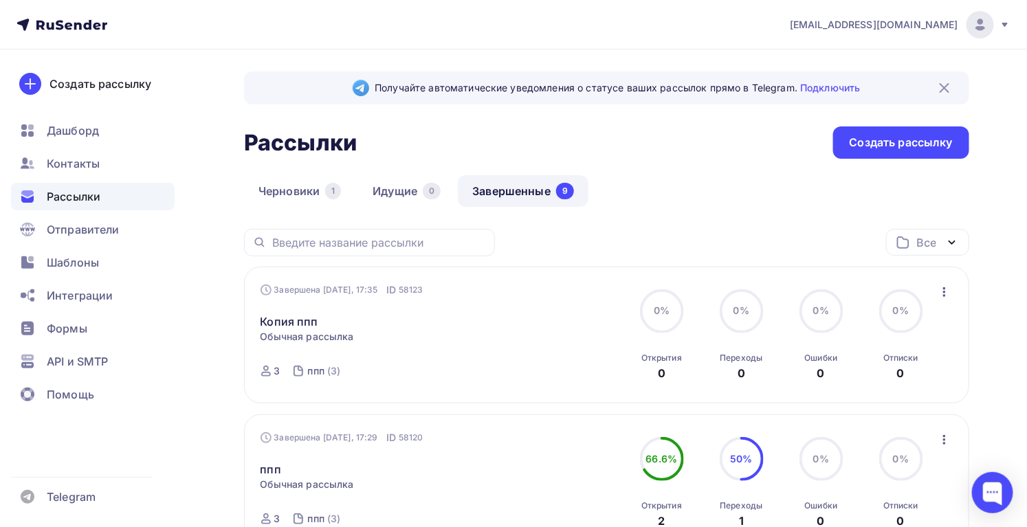
click at [945, 297] on icon "button" at bounding box center [944, 292] width 17 height 17
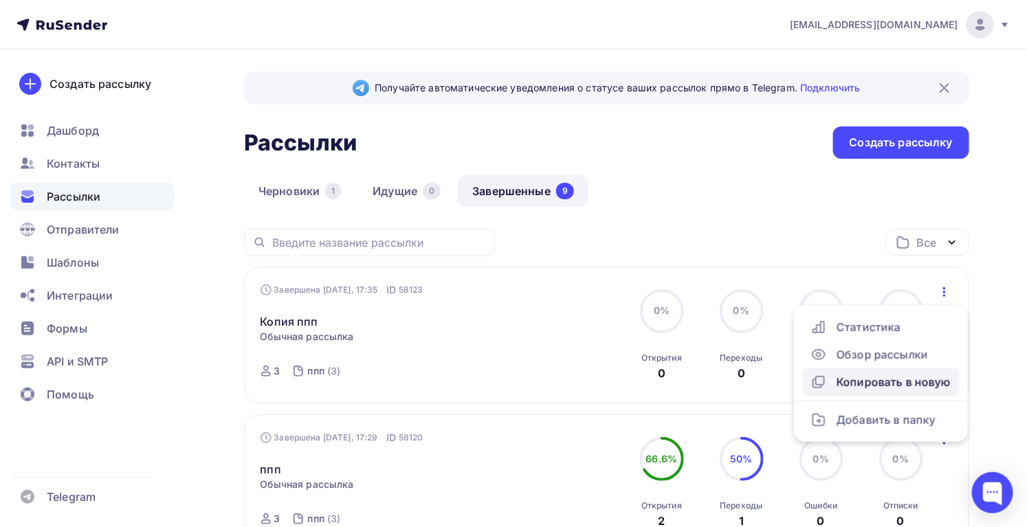
click at [901, 382] on div "Копировать в новую" at bounding box center [881, 382] width 141 height 17
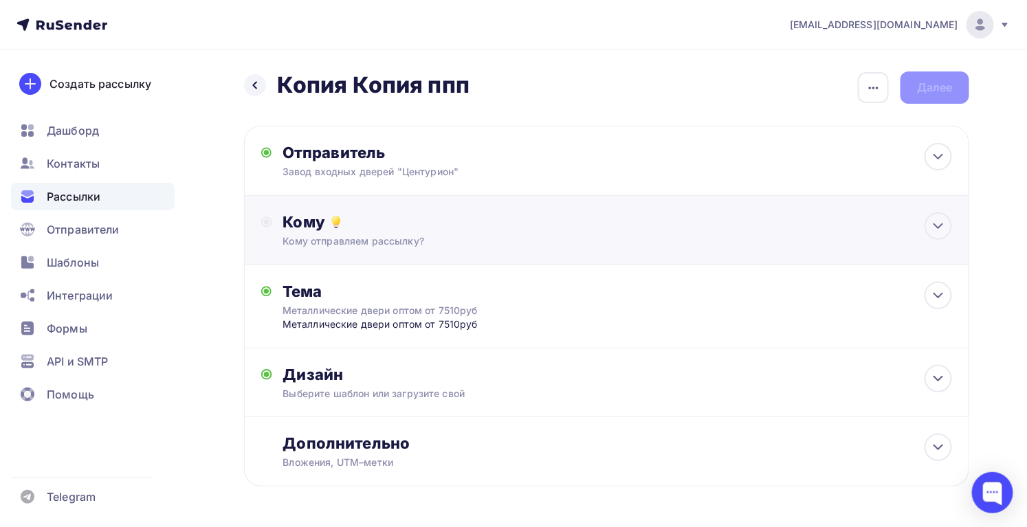
click at [456, 235] on div "Кому отправляем рассылку?" at bounding box center [584, 241] width 602 height 14
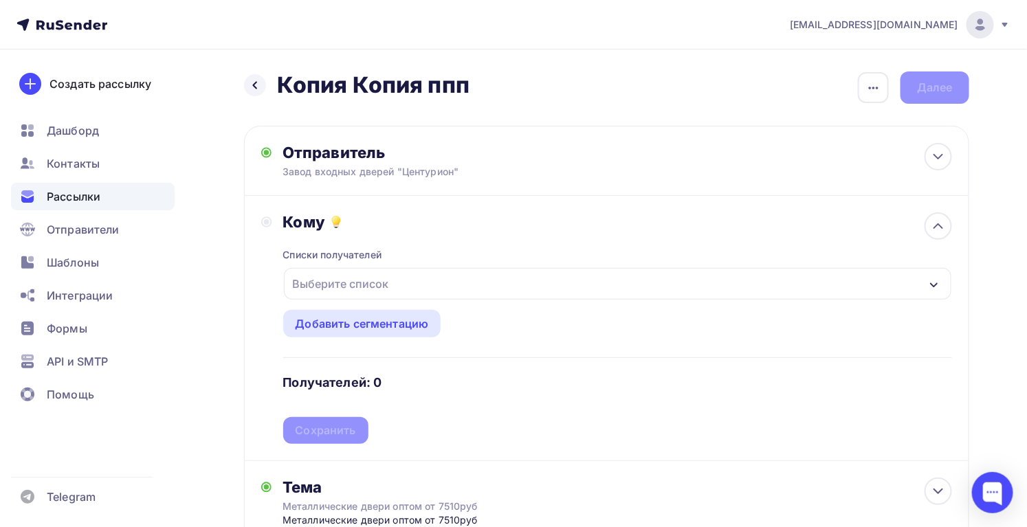
click at [357, 291] on div "Выберите список" at bounding box center [340, 284] width 107 height 25
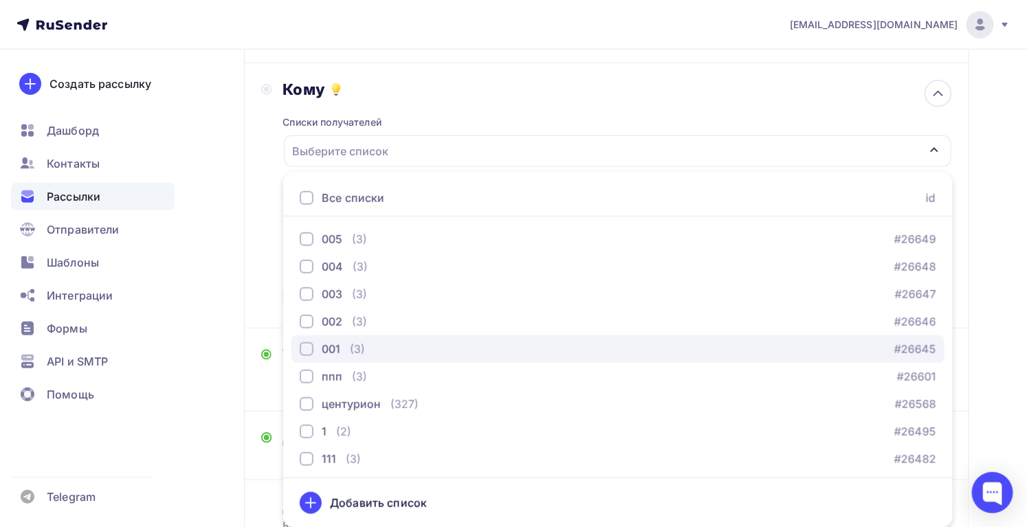
scroll to position [140, 0]
click at [305, 344] on div "button" at bounding box center [307, 347] width 14 height 14
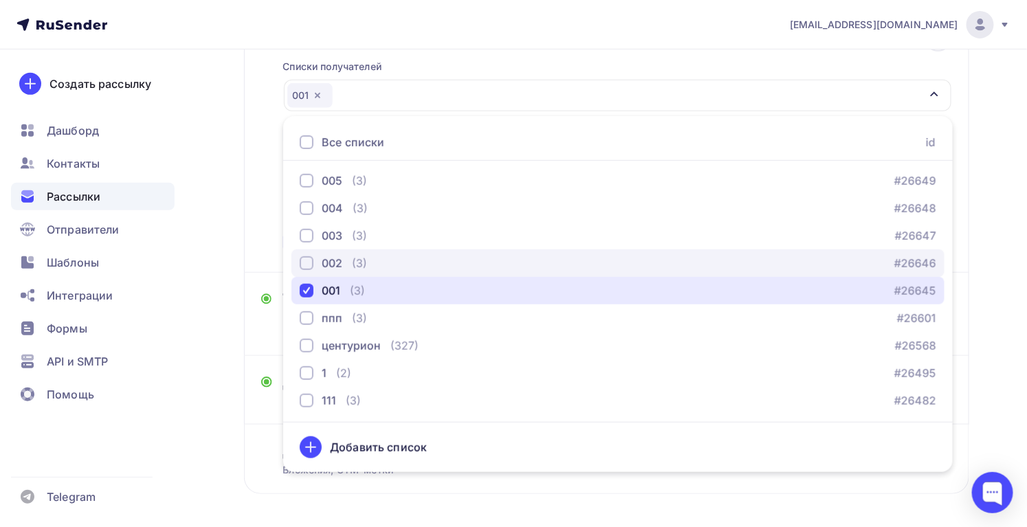
scroll to position [244, 0]
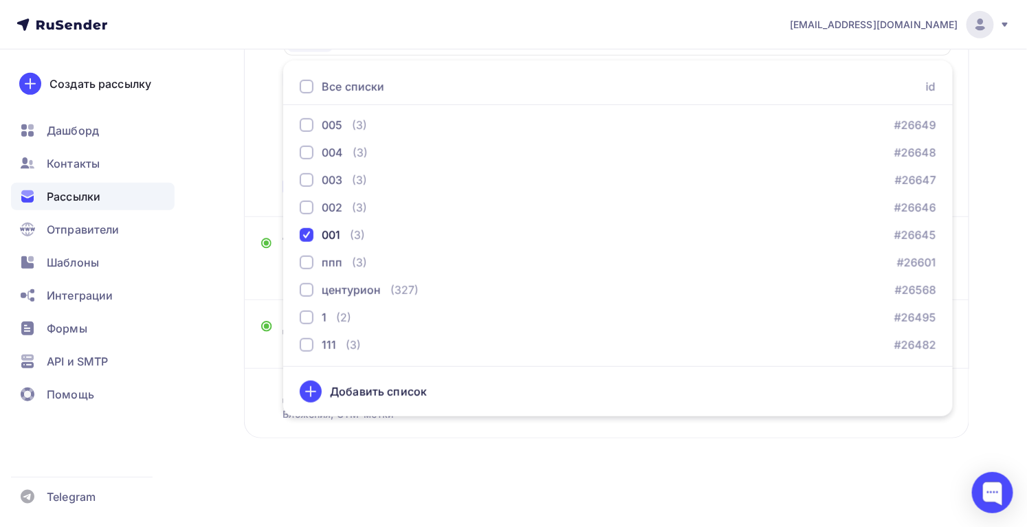
click at [674, 476] on div "Назад Копия Копия ппп Копия Копия ппп Закончить позже Переименовать рассылку Уд…" at bounding box center [513, 166] width 1027 height 722
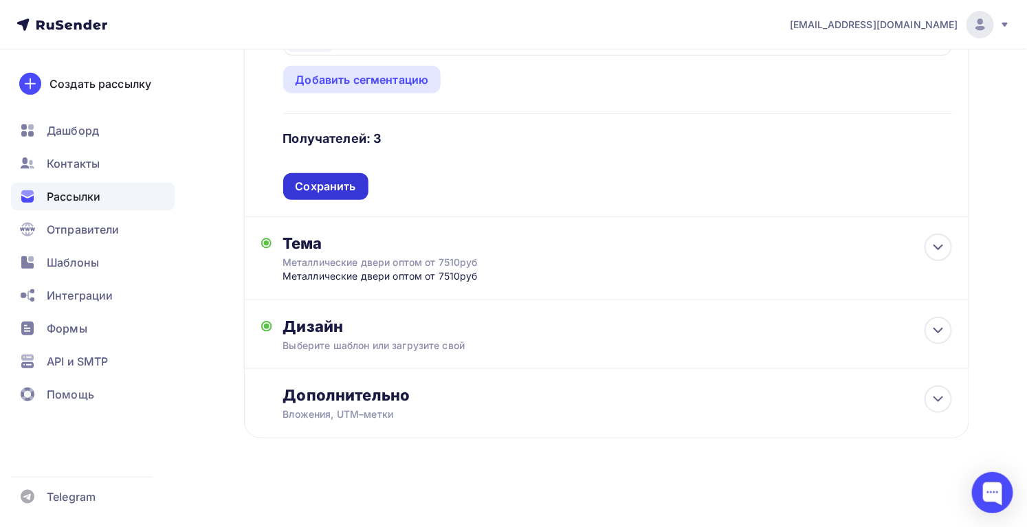
click at [346, 189] on div "Сохранить" at bounding box center [326, 187] width 61 height 16
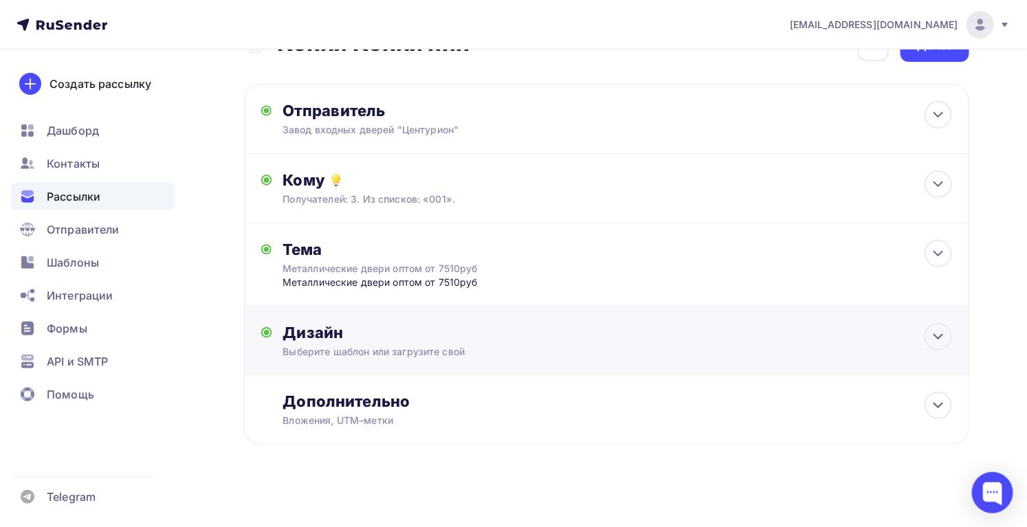
scroll to position [0, 0]
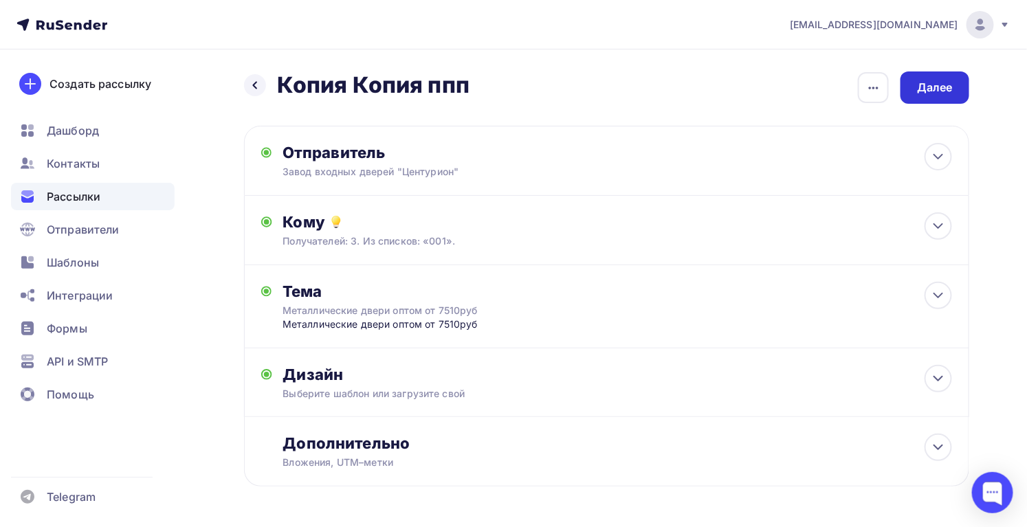
click at [930, 98] on div "Далее" at bounding box center [935, 88] width 69 height 32
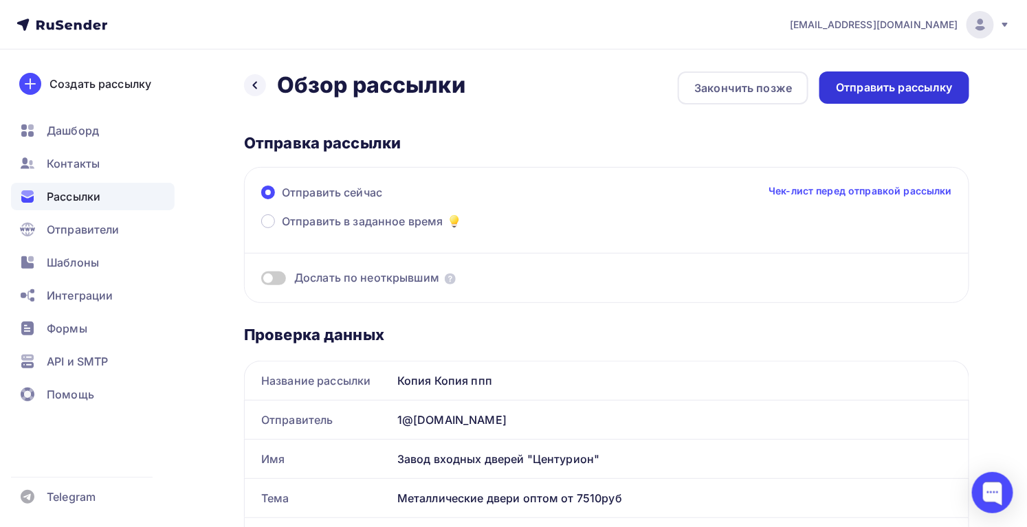
click at [946, 91] on div "Отправить рассылку" at bounding box center [894, 88] width 117 height 16
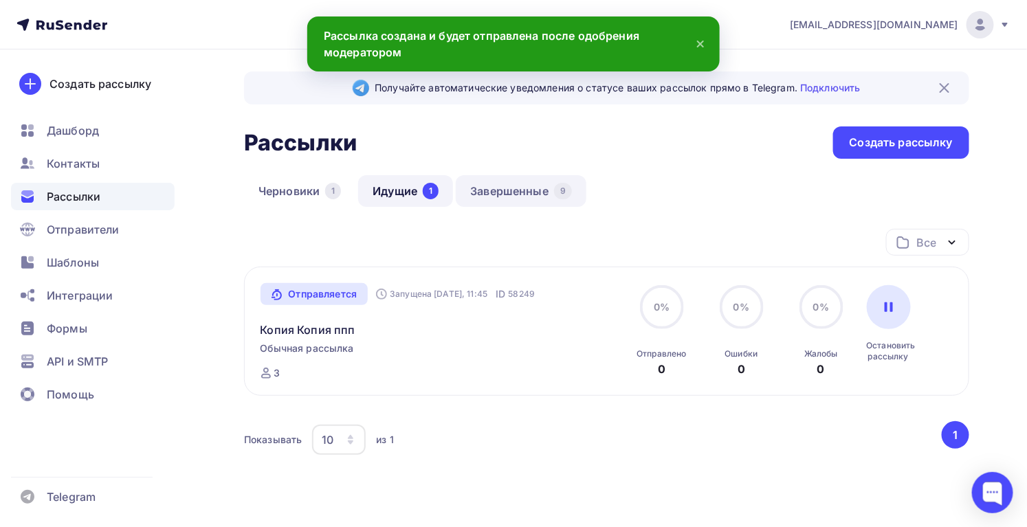
click at [481, 186] on link "Завершенные 9" at bounding box center [521, 191] width 131 height 32
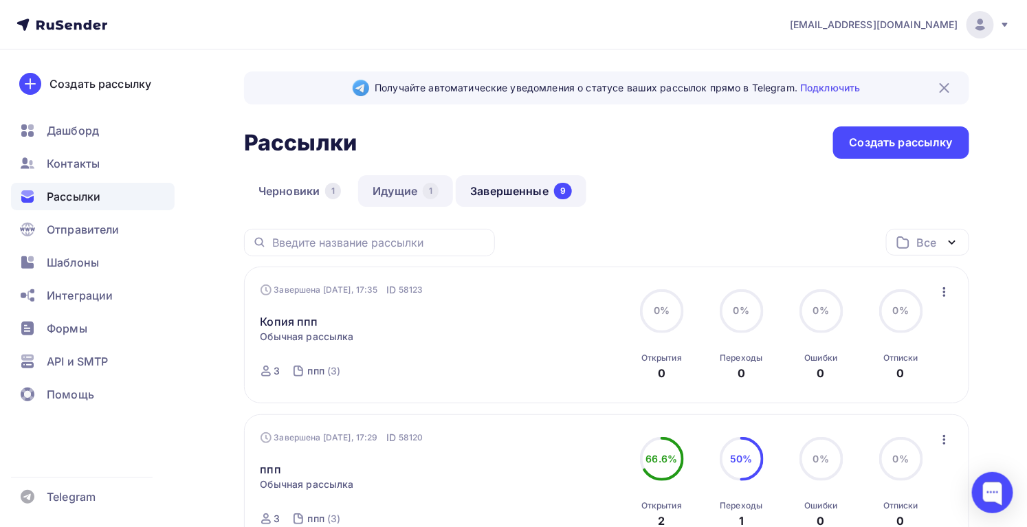
click at [382, 190] on link "Идущие 1" at bounding box center [405, 191] width 95 height 32
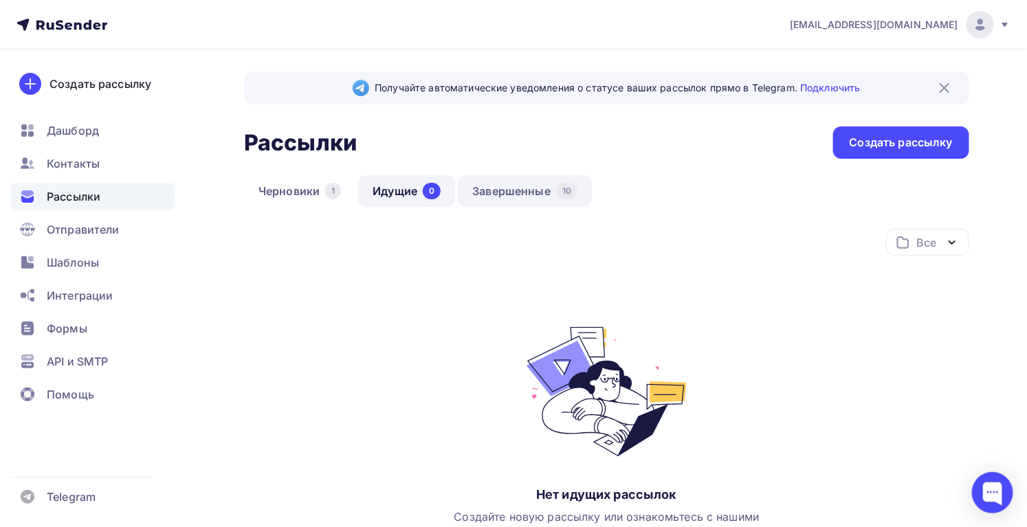
click at [503, 197] on link "Завершенные 10" at bounding box center [525, 191] width 134 height 32
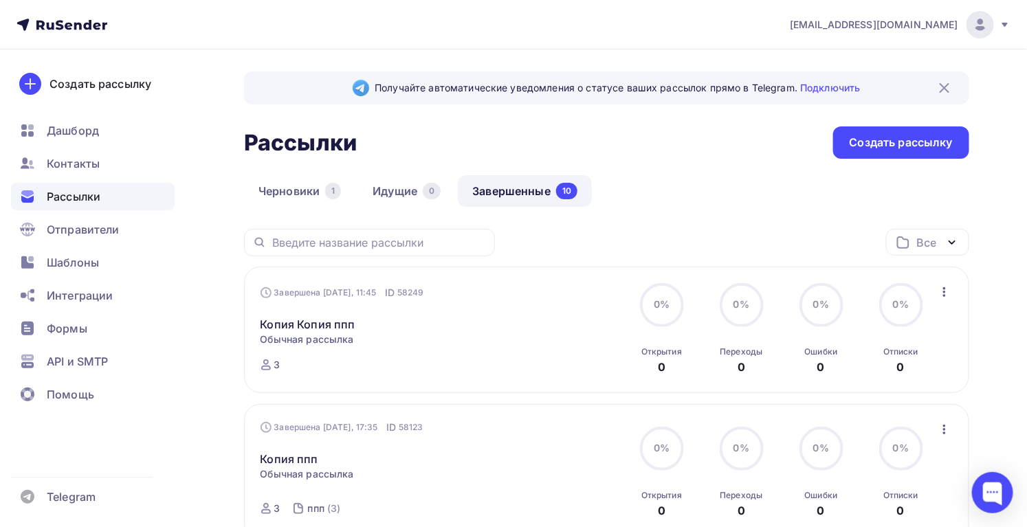
scroll to position [62, 0]
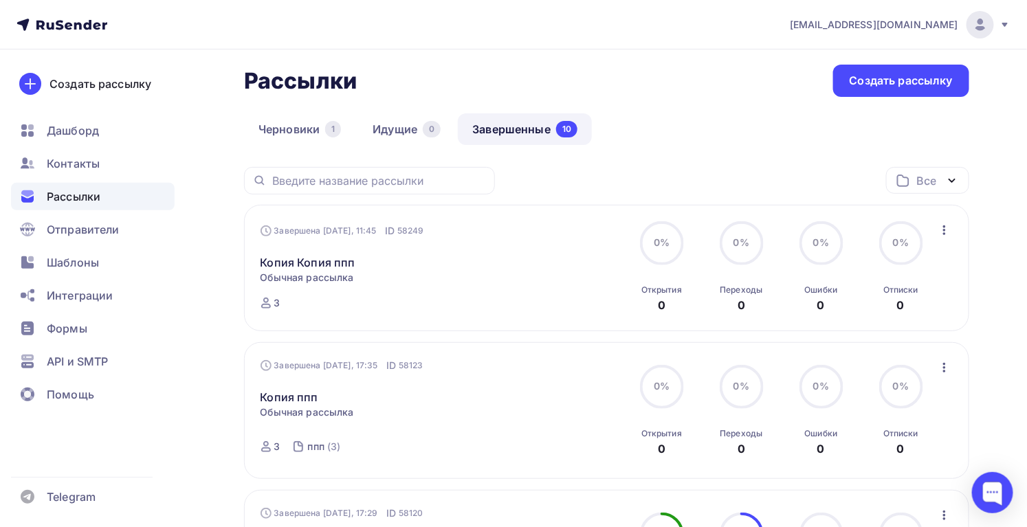
click at [947, 226] on icon "button" at bounding box center [944, 230] width 17 height 17
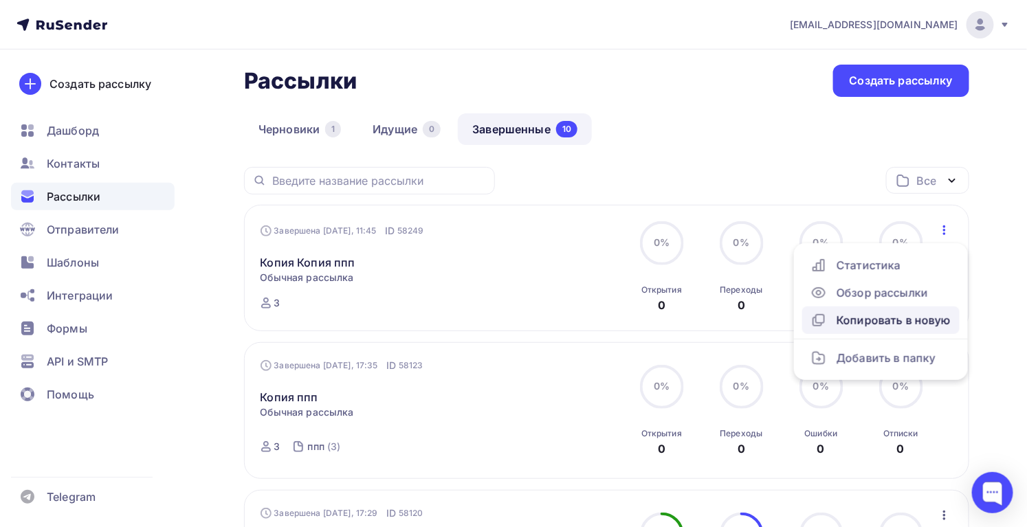
click at [921, 321] on div "Копировать в новую" at bounding box center [881, 320] width 141 height 17
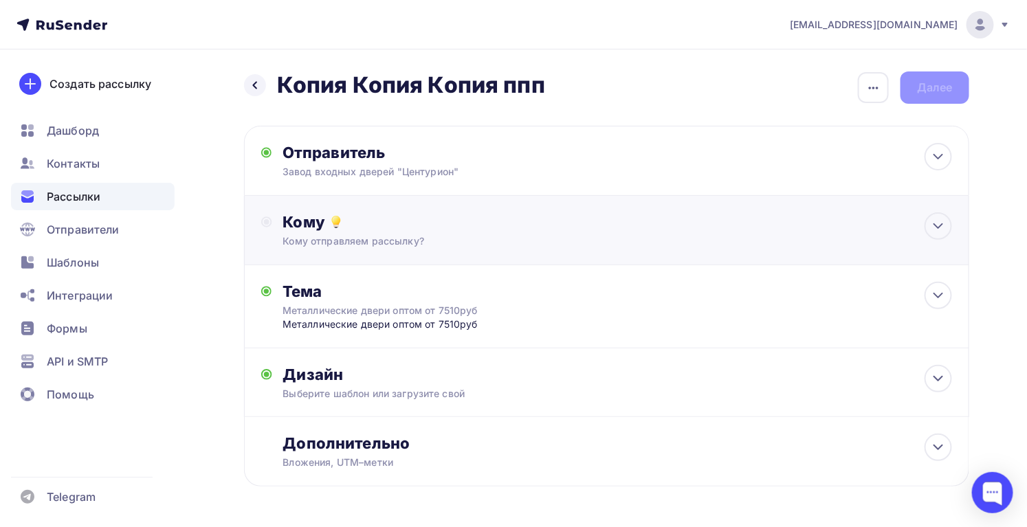
click at [363, 234] on div "Кому отправляем рассылку?" at bounding box center [584, 241] width 602 height 14
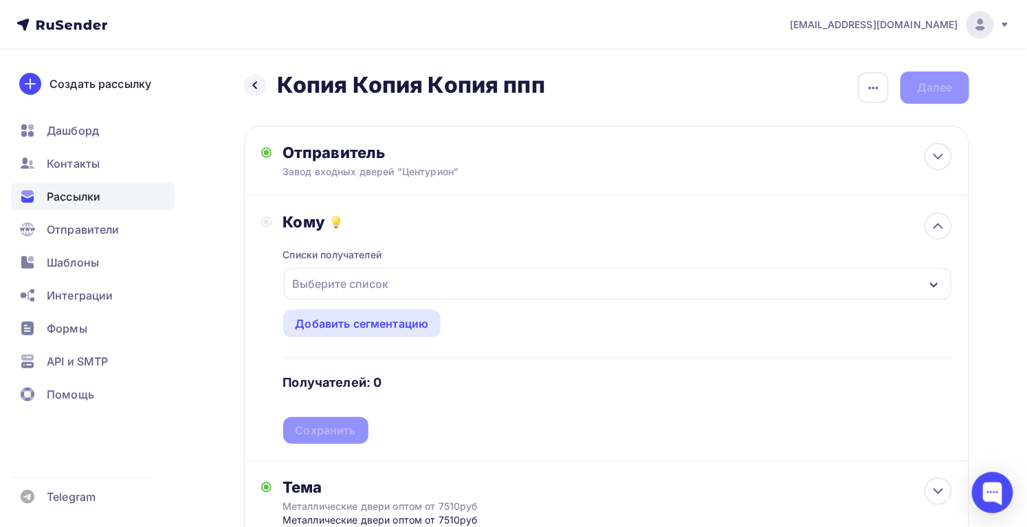
click at [351, 282] on div "Выберите список" at bounding box center [340, 284] width 107 height 25
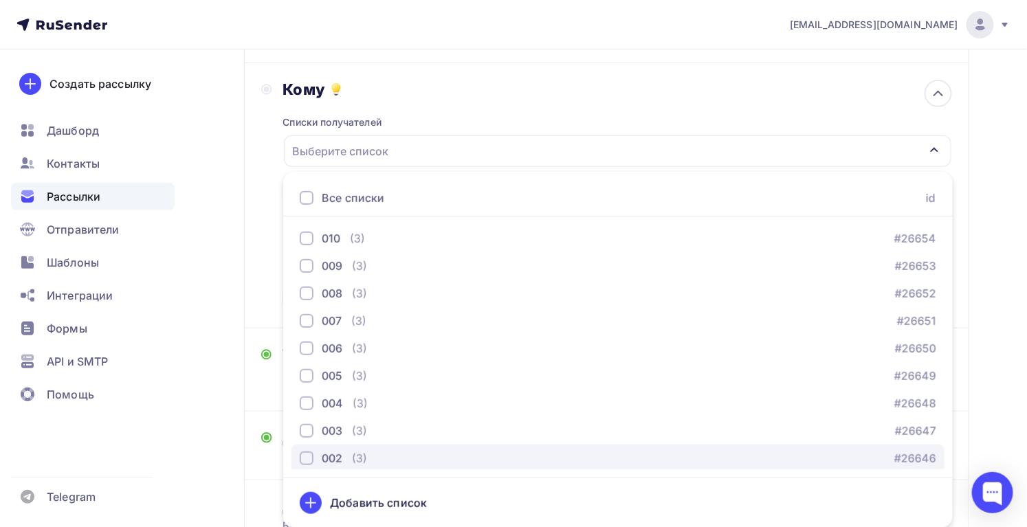
click at [316, 452] on div "002" at bounding box center [321, 458] width 43 height 17
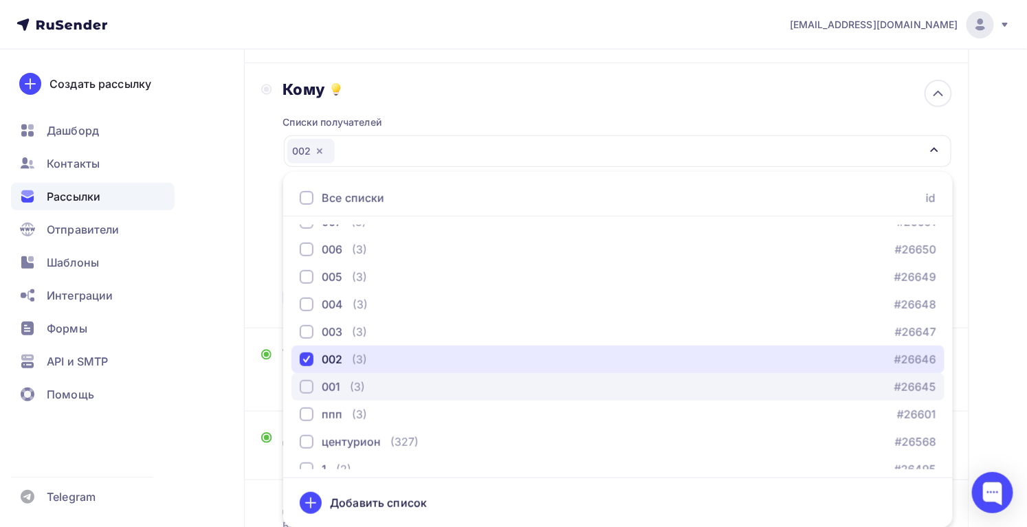
scroll to position [140, 0]
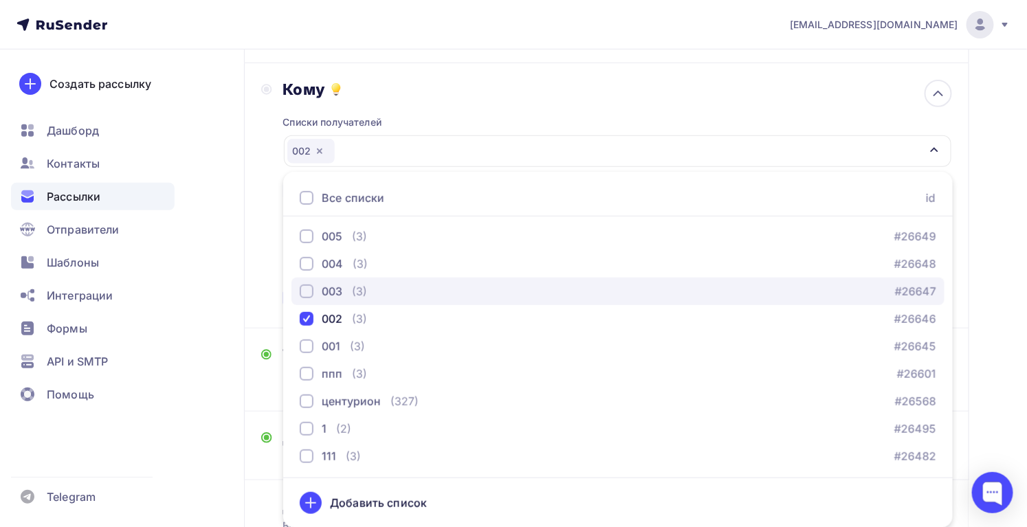
click at [308, 292] on div "button" at bounding box center [307, 292] width 14 height 14
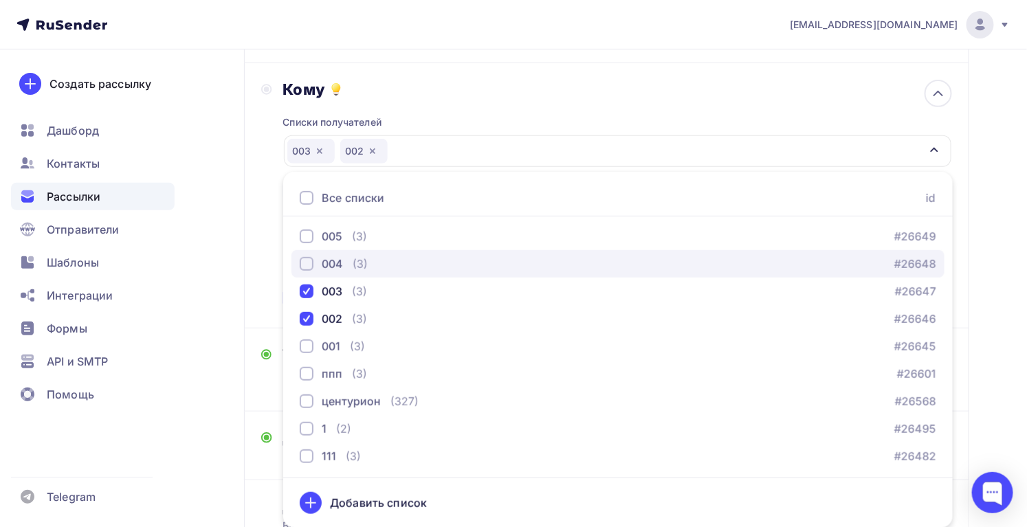
click at [307, 267] on div "button" at bounding box center [307, 264] width 14 height 14
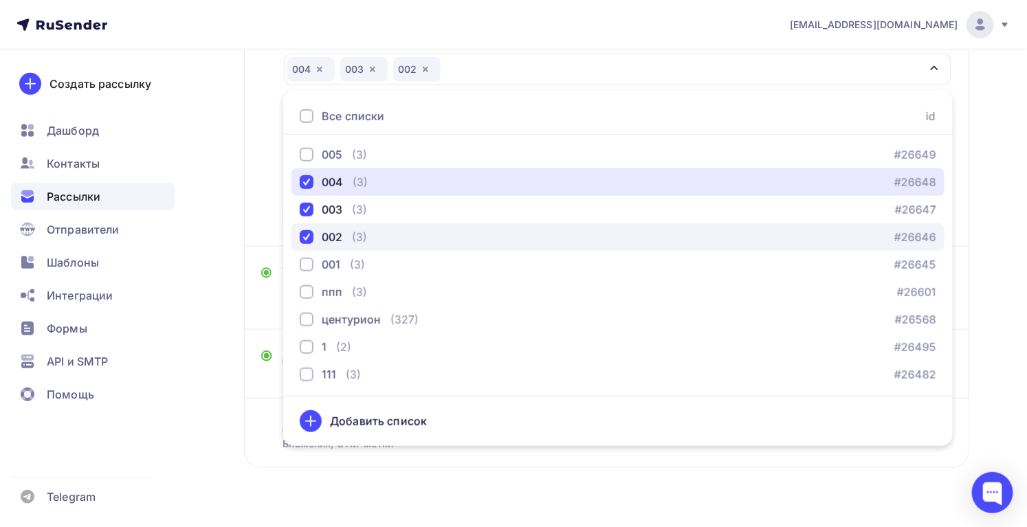
scroll to position [244, 0]
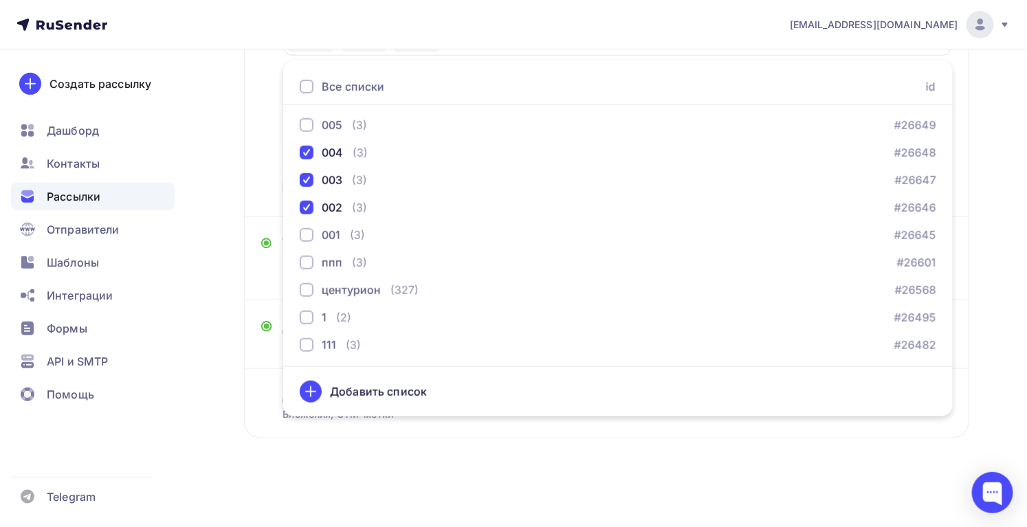
click at [686, 465] on div "Назад Копия Копия Копия ппп Копия Копия Копия ппп Закончить позже Переименовать…" at bounding box center [606, 149] width 725 height 645
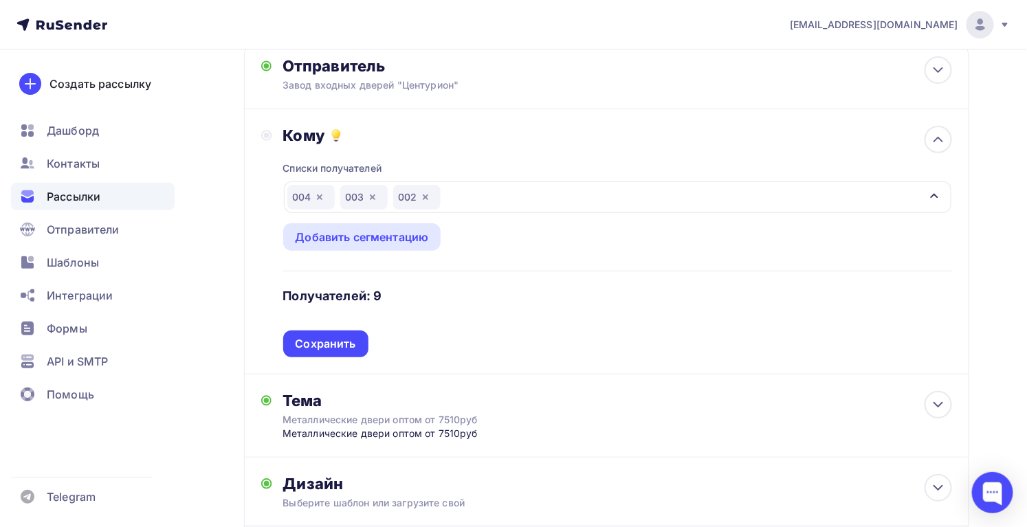
scroll to position [0, 0]
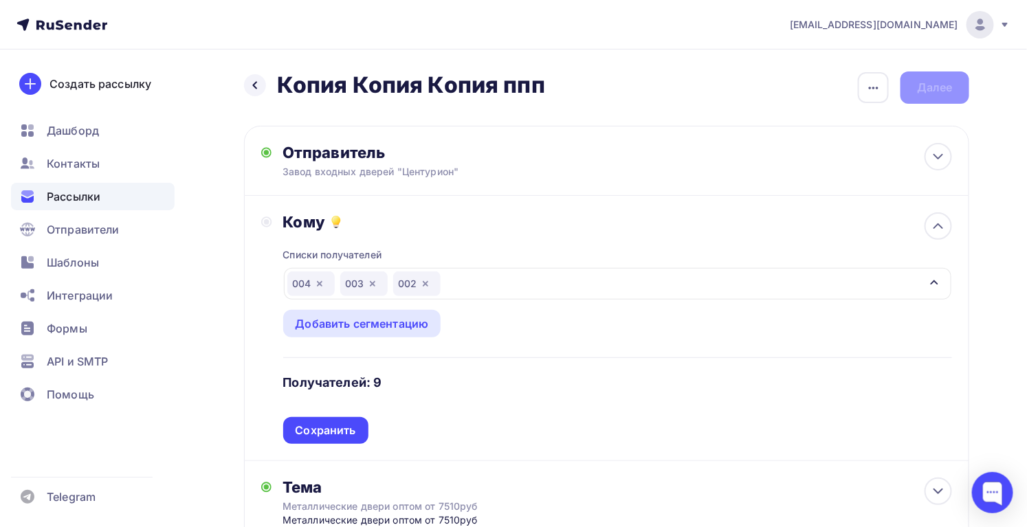
click at [570, 332] on div "Списки получателей 004 003 002 Все списки id 010 (3) #26654 009 (3) #26653 008 …" at bounding box center [618, 338] width 670 height 212
click at [327, 441] on div "Сохранить" at bounding box center [325, 430] width 85 height 27
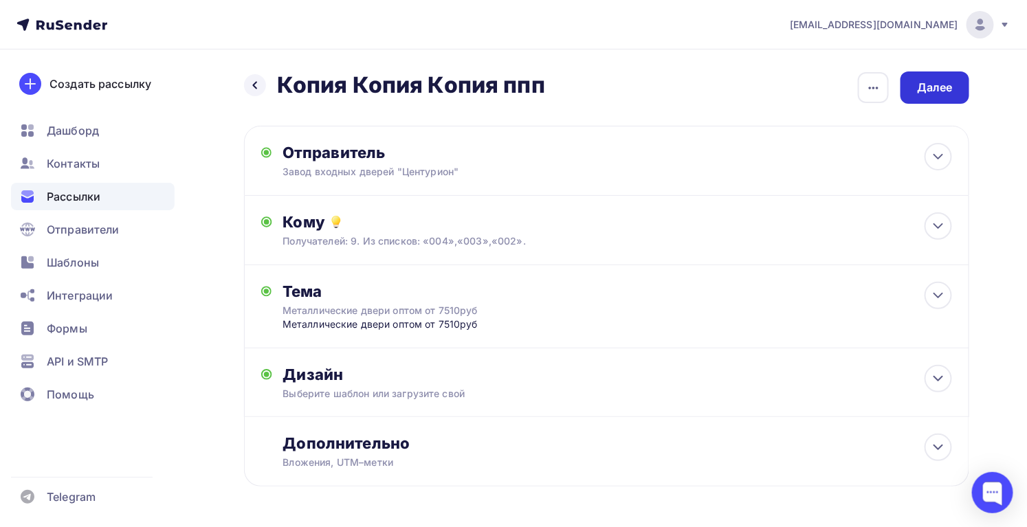
click at [922, 96] on div "Далее" at bounding box center [935, 88] width 69 height 32
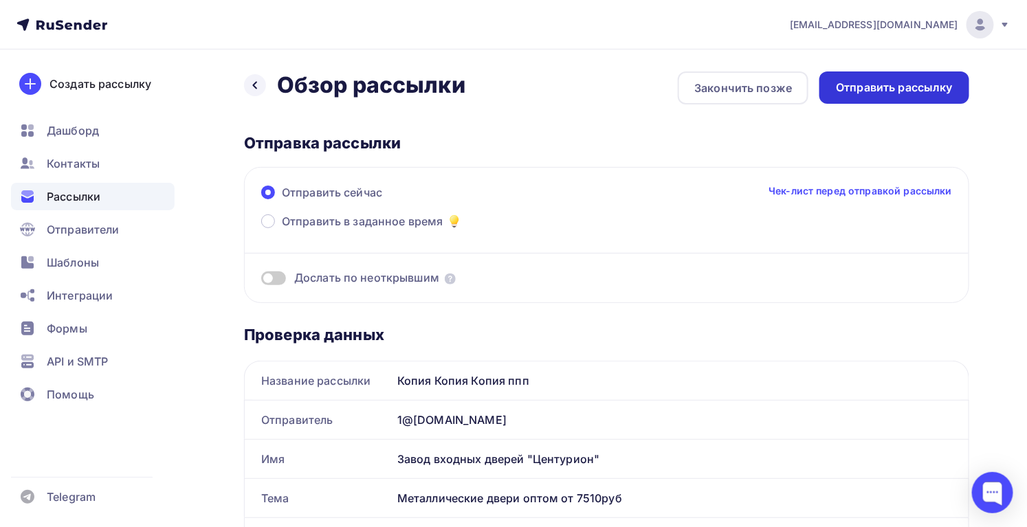
click at [919, 96] on div "Отправить рассылку" at bounding box center [895, 88] width 150 height 32
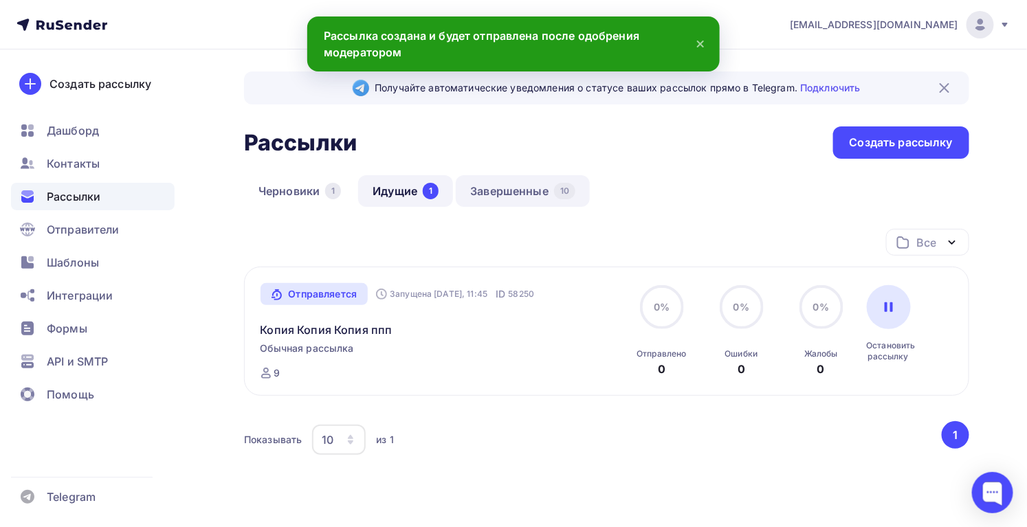
click at [536, 185] on link "Завершенные 10" at bounding box center [523, 191] width 134 height 32
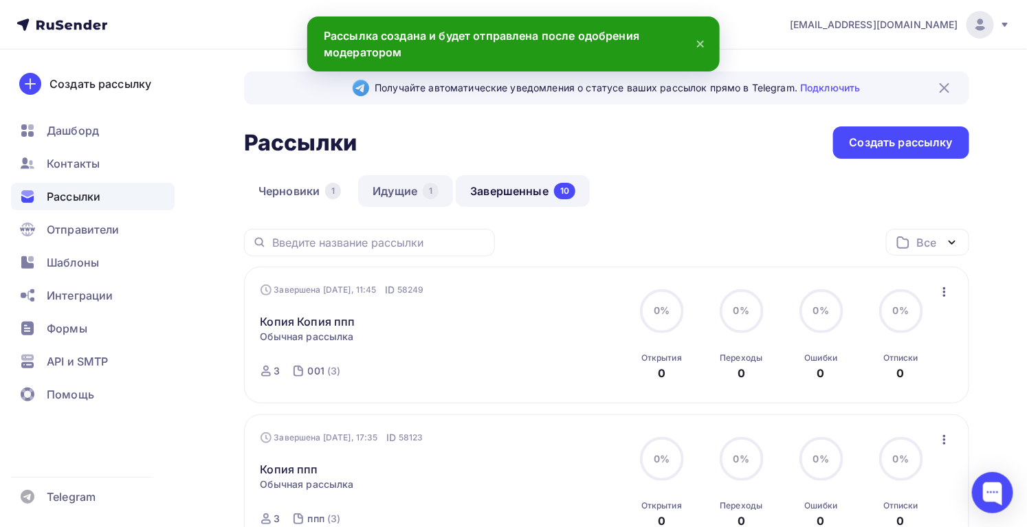
click at [413, 197] on link "Идущие 1" at bounding box center [405, 191] width 95 height 32
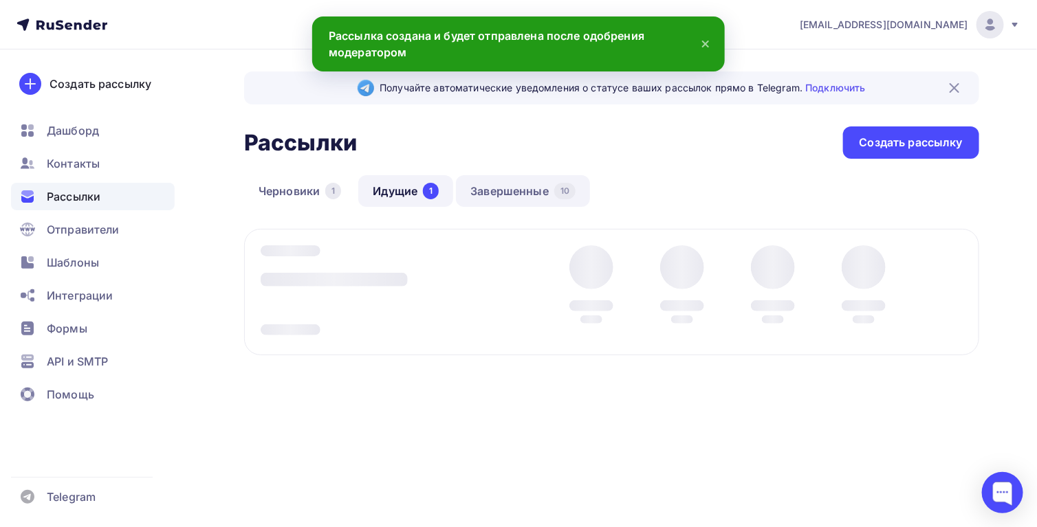
click at [490, 188] on link "Завершенные 10" at bounding box center [523, 191] width 134 height 32
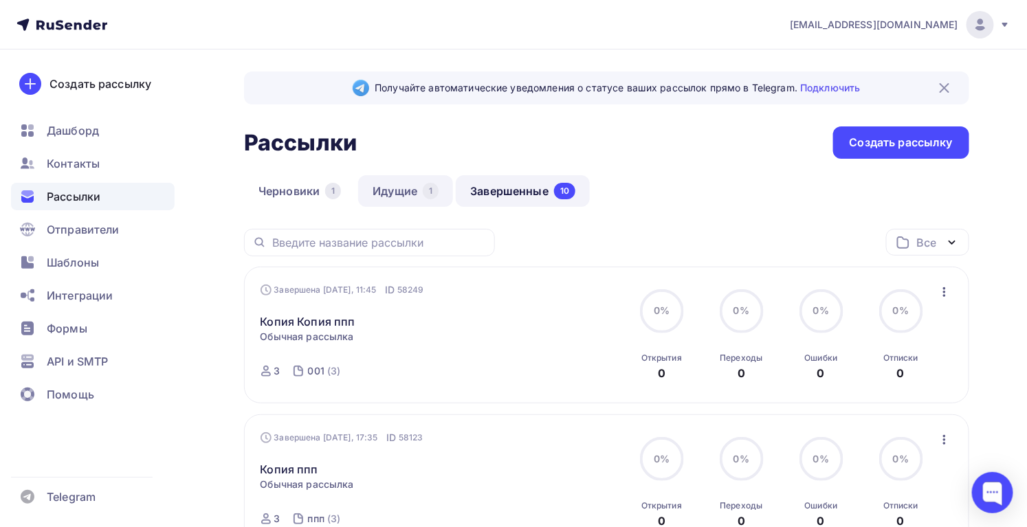
click at [388, 189] on link "Идущие 1" at bounding box center [405, 191] width 95 height 32
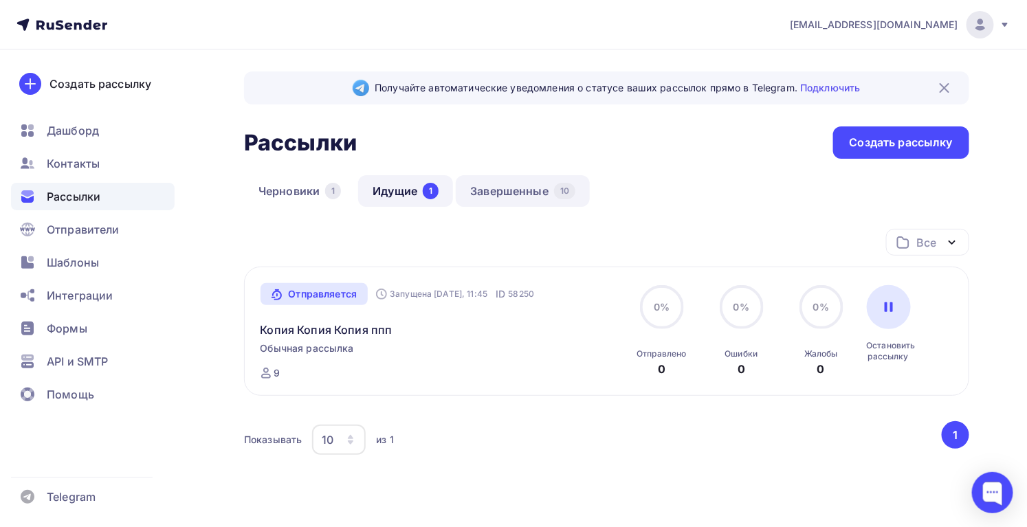
click at [504, 188] on link "Завершенные 10" at bounding box center [523, 191] width 134 height 32
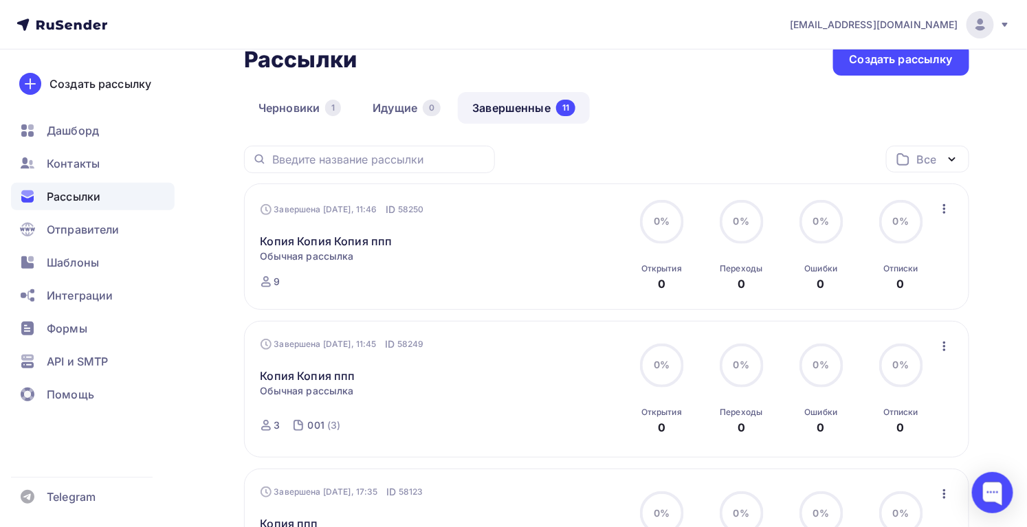
scroll to position [187, 0]
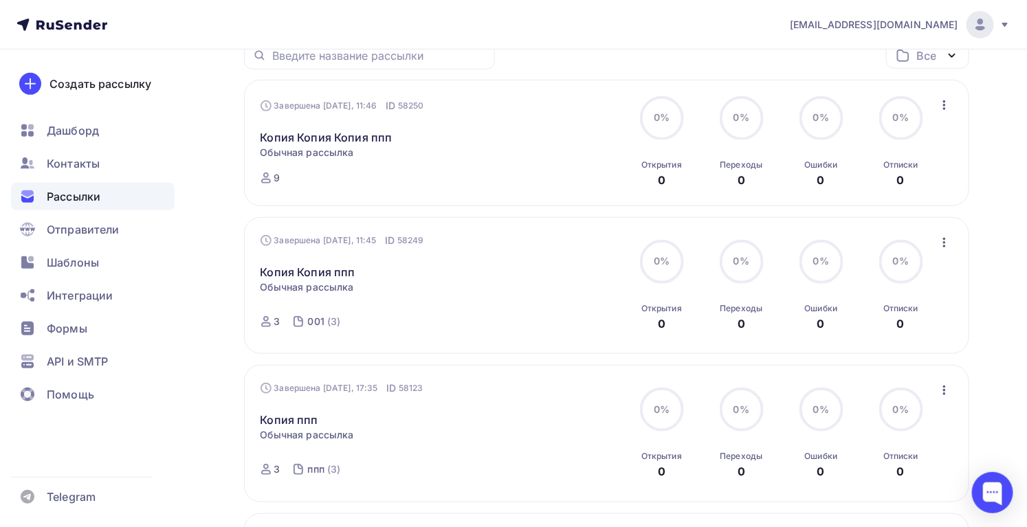
click at [945, 388] on icon "button" at bounding box center [944, 390] width 17 height 17
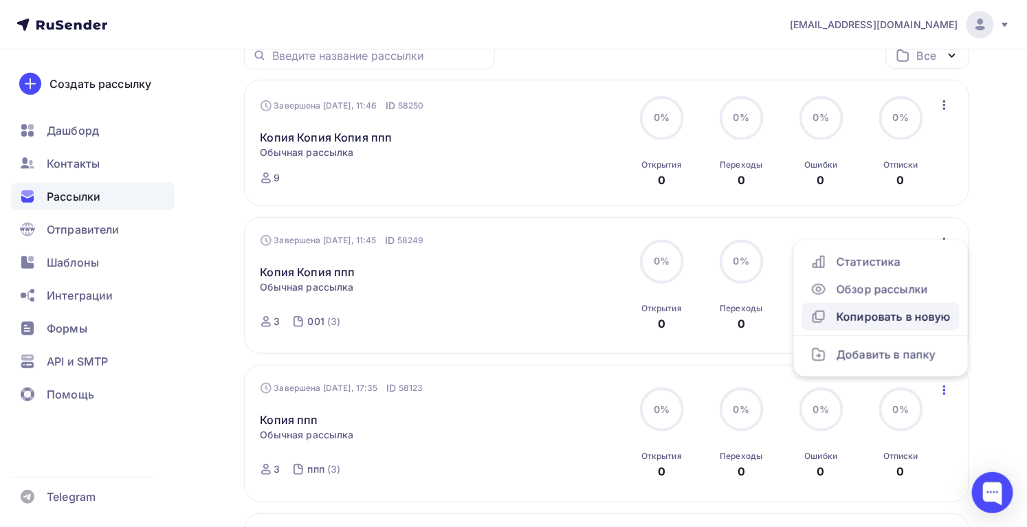
click at [918, 311] on div "Копировать в новую" at bounding box center [881, 317] width 141 height 17
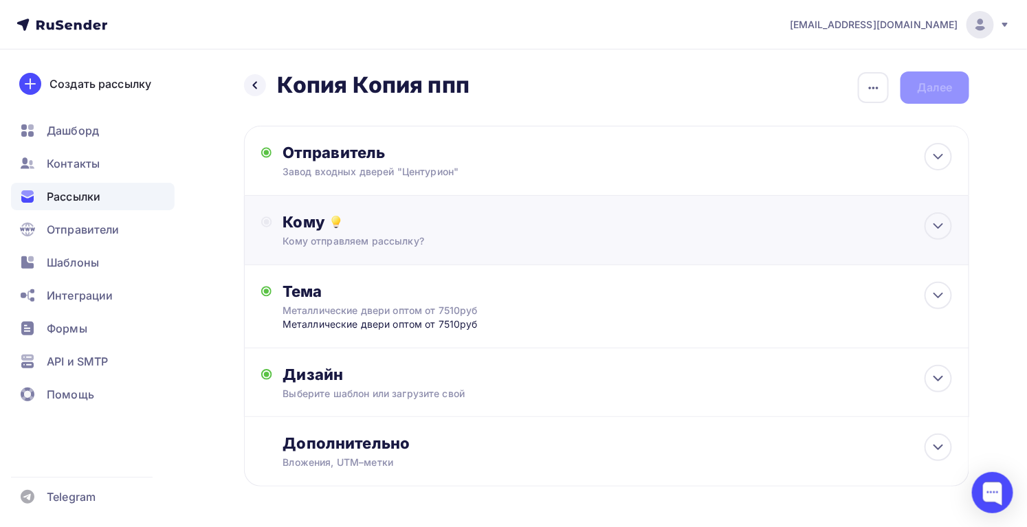
click at [341, 238] on div "Кому отправляем рассылку?" at bounding box center [584, 241] width 602 height 14
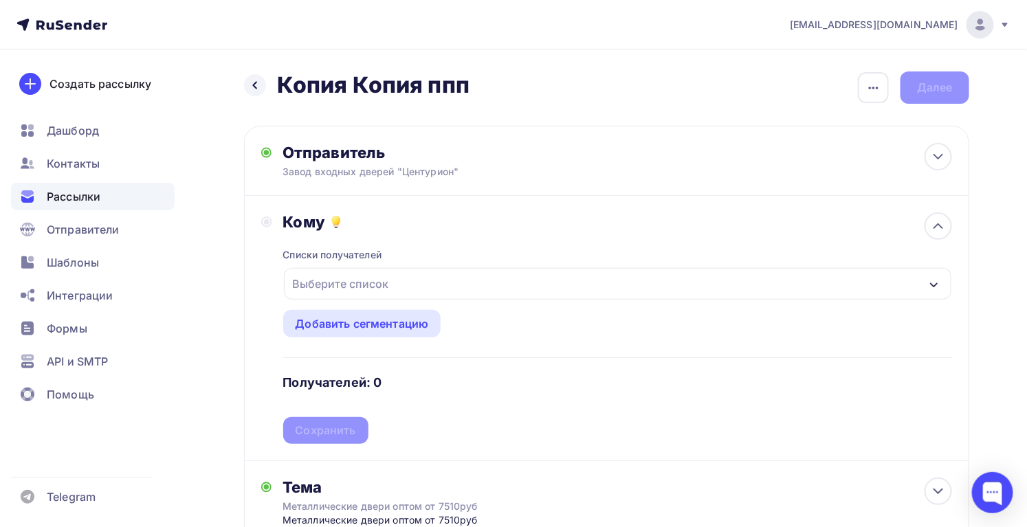
click at [388, 285] on div "Выберите список" at bounding box center [340, 284] width 107 height 25
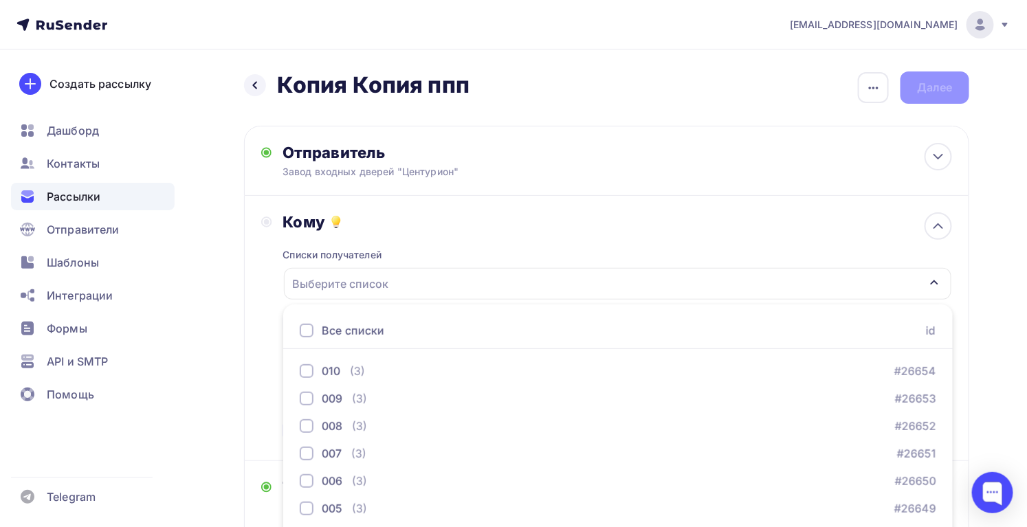
scroll to position [133, 0]
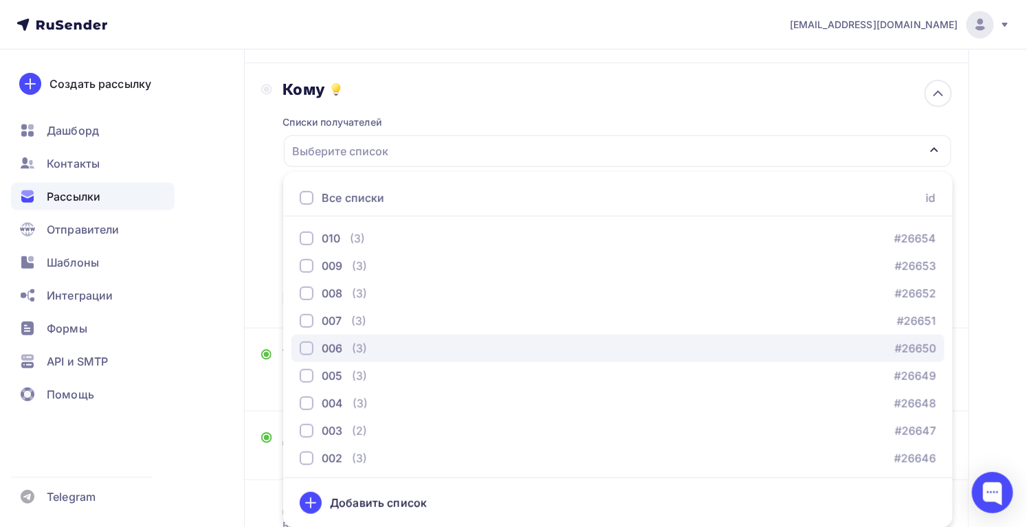
click at [300, 346] on div "button" at bounding box center [307, 349] width 14 height 14
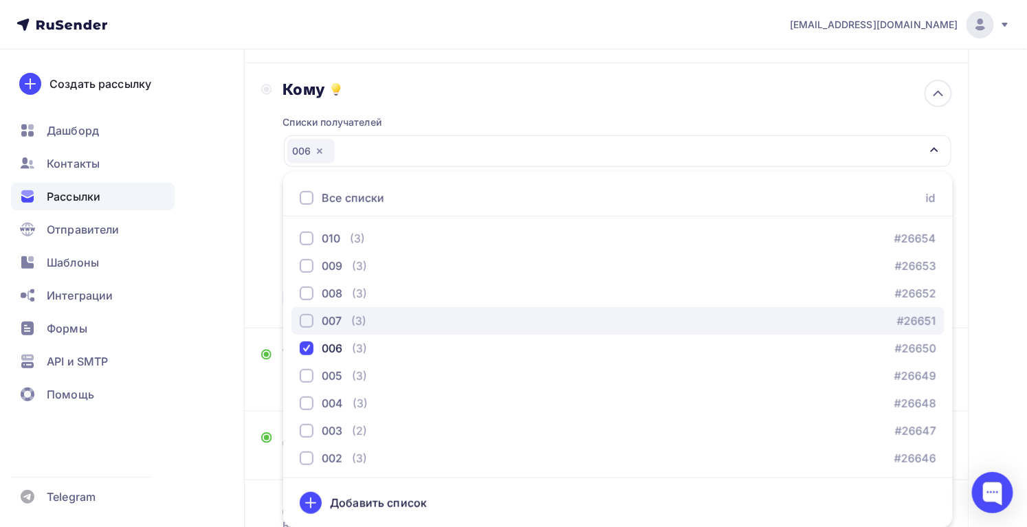
click at [305, 318] on div "button" at bounding box center [307, 321] width 14 height 14
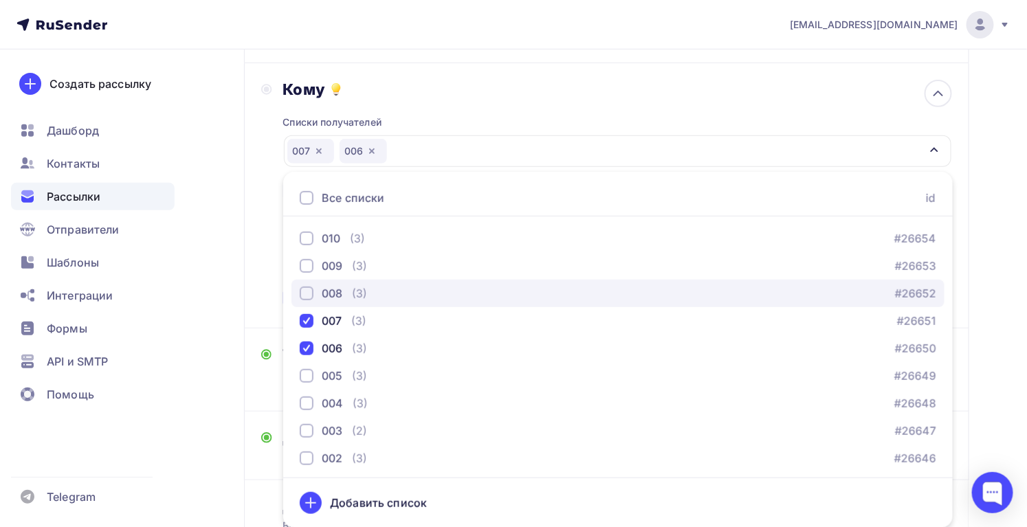
click at [307, 287] on div "button" at bounding box center [307, 294] width 14 height 14
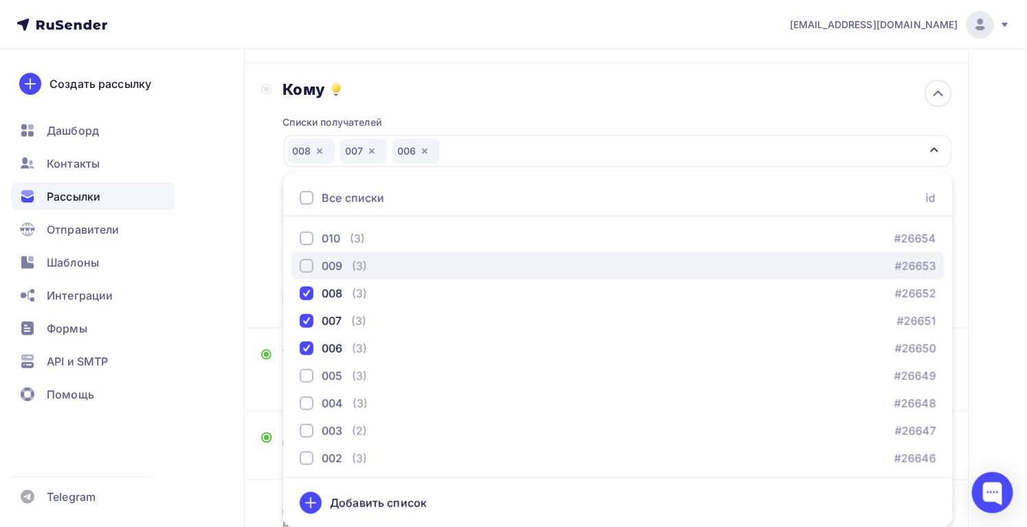
click at [307, 255] on button "009 (3) #26653" at bounding box center [618, 266] width 653 height 28
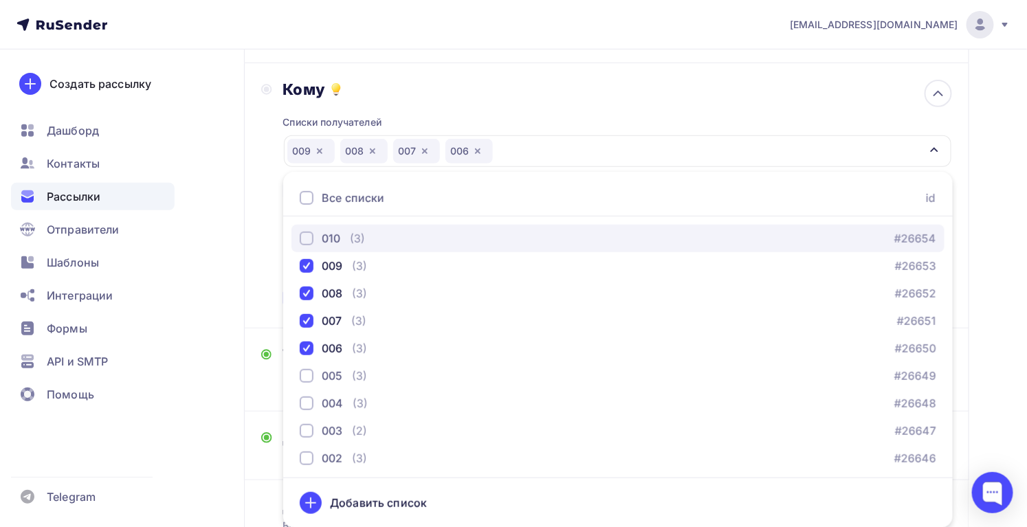
click at [307, 241] on div "button" at bounding box center [307, 239] width 14 height 14
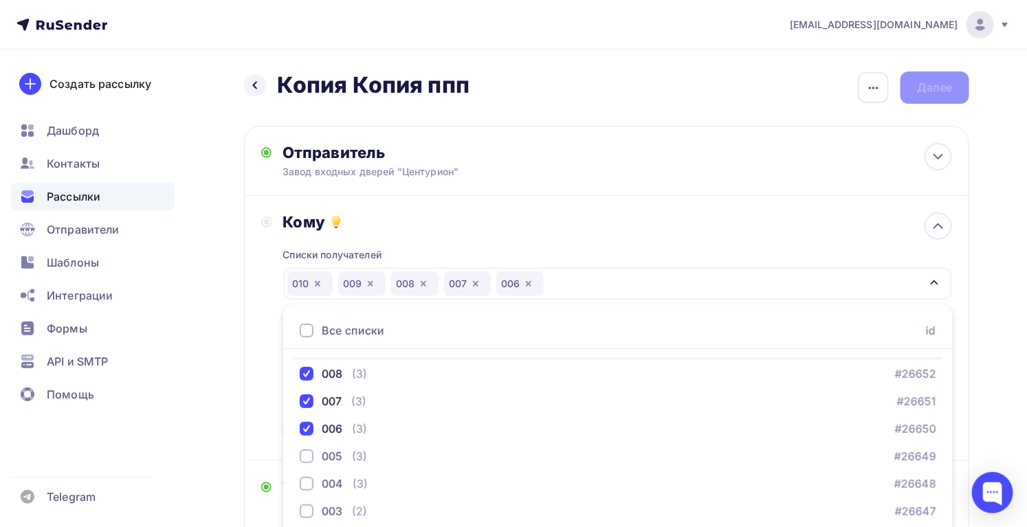
scroll to position [0, 0]
click at [979, 318] on div "Назад Копия Копия ппп Копия Копия ппп Закончить позже Переименовать рассылку Уд…" at bounding box center [513, 411] width 1027 height 722
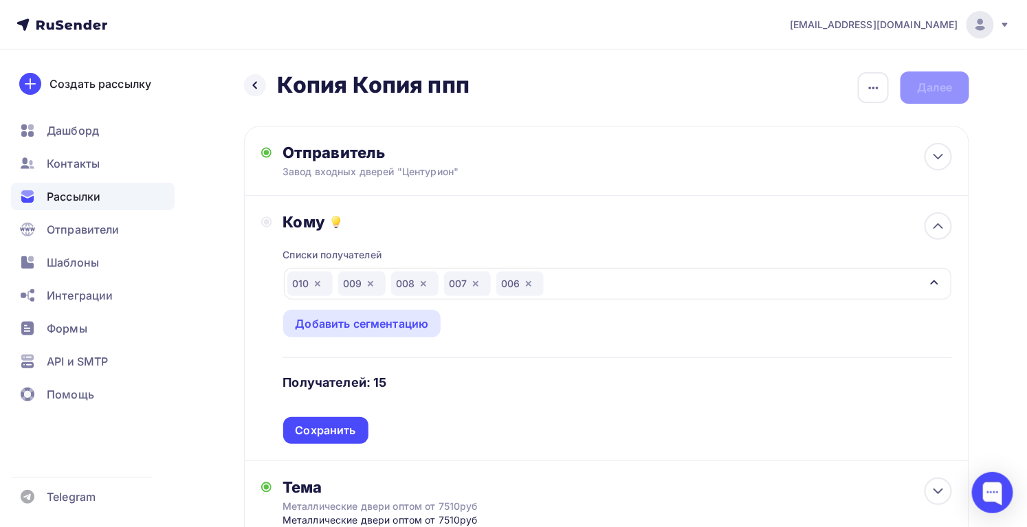
click at [331, 445] on div "Кому Списки получателей 010 009 008 007 006 Все списки id 010 (3) #26654 009 (3…" at bounding box center [606, 328] width 725 height 265
click at [332, 437] on div "Сохранить" at bounding box center [326, 431] width 61 height 16
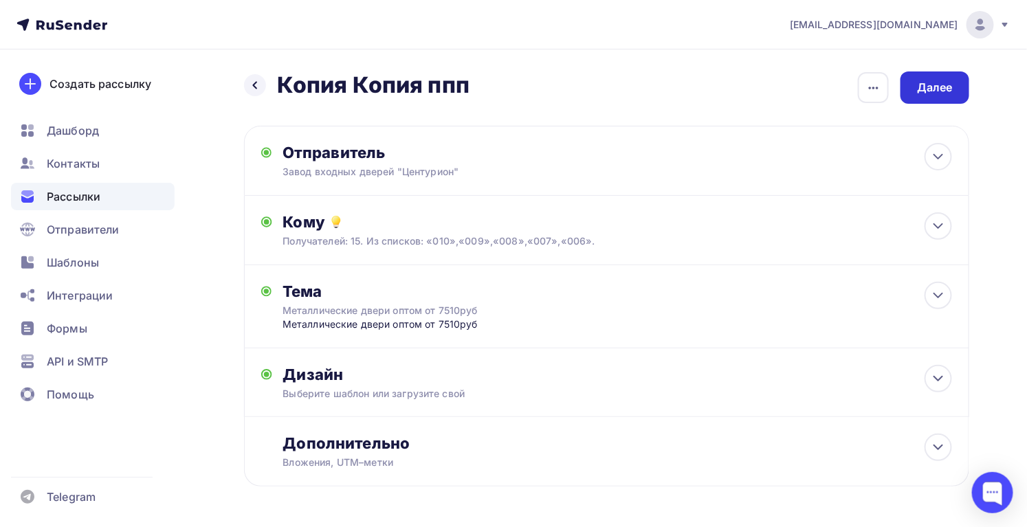
click at [914, 96] on div "Далее" at bounding box center [935, 88] width 69 height 32
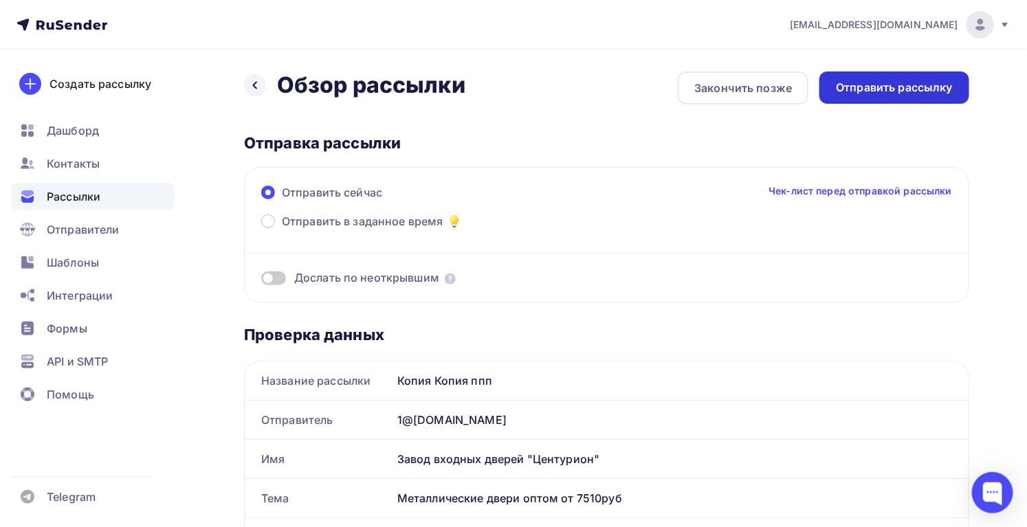
click at [930, 89] on div "Отправить рассылку" at bounding box center [894, 88] width 117 height 16
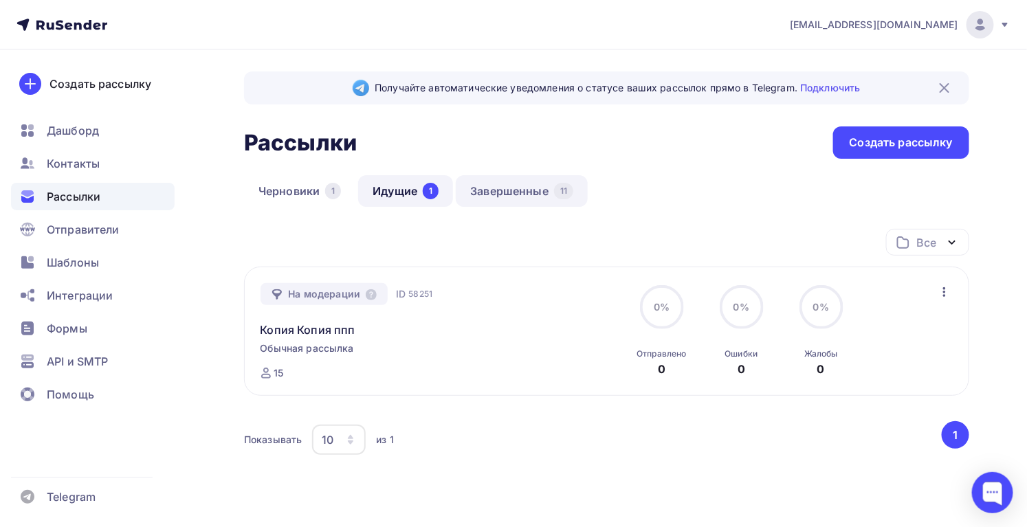
click at [487, 193] on link "Завершенные 11" at bounding box center [522, 191] width 132 height 32
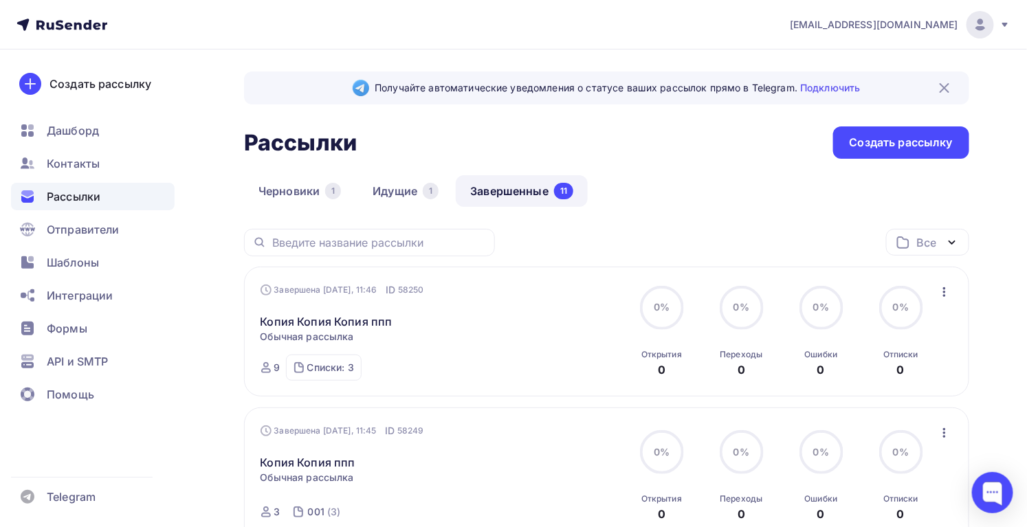
click at [323, 376] on div "Списки: 3 004 (3) 003 (3) 002 (3)" at bounding box center [324, 368] width 76 height 26
click at [326, 371] on link "002 (3)" at bounding box center [424, 364] width 275 height 22
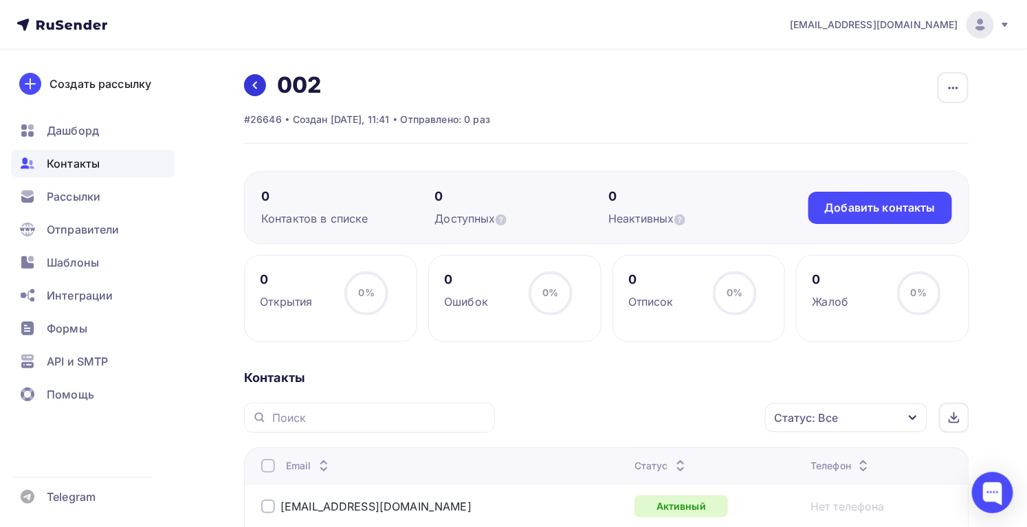
click at [248, 87] on link at bounding box center [255, 85] width 22 height 22
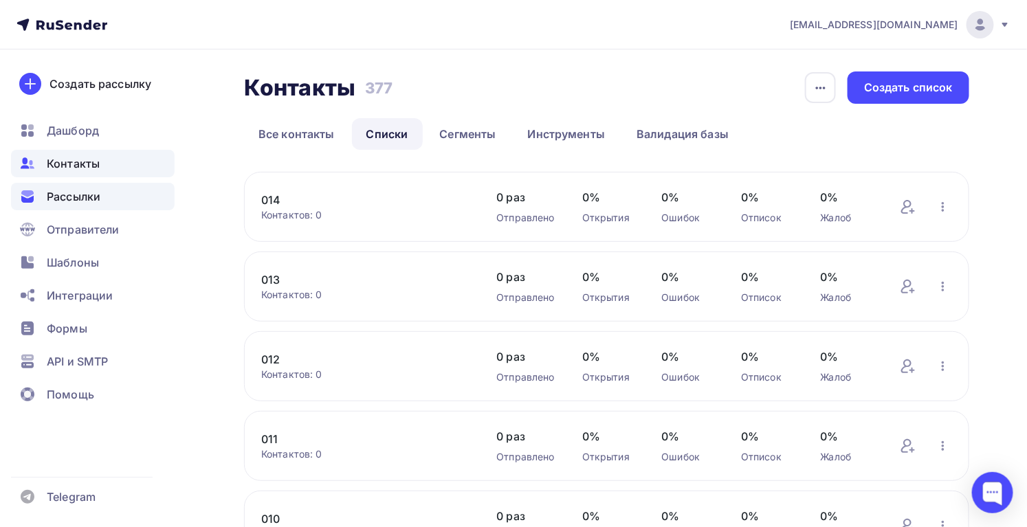
click at [93, 199] on span "Рассылки" at bounding box center [74, 196] width 54 height 17
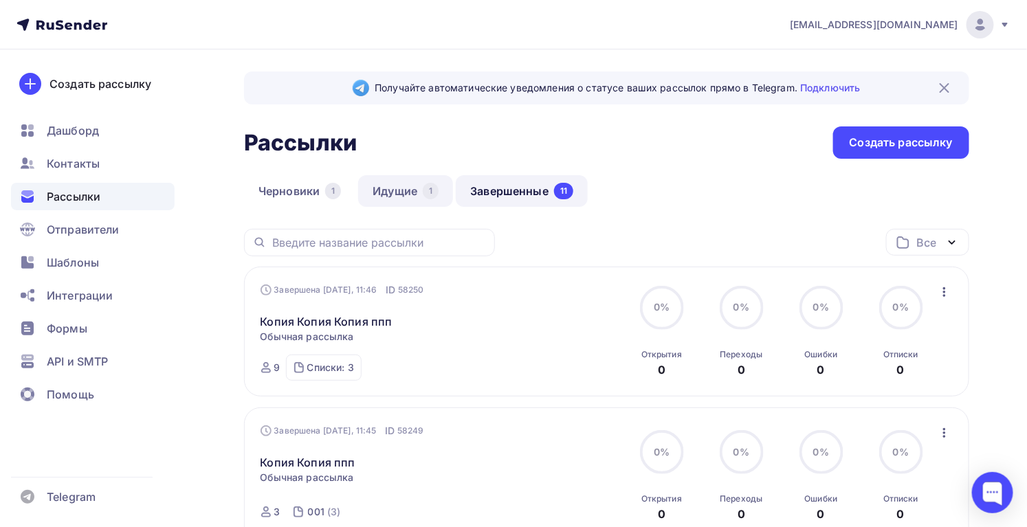
drag, startPoint x: 421, startPoint y: 187, endPoint x: 413, endPoint y: 188, distance: 8.4
click at [420, 187] on link "Идущие 1" at bounding box center [405, 191] width 95 height 32
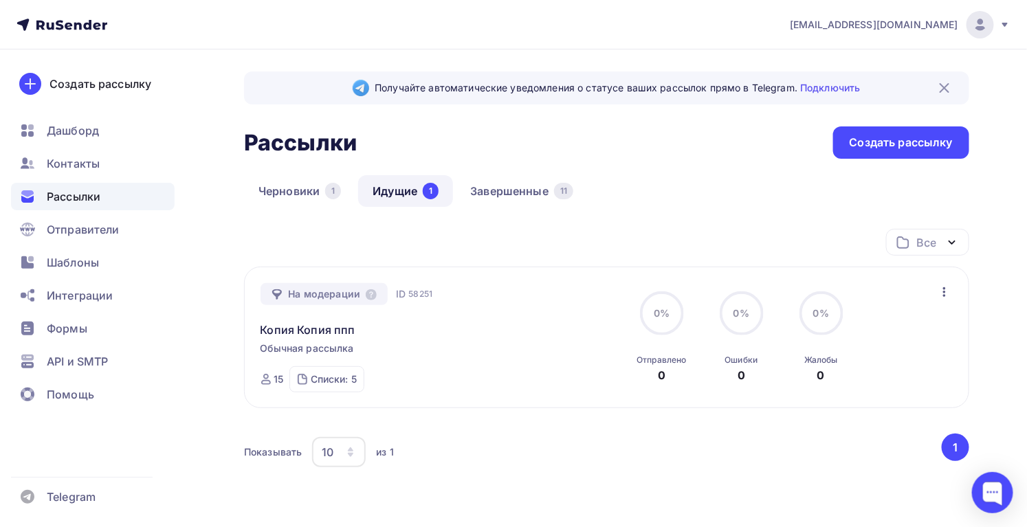
click at [947, 291] on icon "button" at bounding box center [944, 292] width 17 height 17
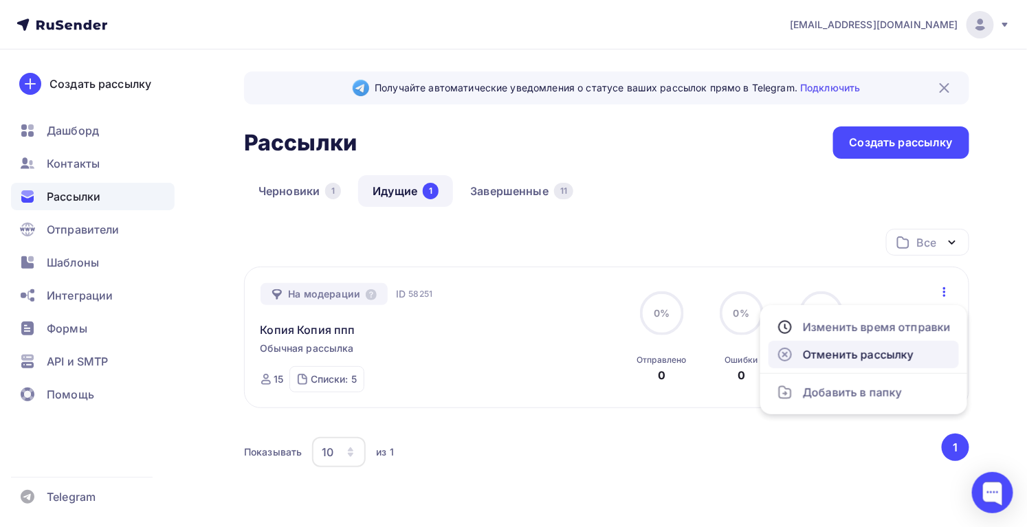
click at [883, 349] on div "Отменить рассылку" at bounding box center [864, 355] width 174 height 17
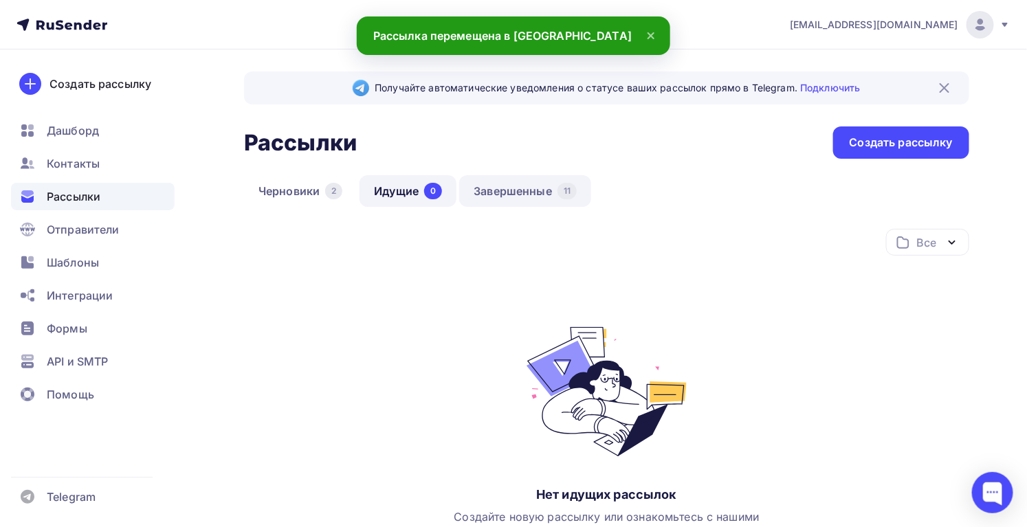
click at [547, 182] on link "Завершенные 11" at bounding box center [525, 191] width 132 height 32
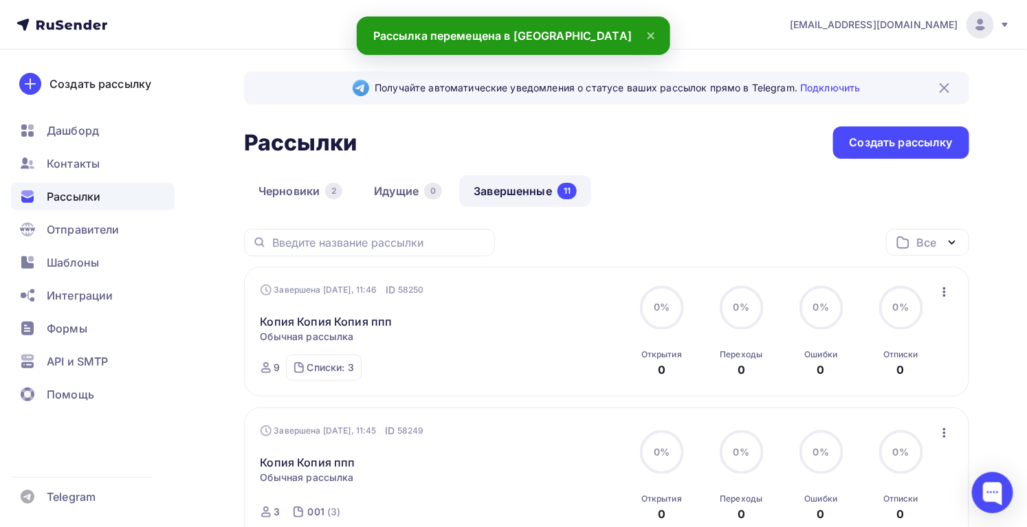
click at [950, 294] on icon "button" at bounding box center [944, 292] width 17 height 17
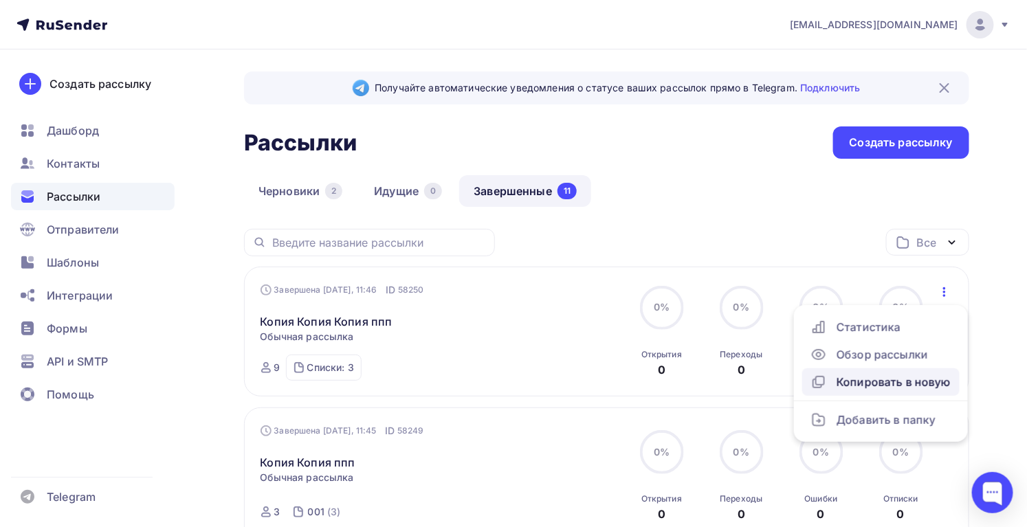
click at [875, 378] on div "Копировать в новую" at bounding box center [881, 382] width 141 height 17
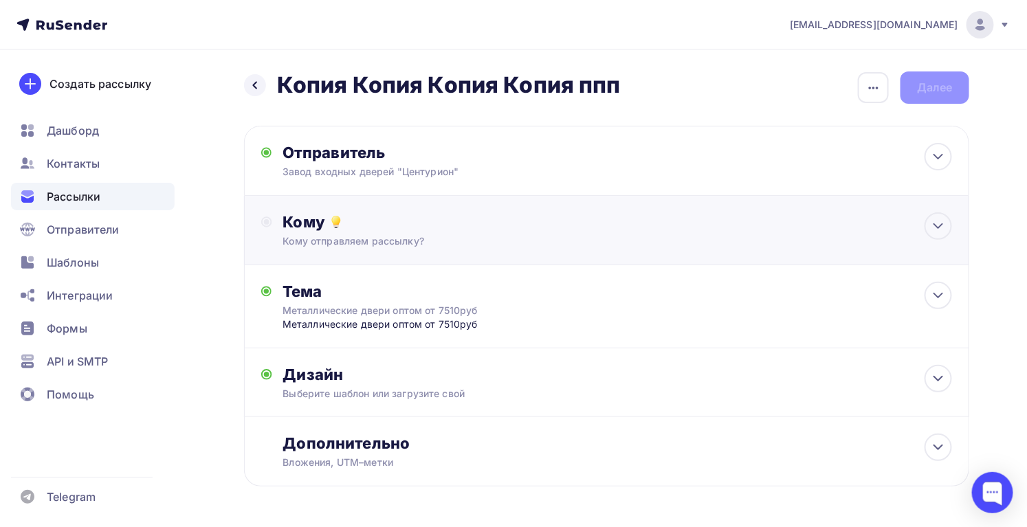
click at [386, 204] on div "Кому Кому отправляем рассылку? Списки получателей Выберите список Все списки id…" at bounding box center [606, 230] width 725 height 69
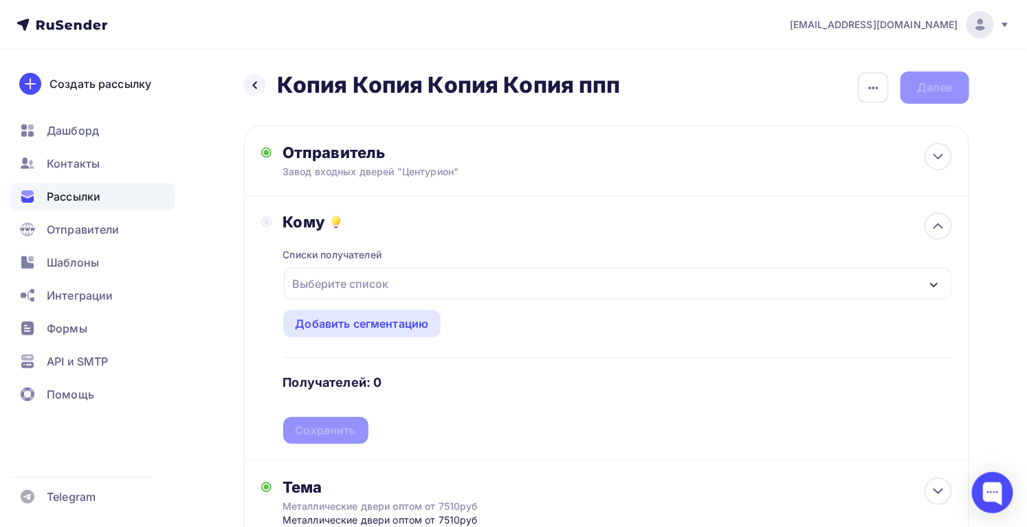
click at [338, 282] on div "Выберите список" at bounding box center [340, 284] width 107 height 25
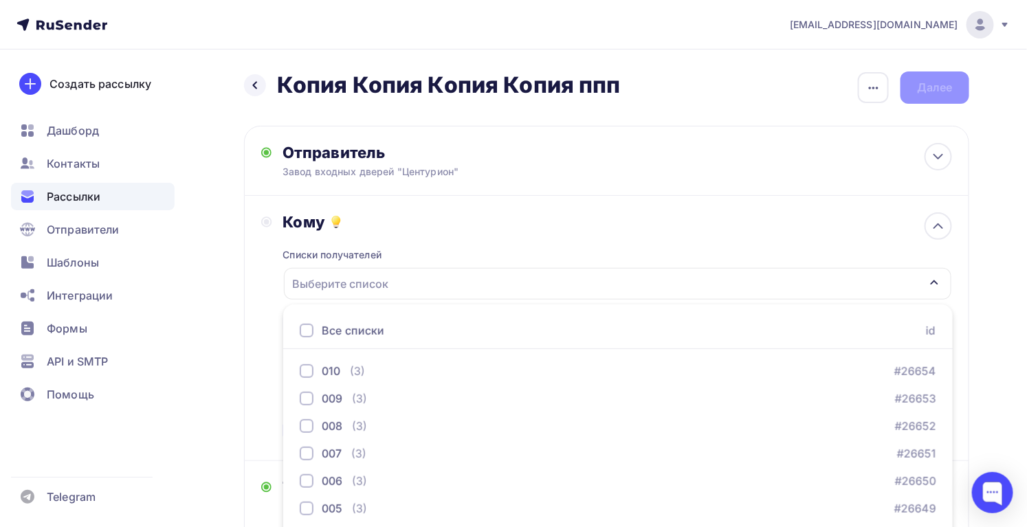
scroll to position [133, 0]
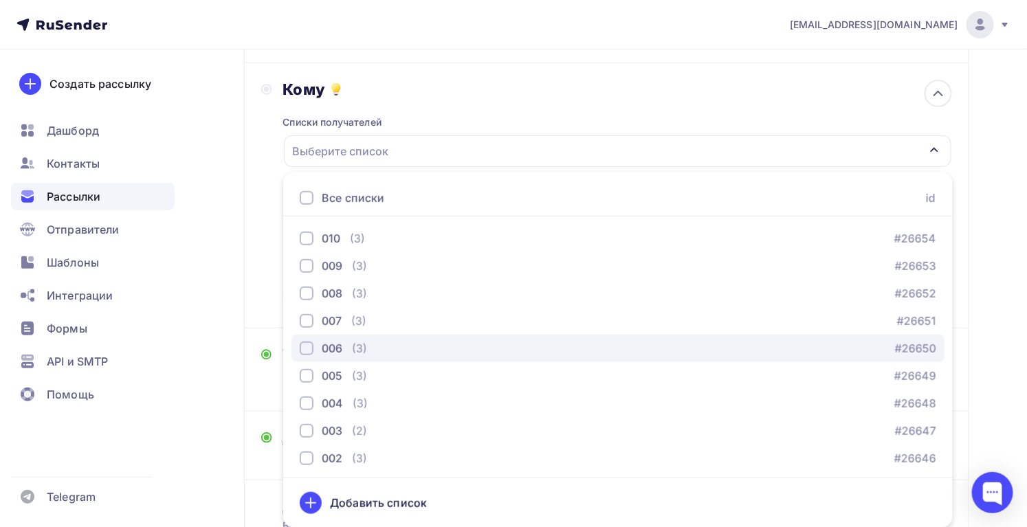
click at [304, 340] on div "006" at bounding box center [321, 348] width 43 height 17
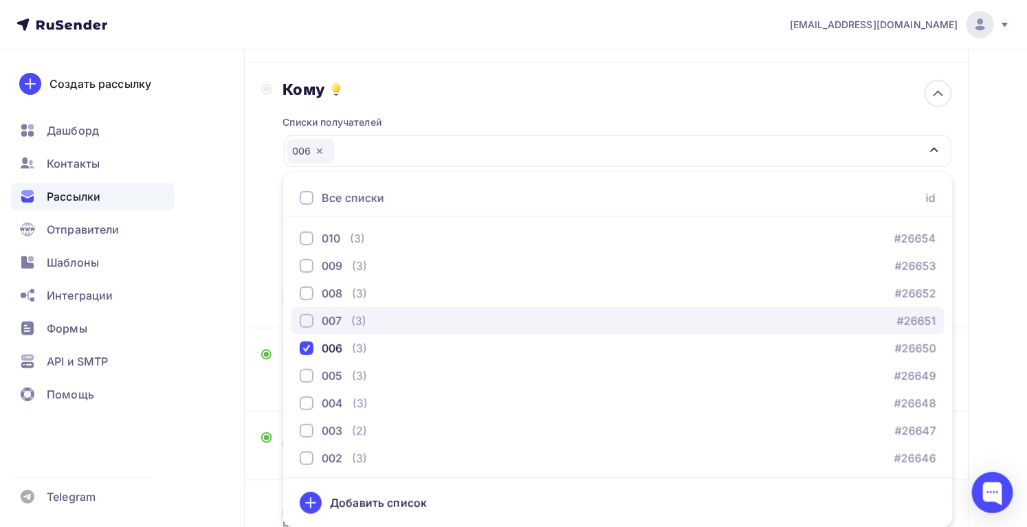
click at [307, 329] on button "007 (3) #26651" at bounding box center [618, 321] width 653 height 28
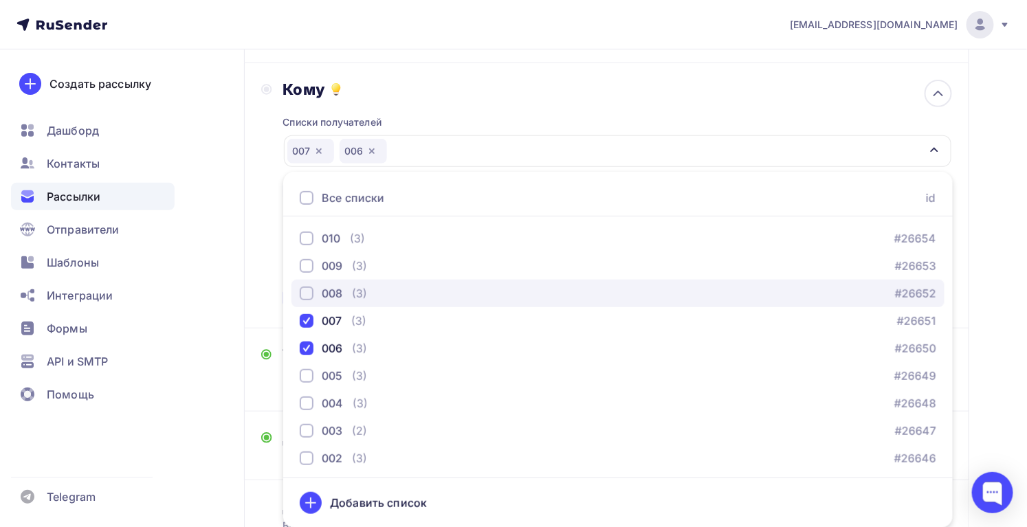
click at [307, 302] on button "008 (3) #26652" at bounding box center [618, 294] width 653 height 28
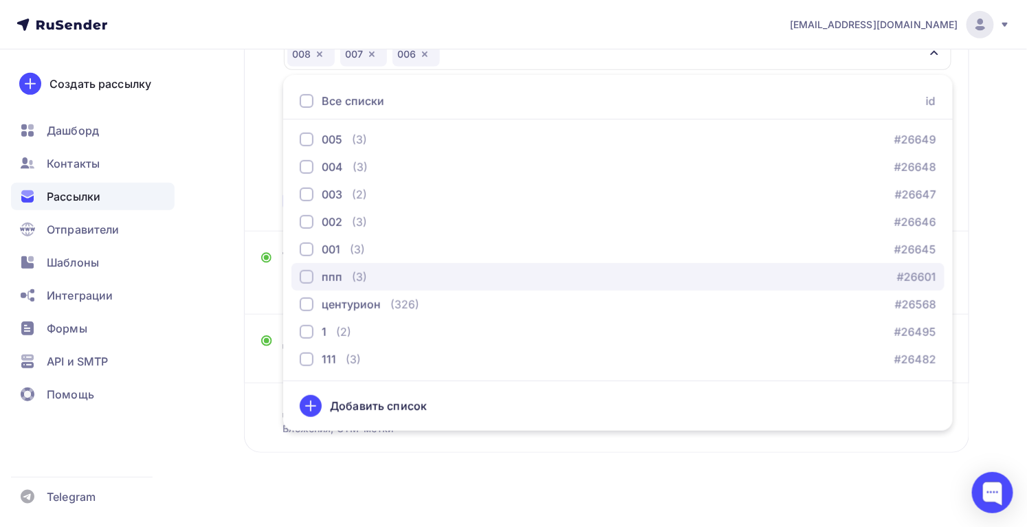
scroll to position [244, 0]
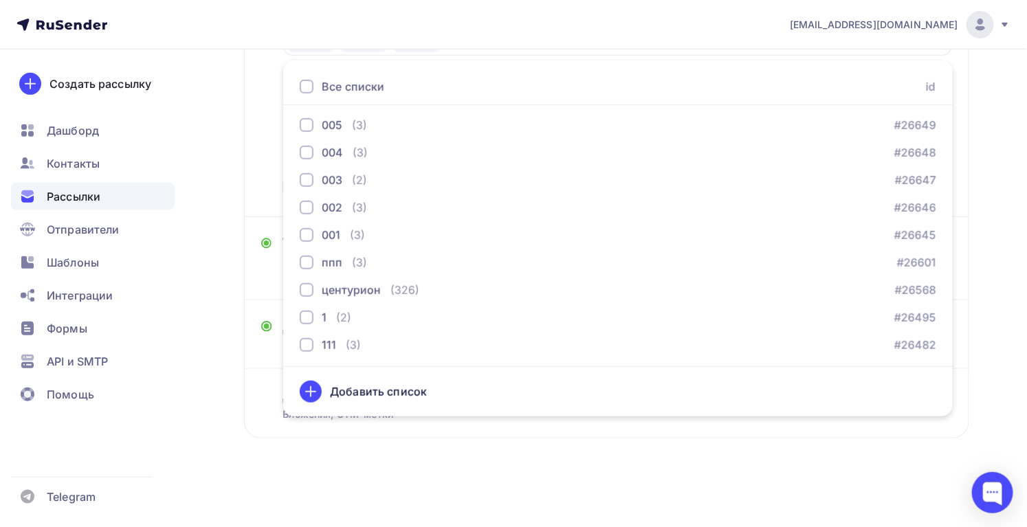
click at [517, 481] on div "Назад Копия Копия Копия Копия ппп Копия Копия Копия Копия ппп Закончить позже П…" at bounding box center [513, 166] width 1027 height 722
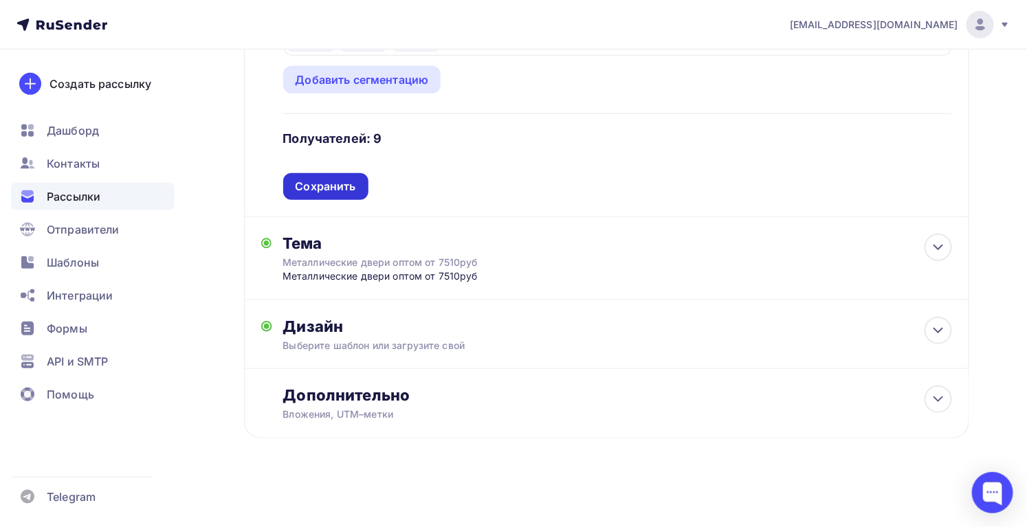
click at [315, 192] on div "Сохранить" at bounding box center [326, 187] width 61 height 16
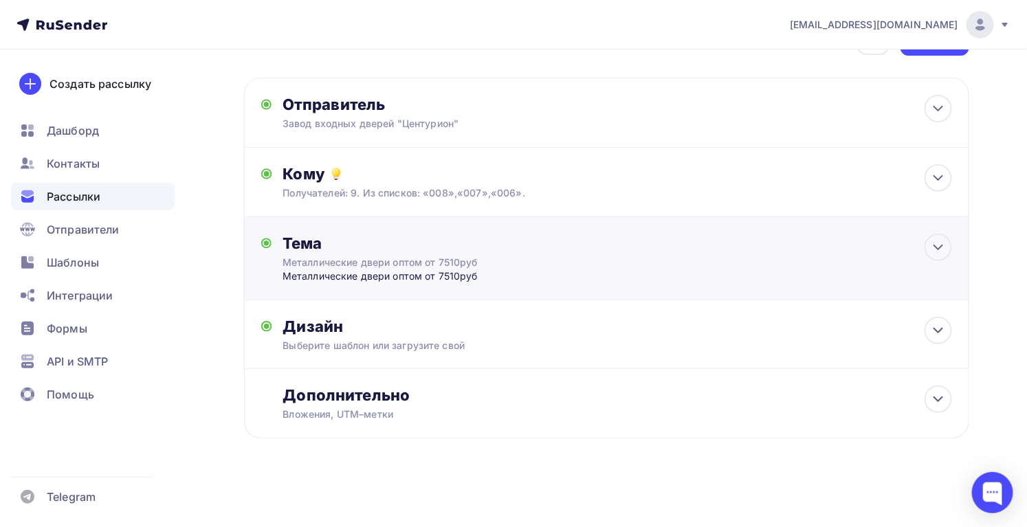
scroll to position [0, 0]
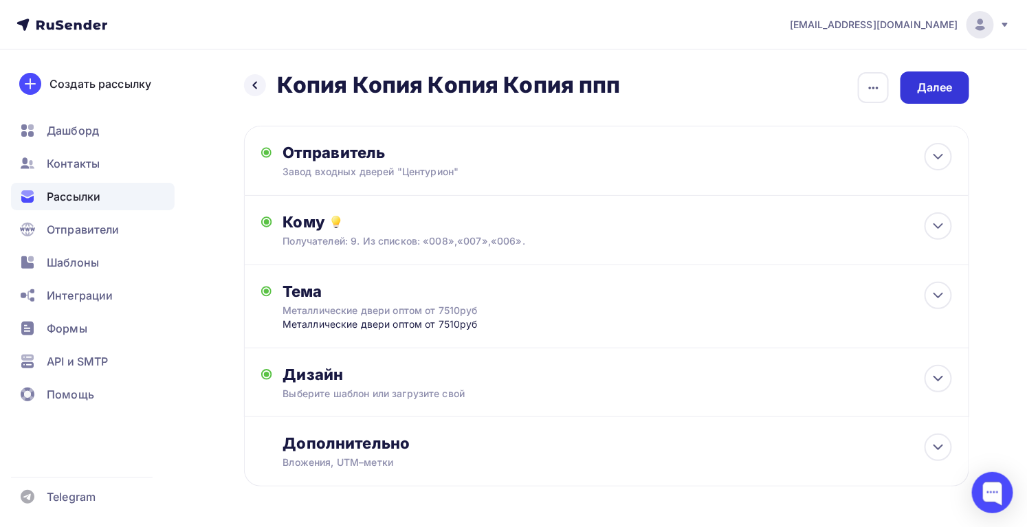
click at [934, 95] on div "Далее" at bounding box center [935, 88] width 36 height 16
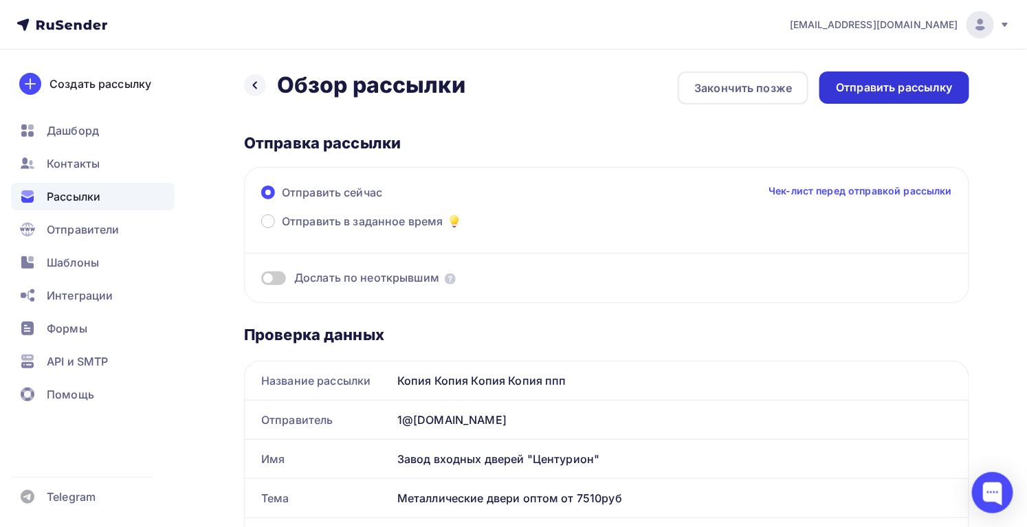
click at [928, 96] on div "Отправить рассылку" at bounding box center [895, 88] width 150 height 32
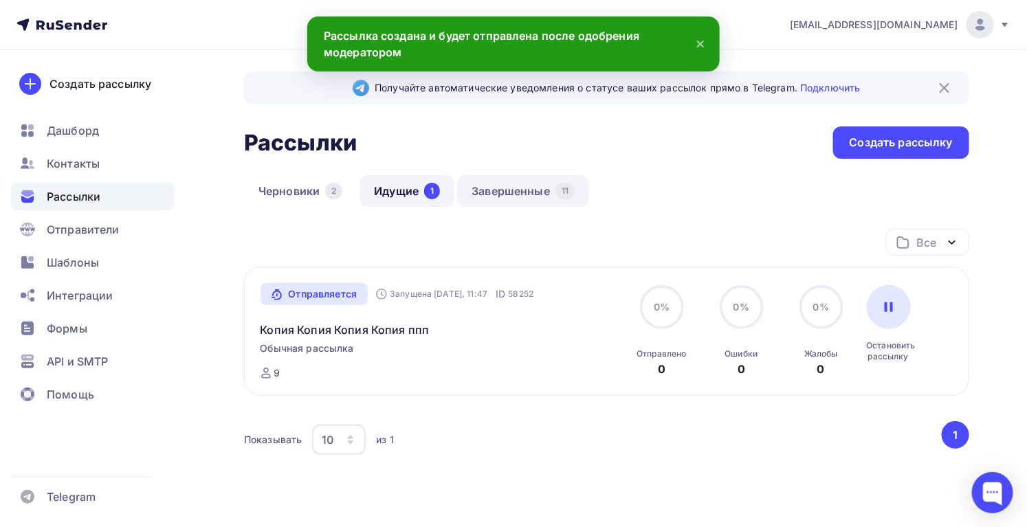
click at [525, 188] on link "Завершенные 11" at bounding box center [523, 191] width 132 height 32
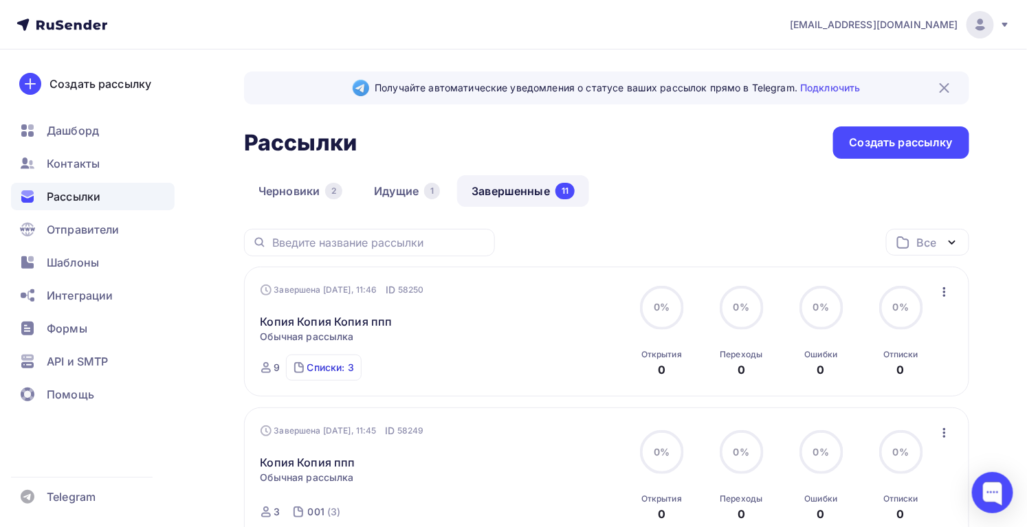
click at [309, 372] on div "Списки: 3" at bounding box center [330, 368] width 47 height 14
click at [369, 203] on link "Идущие 1" at bounding box center [407, 191] width 95 height 32
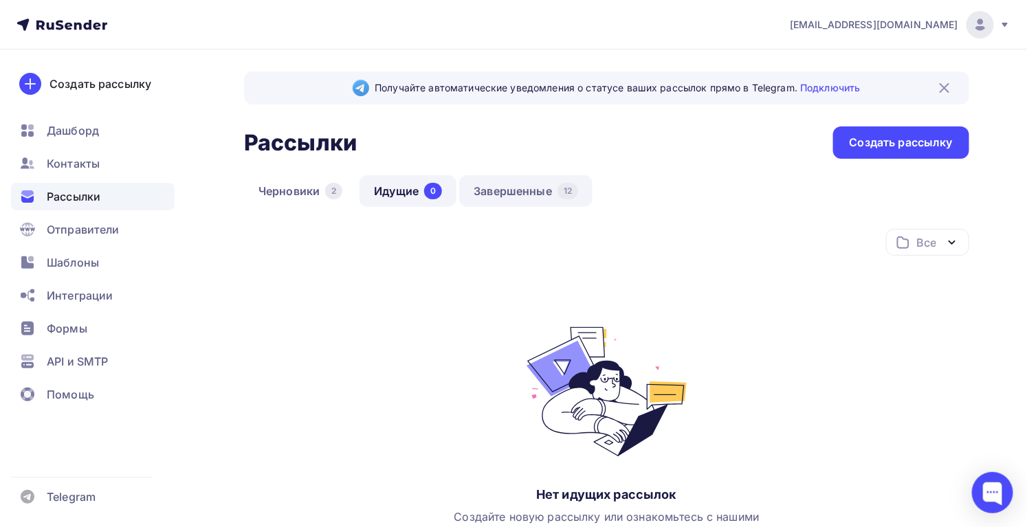
click at [505, 197] on link "Завершенные 12" at bounding box center [525, 191] width 133 height 32
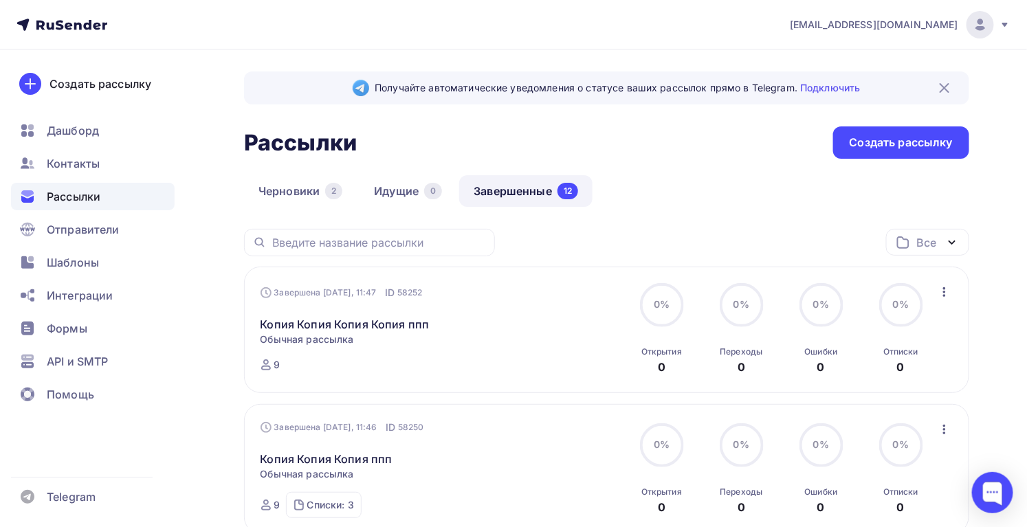
click at [945, 295] on icon "button" at bounding box center [944, 292] width 3 height 10
click at [765, 226] on div "Черновики 2 Идущие 0 Завершенные 12" at bounding box center [606, 202] width 725 height 54
click at [946, 294] on icon "button" at bounding box center [944, 292] width 17 height 17
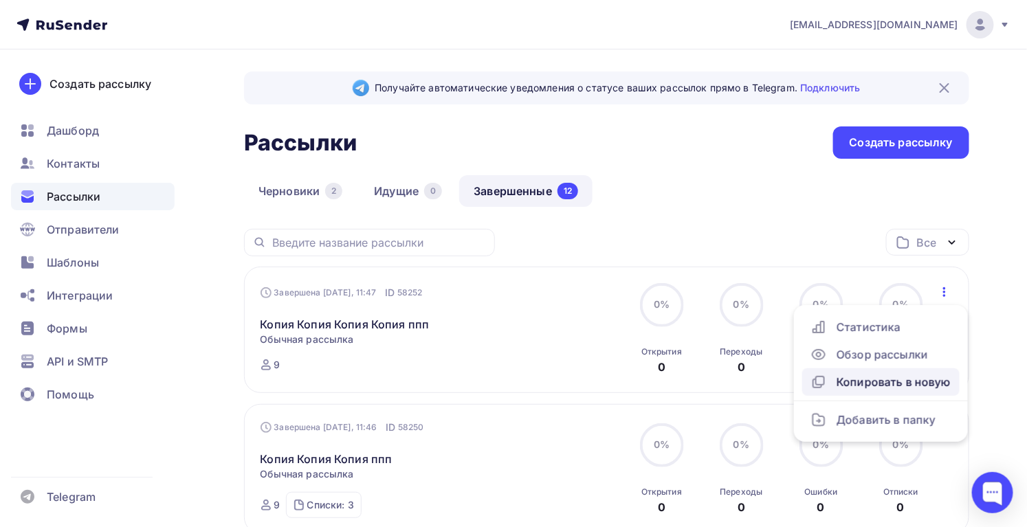
click at [895, 386] on div "Копировать в новую" at bounding box center [881, 382] width 141 height 17
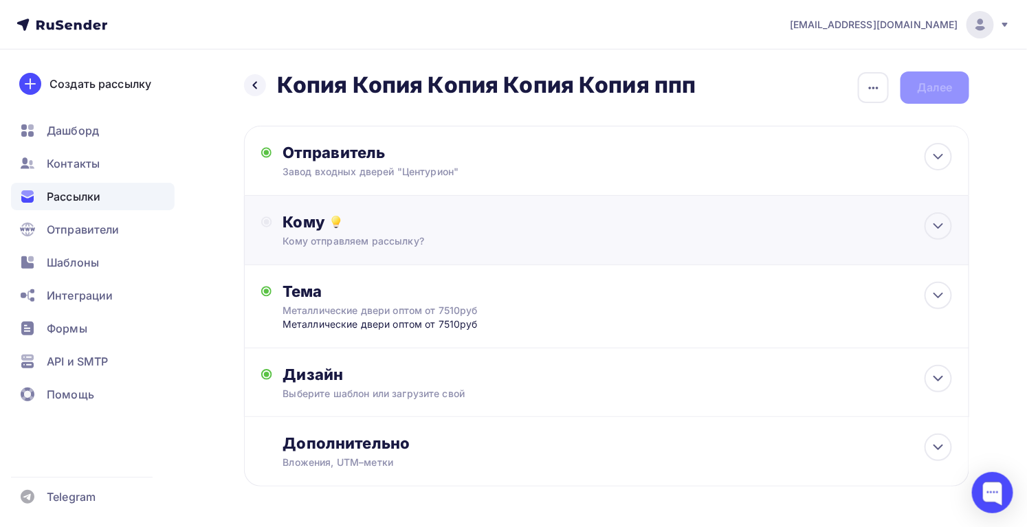
click at [387, 230] on div "Кому" at bounding box center [618, 221] width 670 height 19
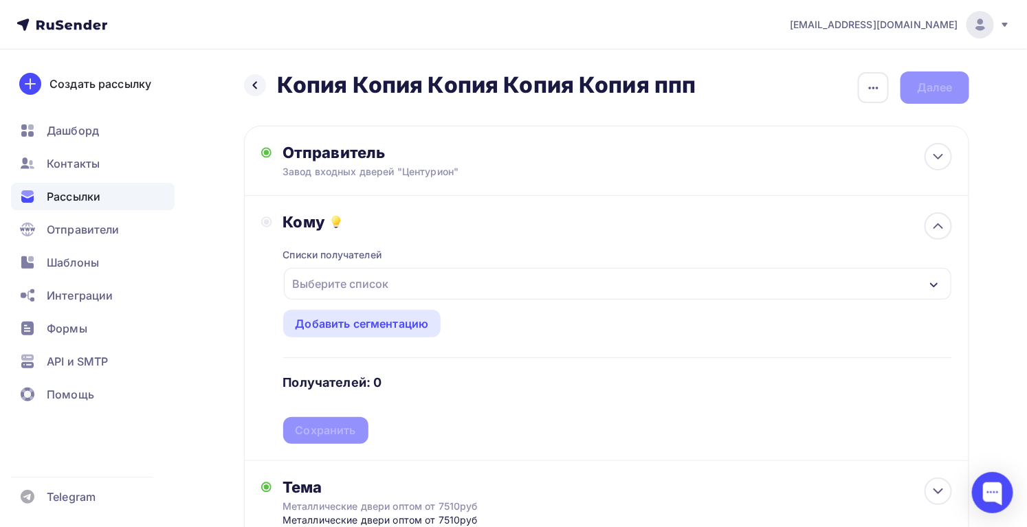
click at [364, 287] on div "Выберите список" at bounding box center [340, 284] width 107 height 25
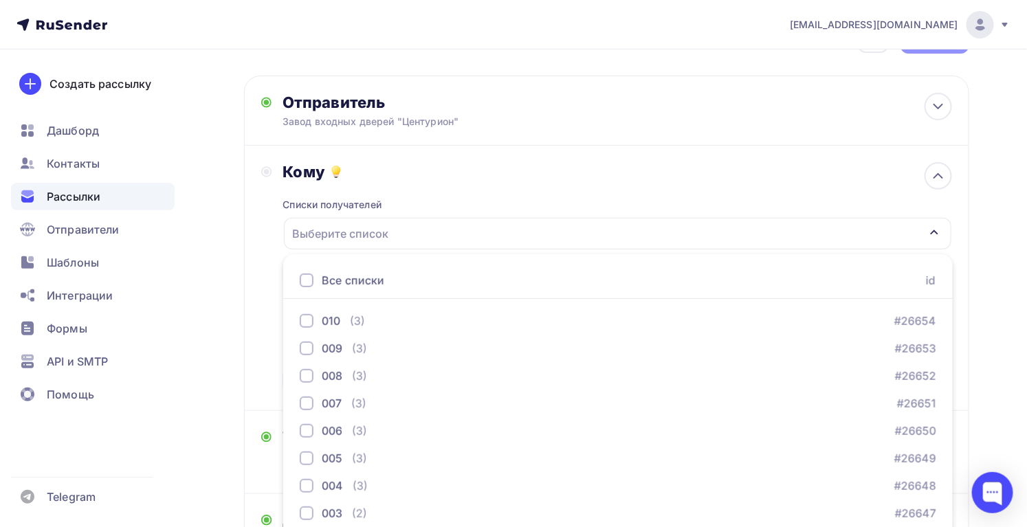
scroll to position [8, 0]
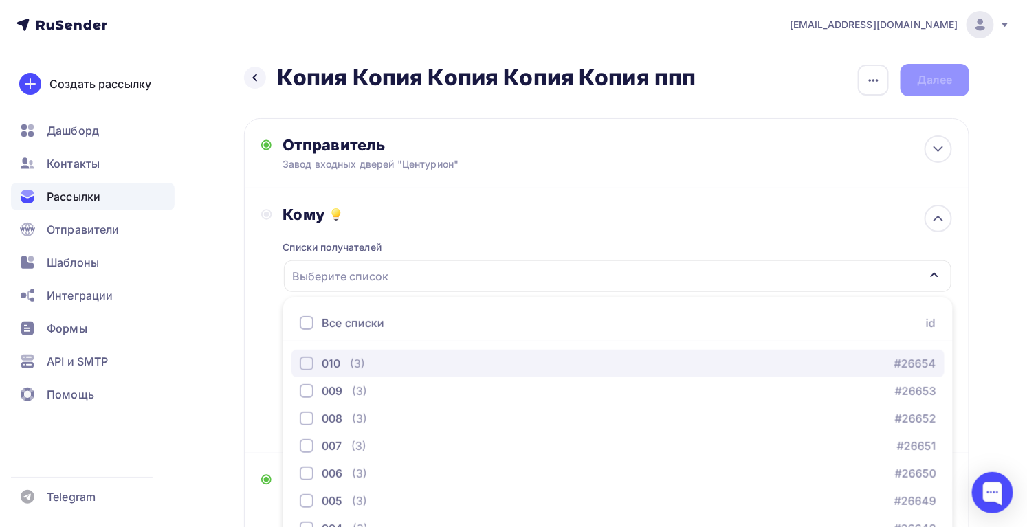
click at [304, 364] on div "button" at bounding box center [307, 364] width 14 height 14
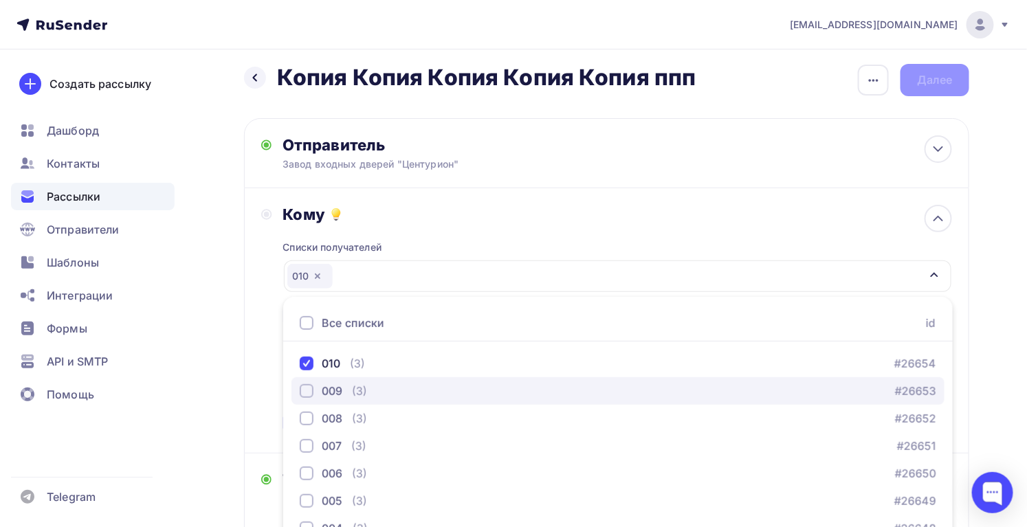
click at [305, 383] on div "009" at bounding box center [321, 391] width 43 height 17
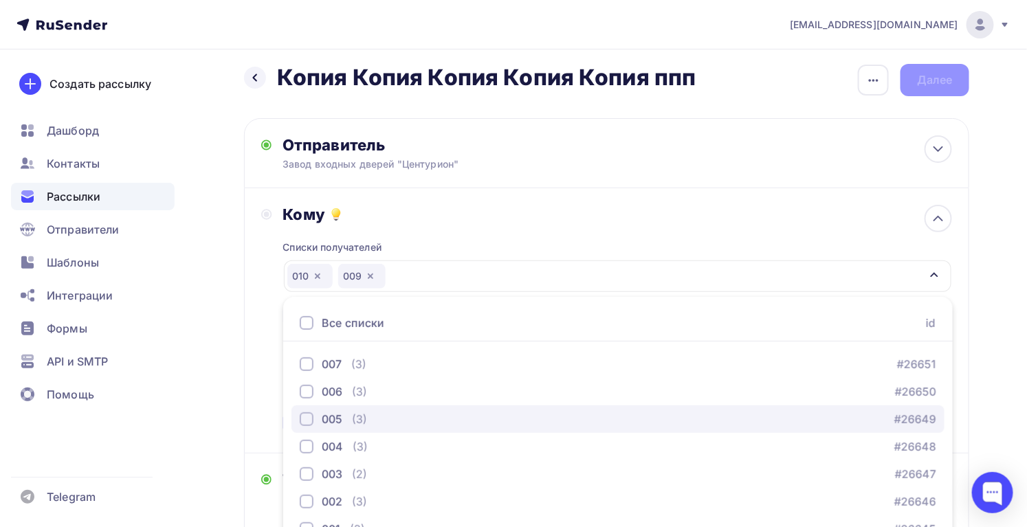
scroll to position [62, 0]
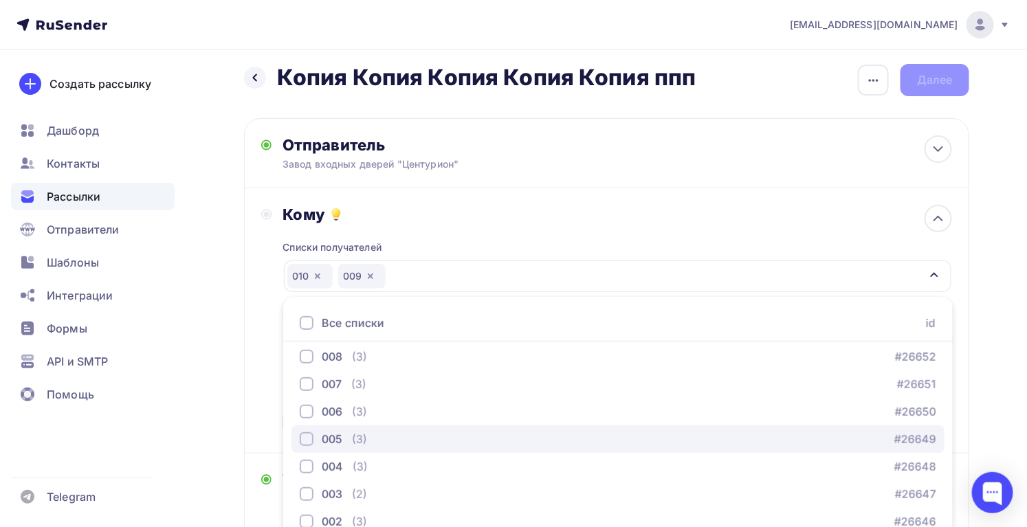
click at [311, 437] on div "button" at bounding box center [307, 439] width 14 height 14
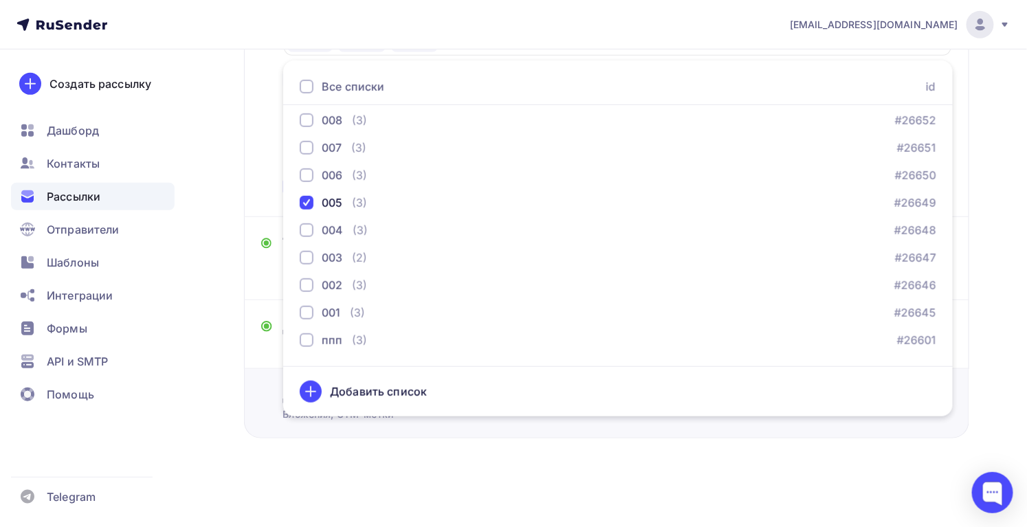
click at [605, 423] on div "Дополнительно Вложения, UTM–метки Вложения Добавить файл Максимальный суммарный…" at bounding box center [606, 403] width 725 height 69
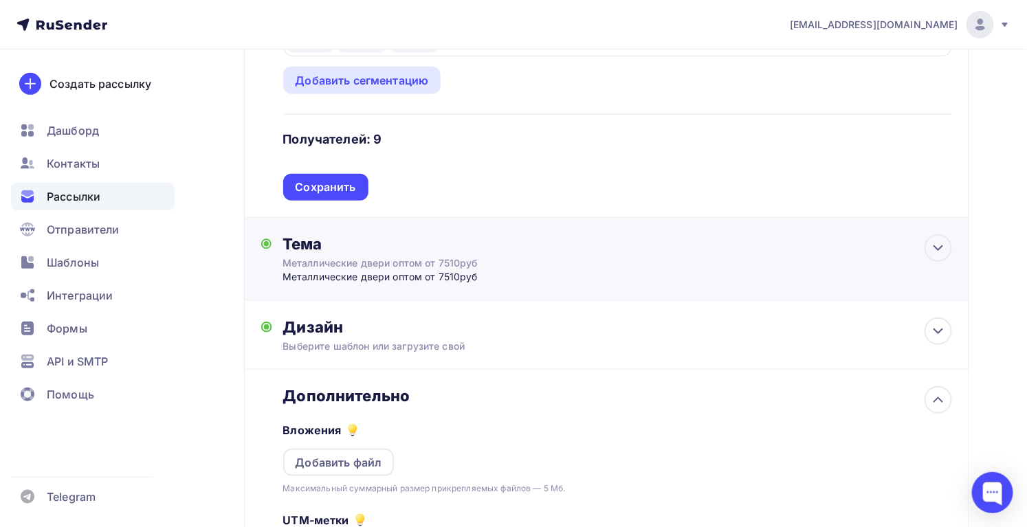
scroll to position [0, 0]
click at [336, 201] on div "Кому Списки получателей 010 009 005 Все списки id 010 (3) #26654 009 (3) #26653…" at bounding box center [606, 85] width 725 height 265
click at [335, 180] on div "Сохранить" at bounding box center [326, 187] width 61 height 16
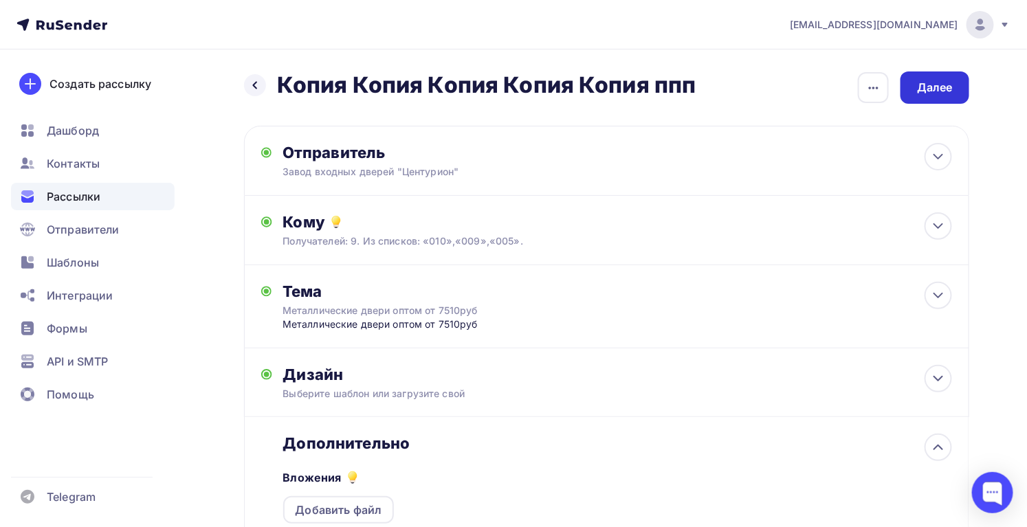
click at [945, 95] on div "Далее" at bounding box center [935, 88] width 36 height 16
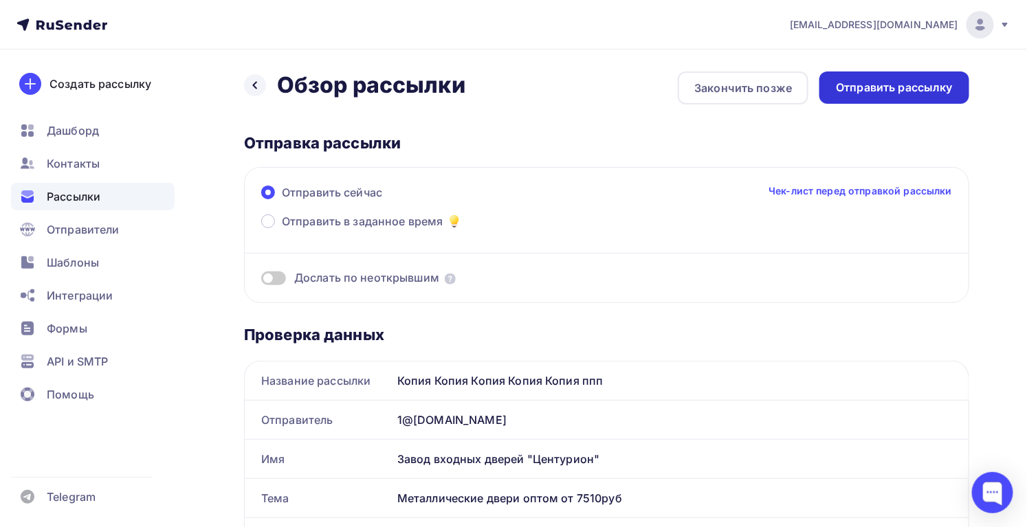
click at [943, 89] on div "Отправить рассылку" at bounding box center [894, 88] width 117 height 16
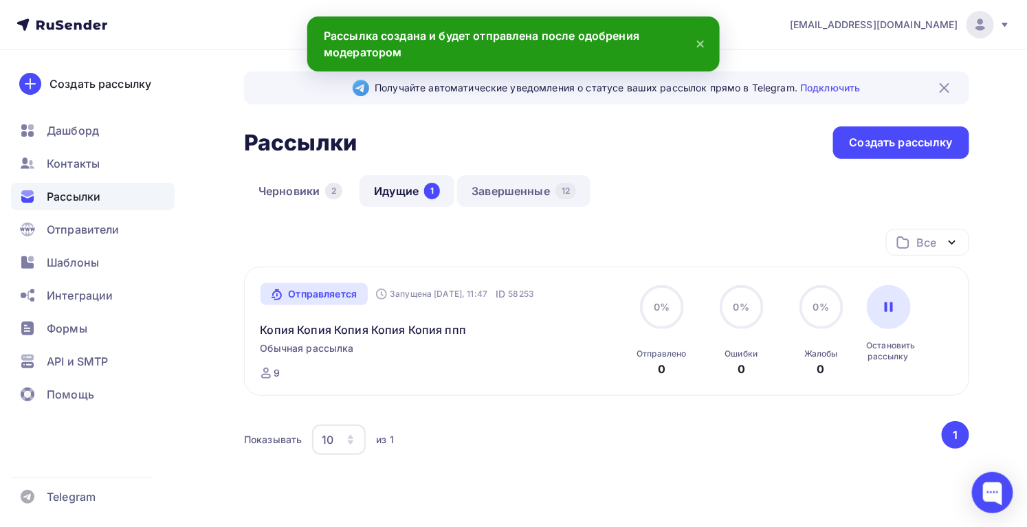
click at [543, 196] on link "Завершенные 12" at bounding box center [523, 191] width 133 height 32
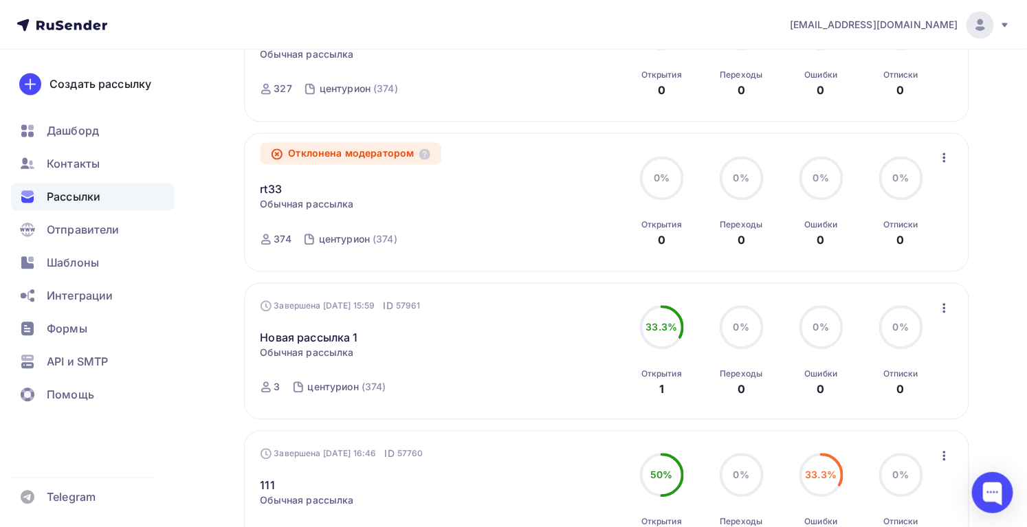
scroll to position [875, 0]
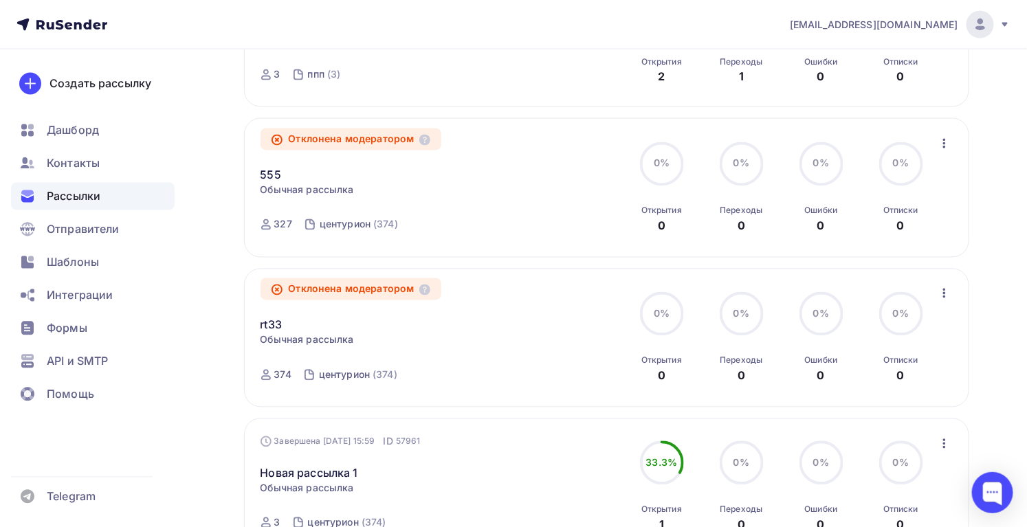
click at [942, 149] on icon "button" at bounding box center [944, 143] width 17 height 17
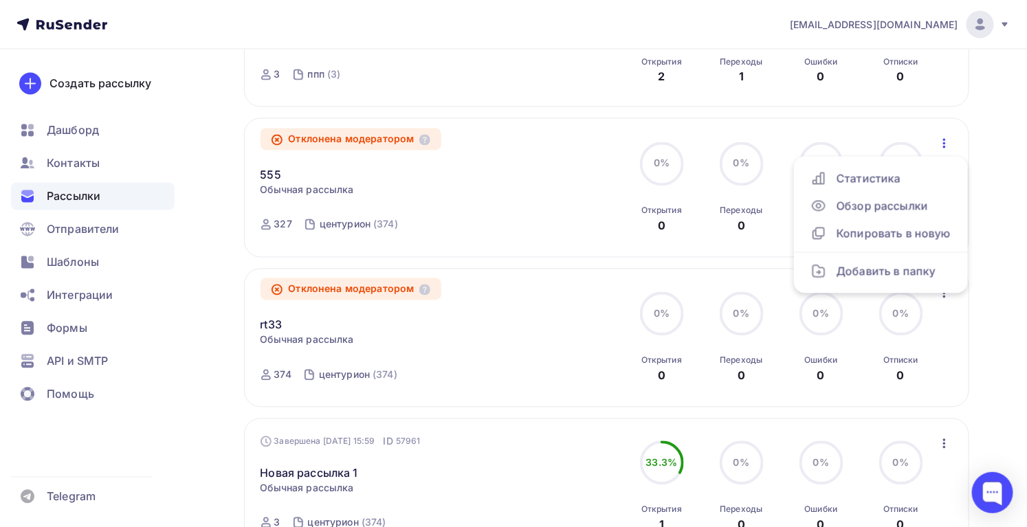
click at [986, 203] on div "Получайте автоматические уведомления о статусе ваших рассылок прямо в Telegram.…" at bounding box center [513, 96] width 1027 height 1843
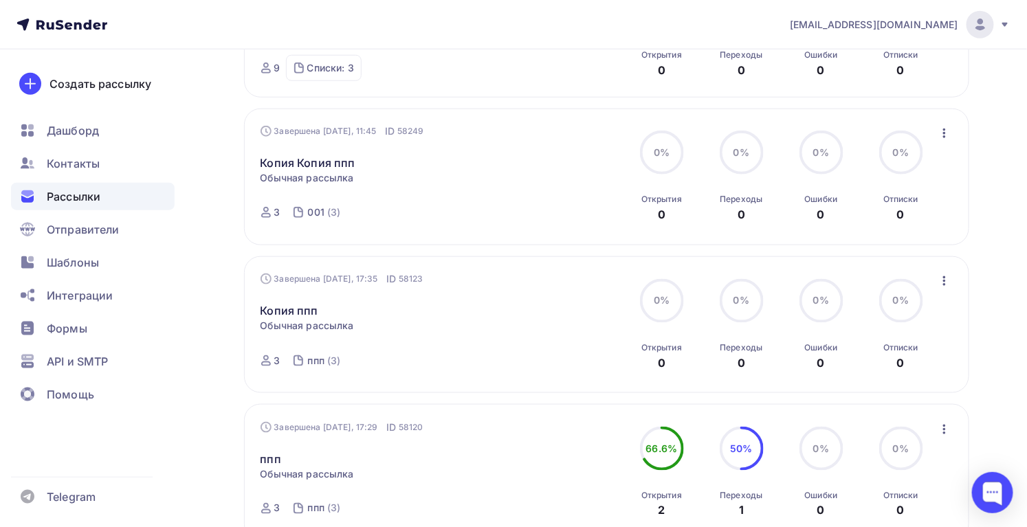
scroll to position [437, 0]
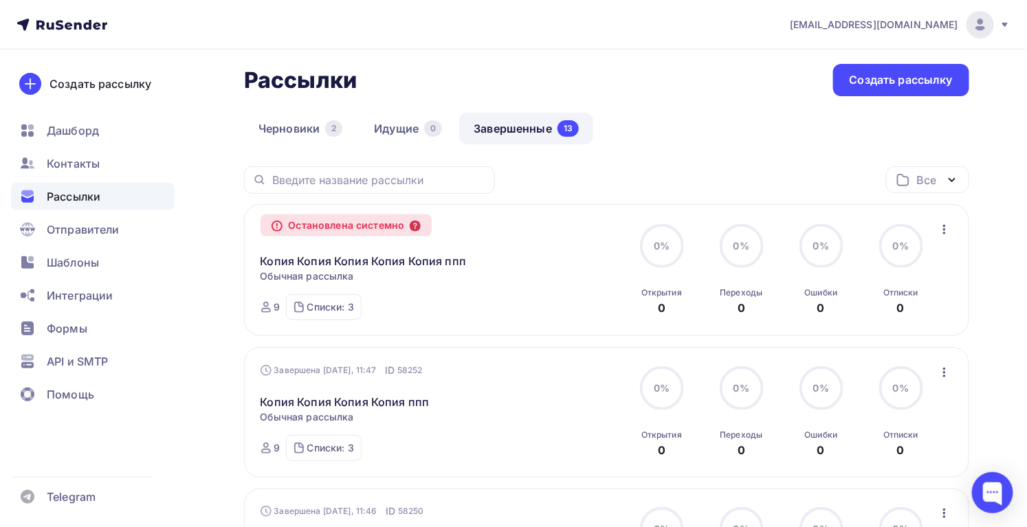
scroll to position [62, 0]
click at [322, 305] on div "Списки: 3" at bounding box center [330, 308] width 47 height 14
click at [593, 272] on div "Остановлена системно Копия Копия Копия Копия Копия ппп Копировать в новую Обычн…" at bounding box center [607, 271] width 693 height 100
click at [287, 119] on link "Черновики 2" at bounding box center [300, 129] width 113 height 32
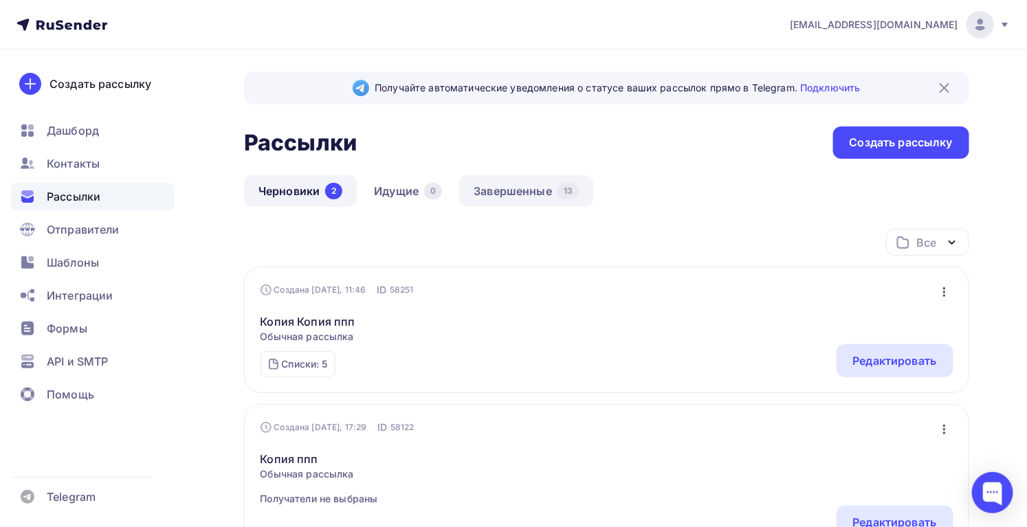
click at [486, 183] on link "Завершенные 13" at bounding box center [526, 191] width 134 height 32
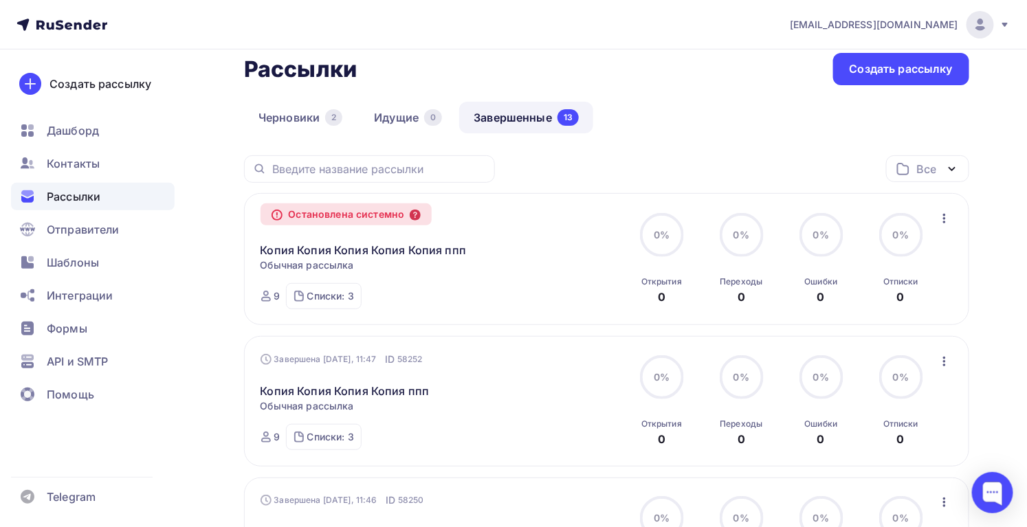
scroll to position [62, 0]
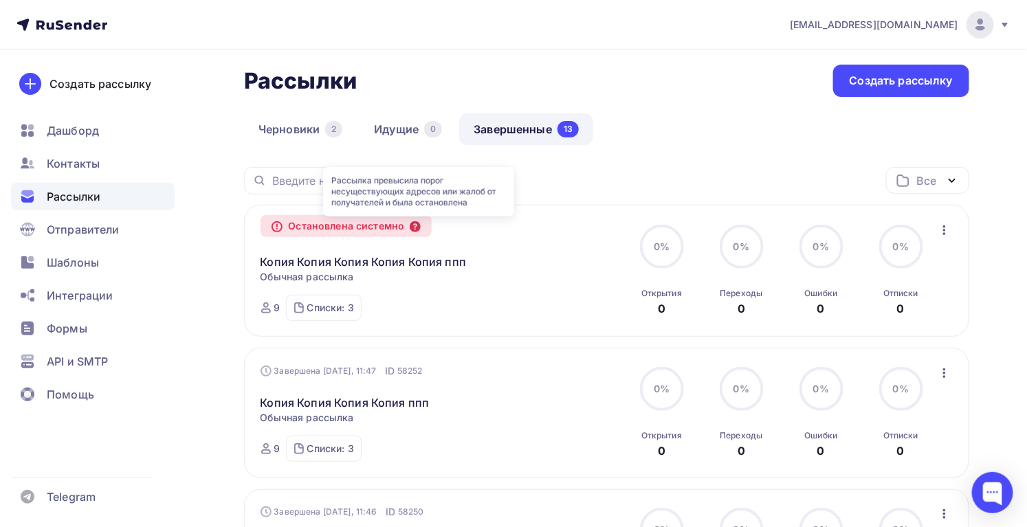
click at [419, 223] on icon at bounding box center [415, 226] width 11 height 11
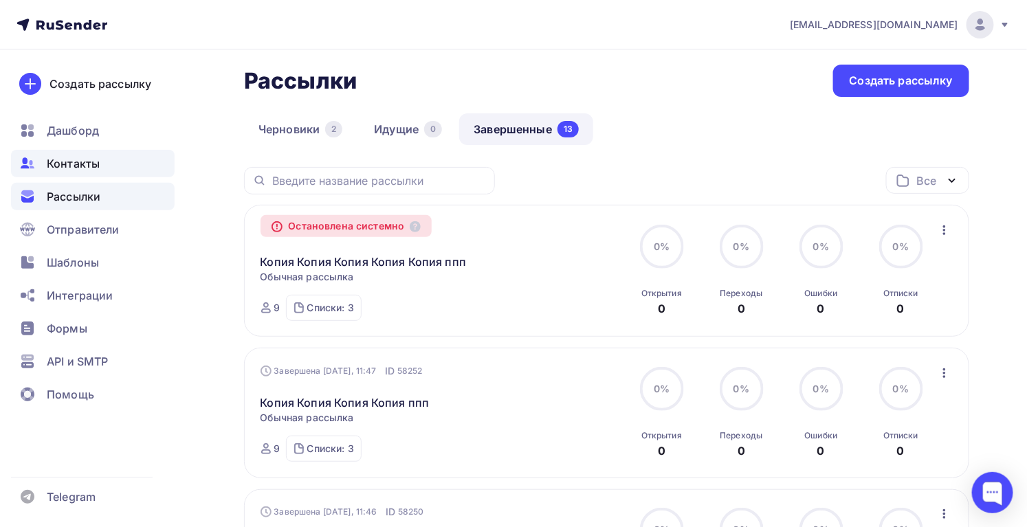
click at [94, 171] on span "Контакты" at bounding box center [73, 163] width 53 height 17
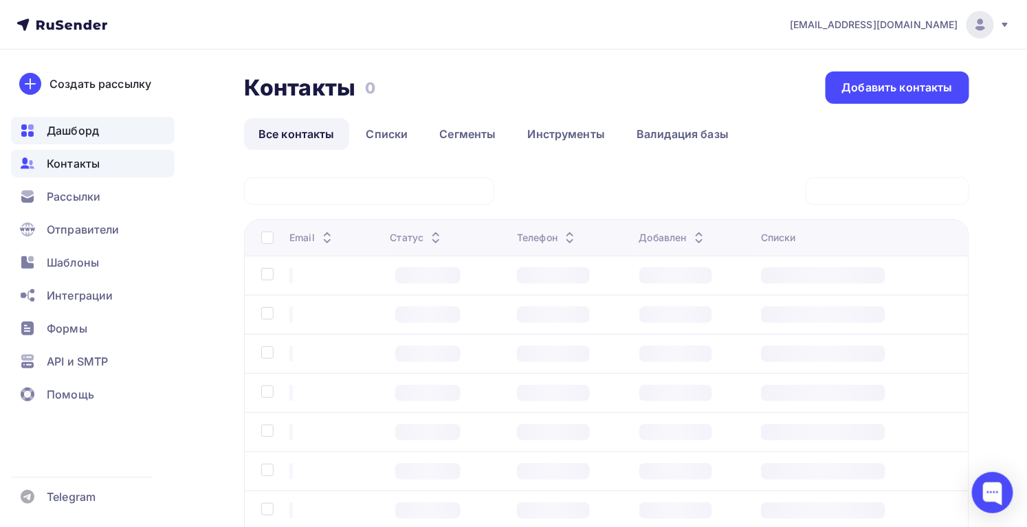
click at [121, 130] on div "Дашборд" at bounding box center [93, 131] width 164 height 28
